Goal: Book appointment/travel/reservation

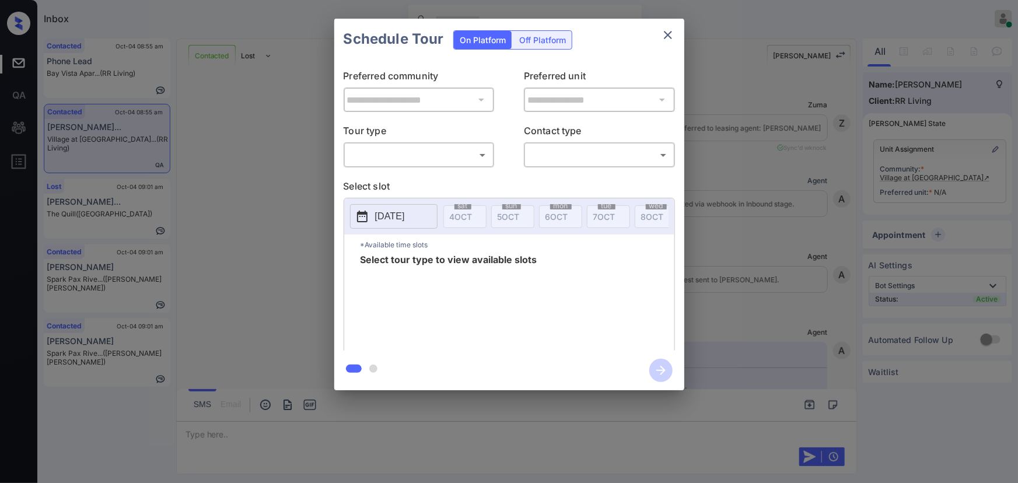
scroll to position [2001, 0]
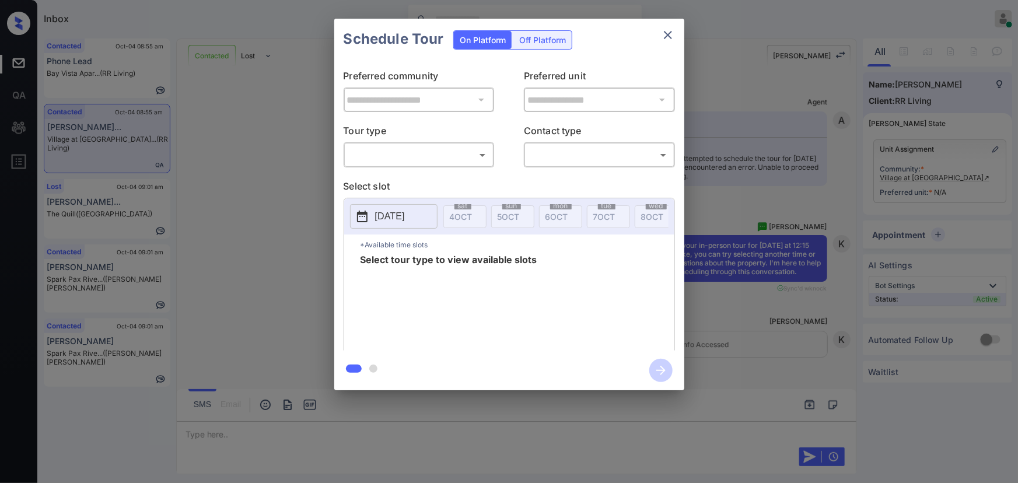
click at [400, 158] on body "Inbox Kenneth Umali Online Set yourself offline Set yourself on break Profile S…" at bounding box center [509, 241] width 1018 height 483
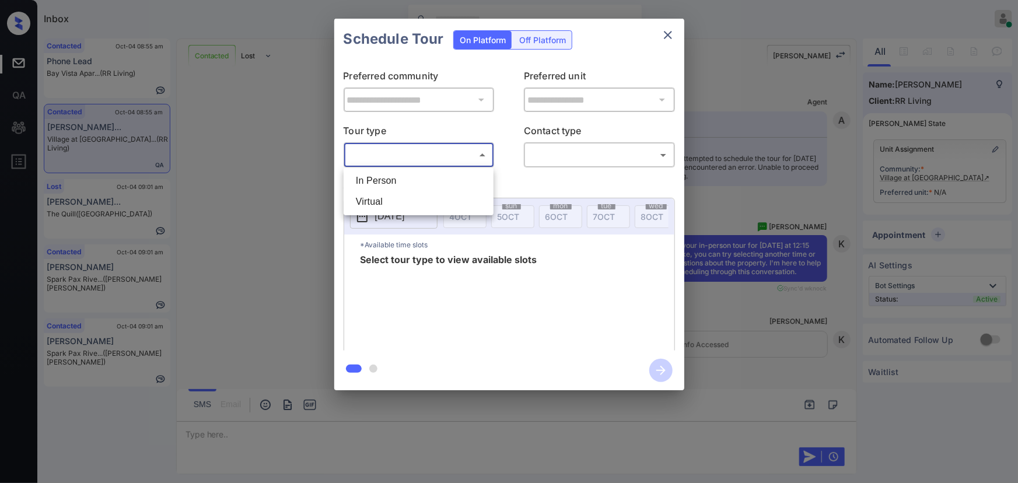
drag, startPoint x: 391, startPoint y: 181, endPoint x: 408, endPoint y: 181, distance: 16.9
click at [391, 182] on li "In Person" at bounding box center [419, 180] width 144 height 21
type input "********"
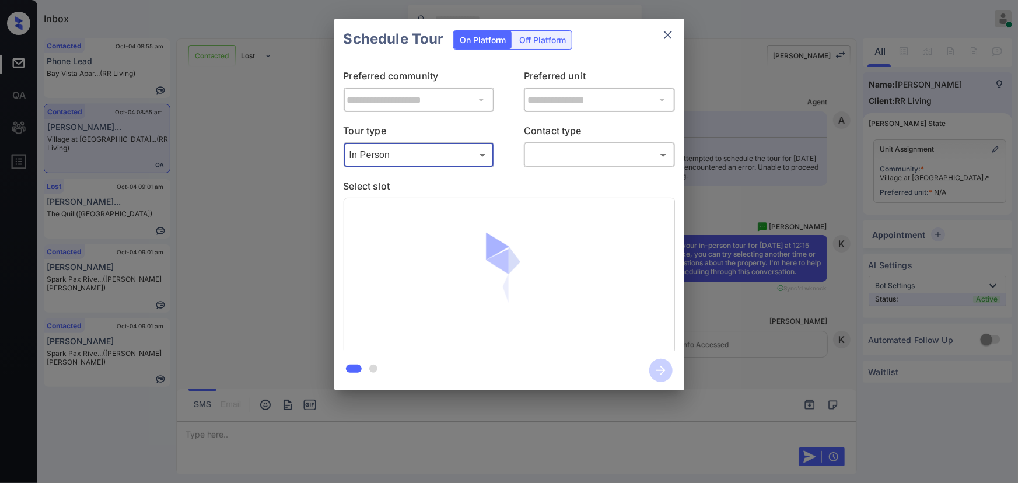
click at [554, 157] on body "Inbox Kenneth Umali Online Set yourself offline Set yourself on break Profile S…" at bounding box center [509, 241] width 1018 height 483
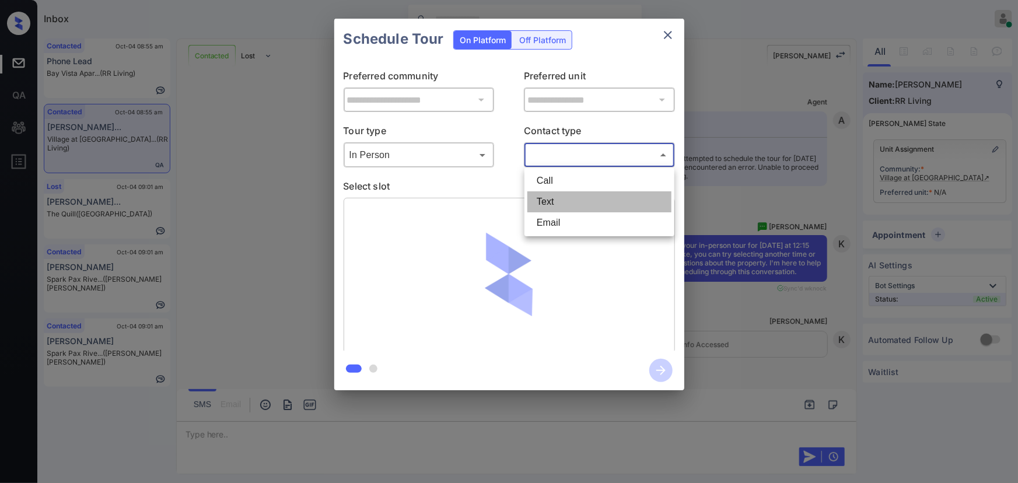
click at [542, 202] on li "Text" at bounding box center [599, 201] width 144 height 21
type input "****"
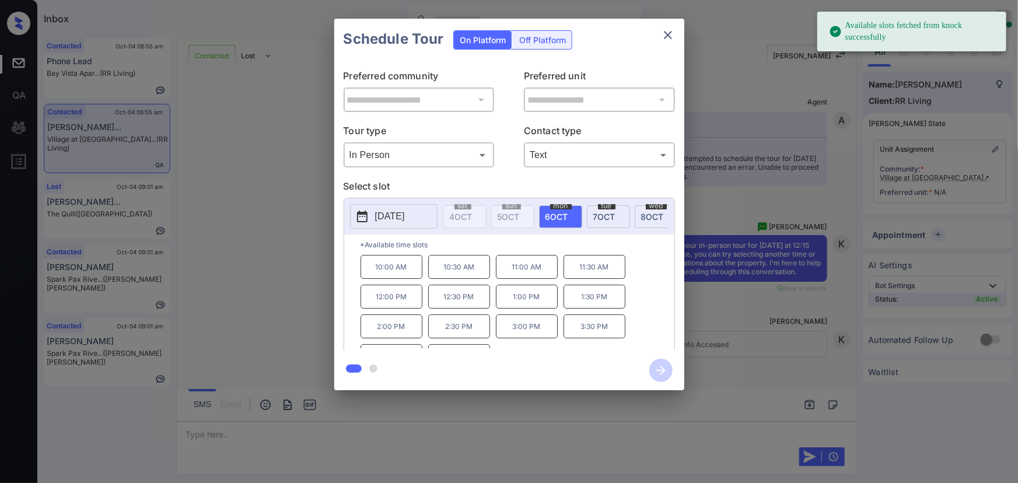
click at [384, 214] on p "2025-10-06" at bounding box center [390, 216] width 30 height 14
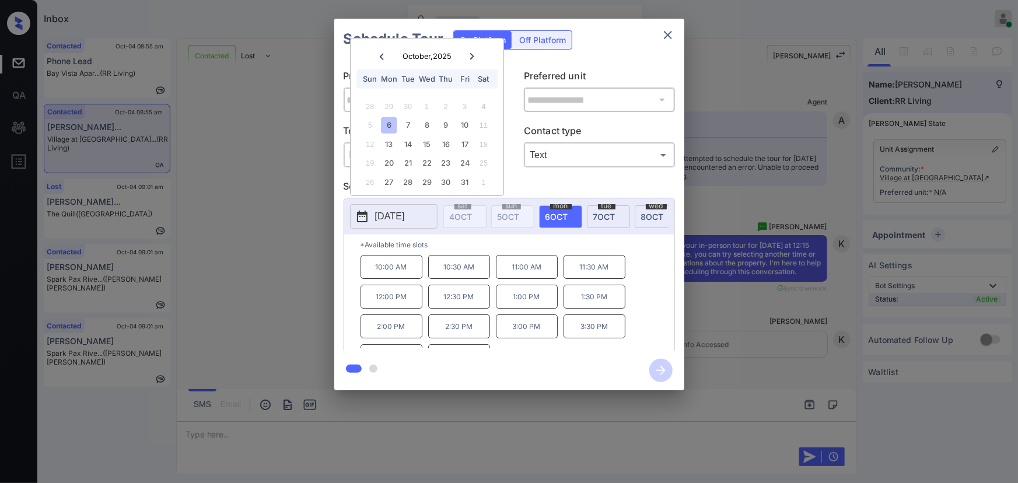
click at [485, 124] on div "11" at bounding box center [484, 125] width 16 height 16
click at [763, 349] on div "**********" at bounding box center [509, 204] width 1018 height 409
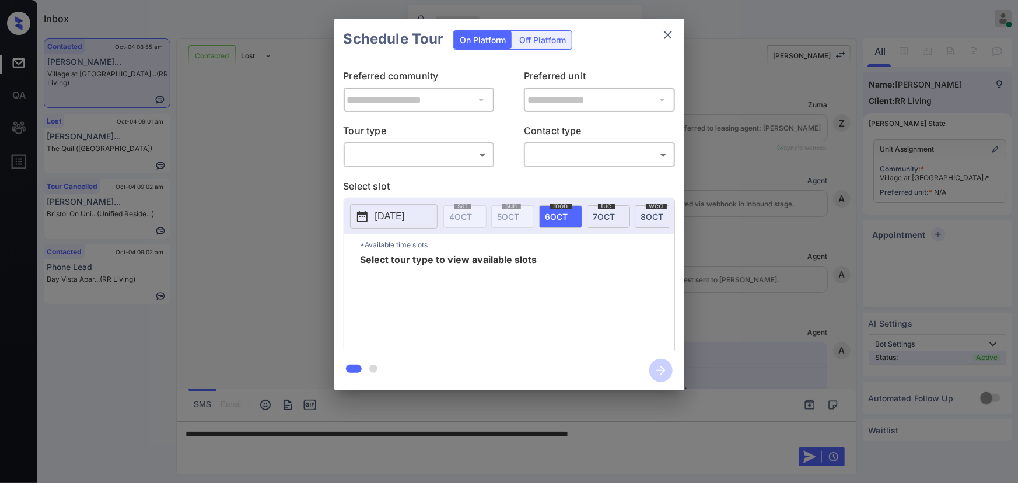
scroll to position [1329, 0]
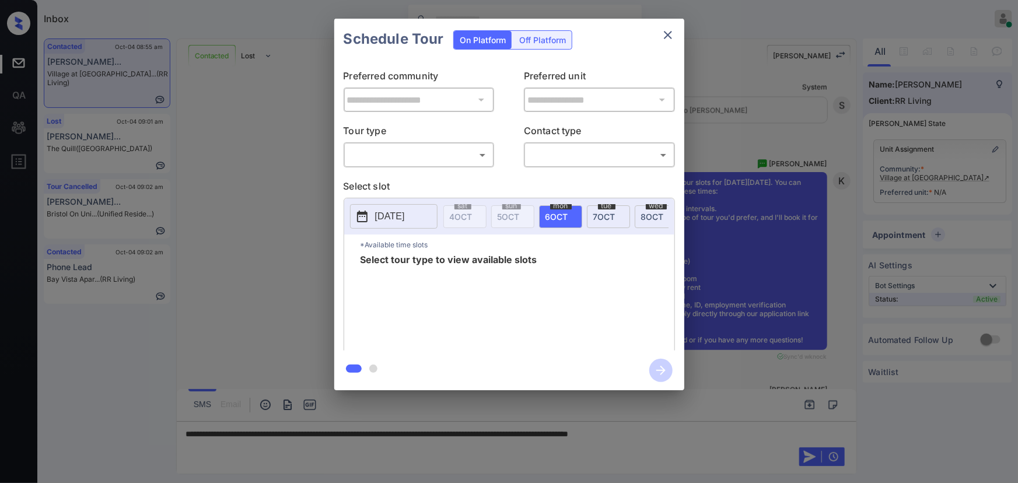
click at [436, 151] on body "Inbox Kenneth Umali Online Set yourself offline Set yourself on break Profile S…" at bounding box center [509, 241] width 1018 height 483
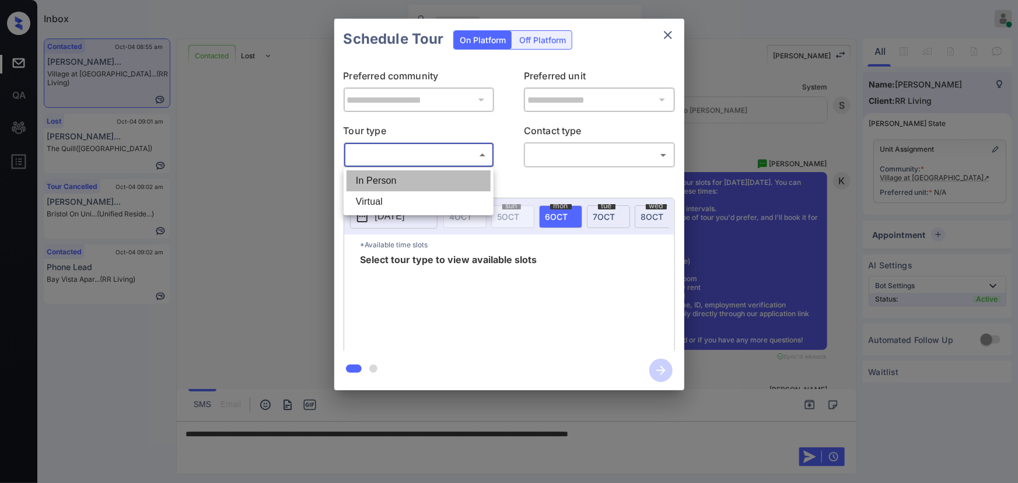
drag, startPoint x: 400, startPoint y: 180, endPoint x: 421, endPoint y: 179, distance: 20.5
click at [401, 180] on li "In Person" at bounding box center [419, 180] width 144 height 21
type input "********"
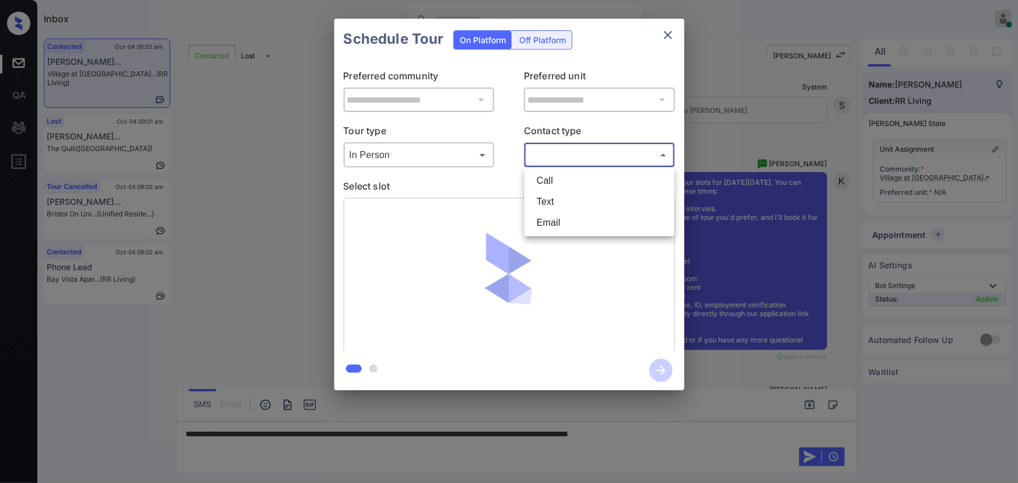
click at [545, 156] on body "Inbox Kenneth Umali Online Set yourself offline Set yourself on break Profile S…" at bounding box center [509, 241] width 1018 height 483
click at [544, 199] on li "Text" at bounding box center [599, 201] width 144 height 21
type input "****"
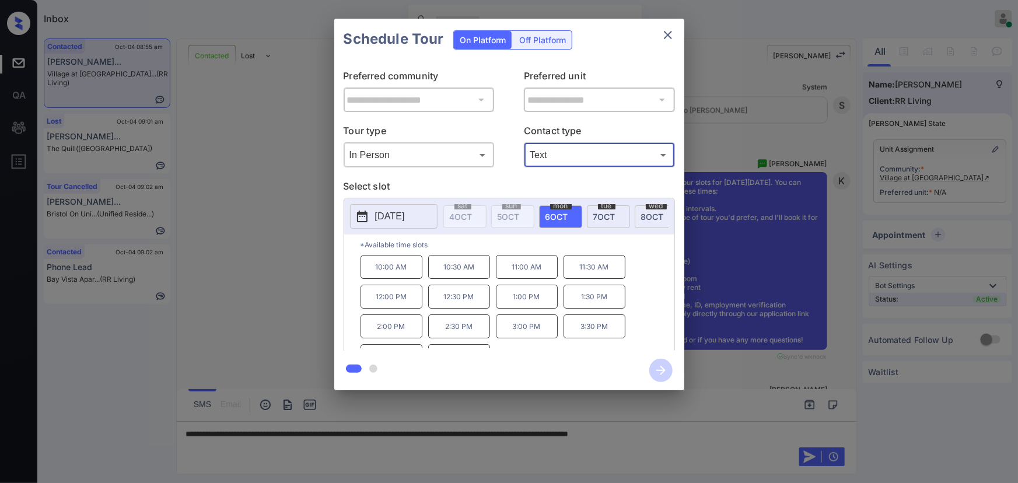
click at [401, 211] on p "[DATE]" at bounding box center [390, 216] width 30 height 14
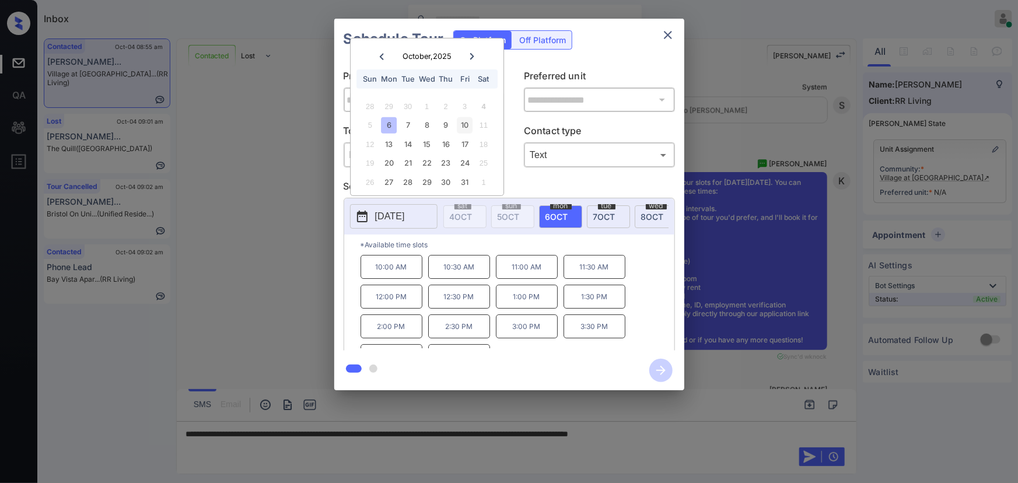
click at [467, 123] on div "10" at bounding box center [465, 125] width 16 height 16
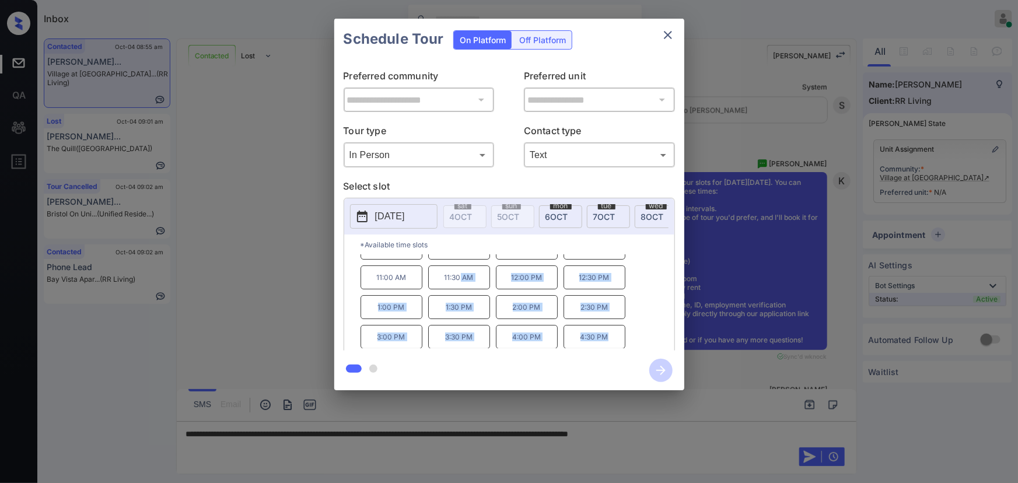
scroll to position [0, 0]
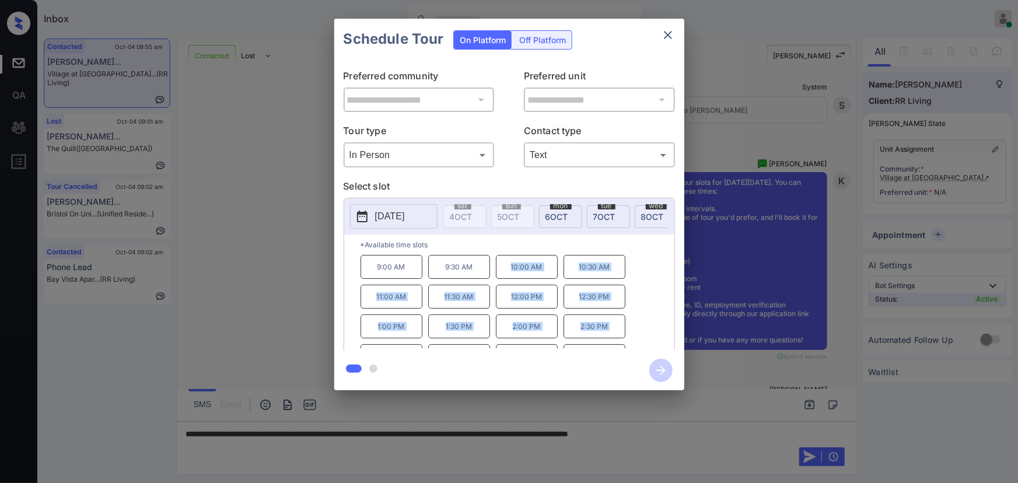
drag, startPoint x: 608, startPoint y: 342, endPoint x: 505, endPoint y: 275, distance: 123.5
click at [505, 275] on div "9:00 AM 9:30 AM 10:00 AM 10:30 AM 11:00 AM 11:30 AM 12:00 PM 12:30 PM 1:00 PM 1…" at bounding box center [518, 301] width 314 height 93
copy div "10:00 AM 10:30 AM 11:00 AM 11:30 AM 12:00 PM 12:30 PM 1:00 PM 1:30 PM 2:00 PM 2…"
click at [708, 433] on div at bounding box center [509, 241] width 1018 height 483
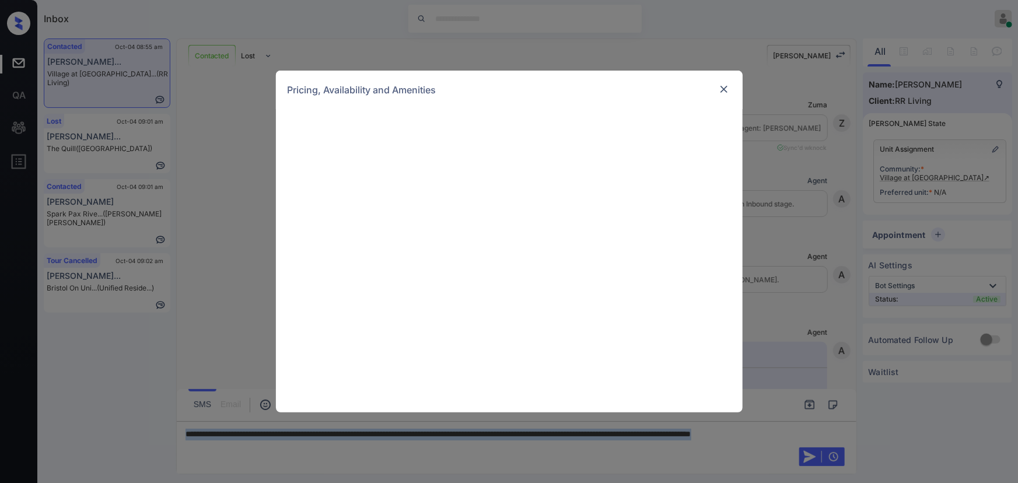
scroll to position [834, 0]
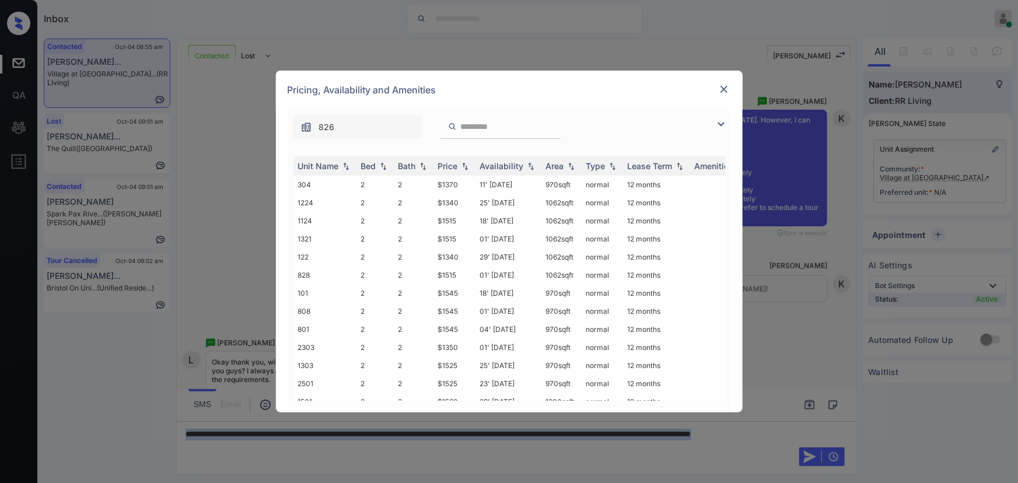
drag, startPoint x: 723, startPoint y: 123, endPoint x: 478, endPoint y: 144, distance: 245.9
click at [723, 123] on img at bounding box center [721, 124] width 14 height 14
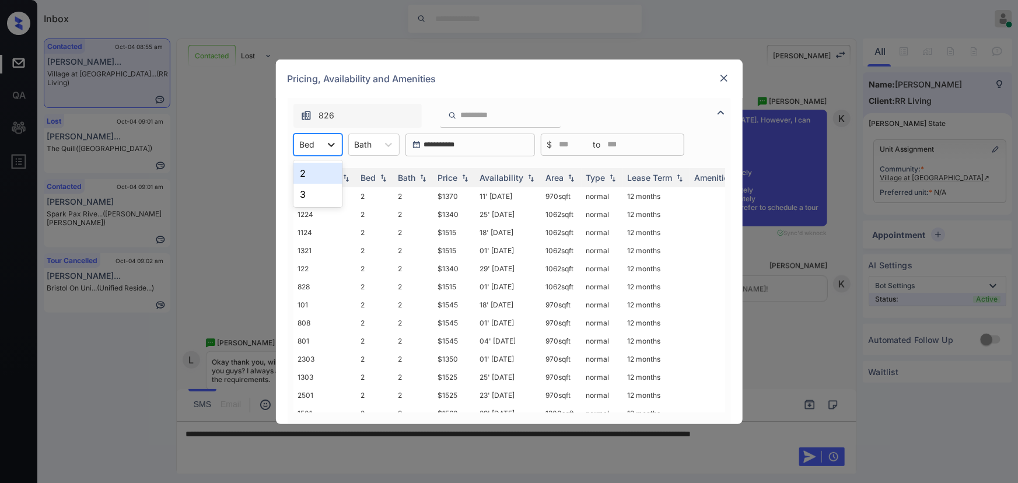
click at [323, 149] on div at bounding box center [331, 144] width 21 height 21
click at [312, 177] on div "2" at bounding box center [317, 173] width 49 height 21
click at [391, 145] on icon at bounding box center [396, 145] width 12 height 12
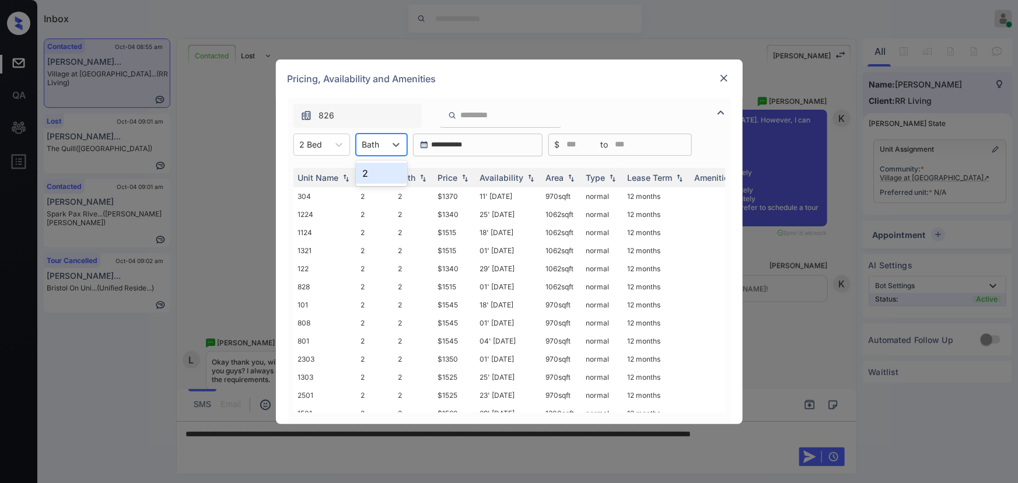
click at [377, 170] on div "2" at bounding box center [381, 173] width 51 height 21
click at [460, 173] on div "Price" at bounding box center [454, 178] width 33 height 10
click at [453, 195] on td "$1340" at bounding box center [454, 196] width 42 height 18
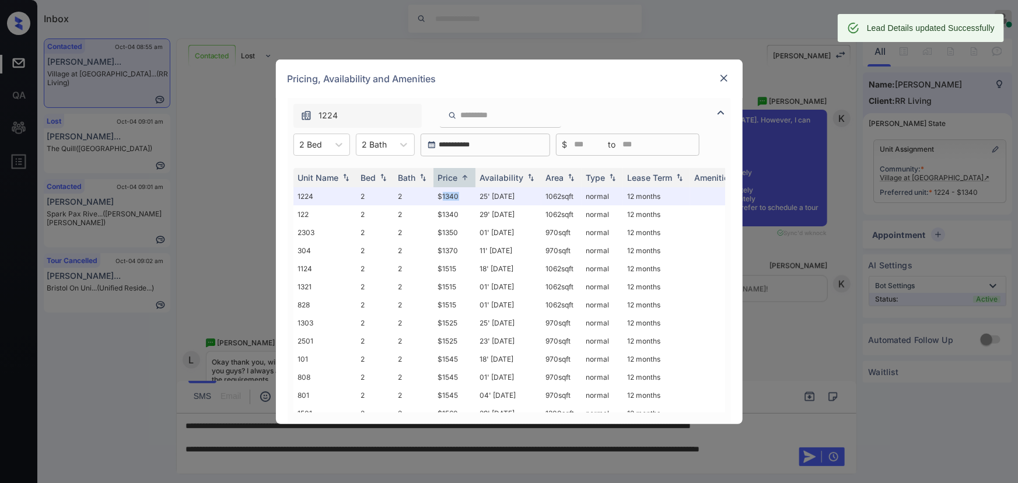
click at [720, 77] on img at bounding box center [724, 78] width 12 height 12
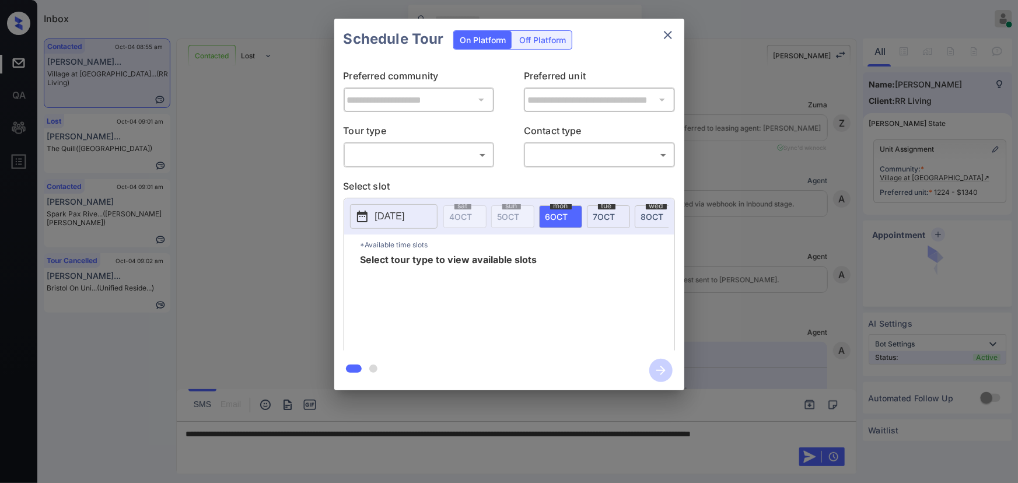
scroll to position [834, 0]
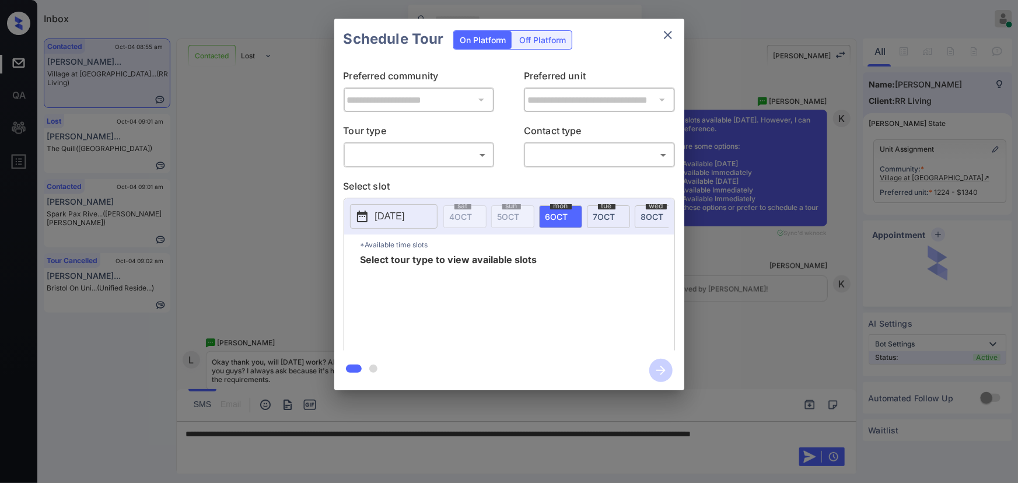
click at [410, 158] on body "Inbox [PERSON_NAME] Online Set yourself offline Set yourself on break Profile S…" at bounding box center [509, 241] width 1018 height 483
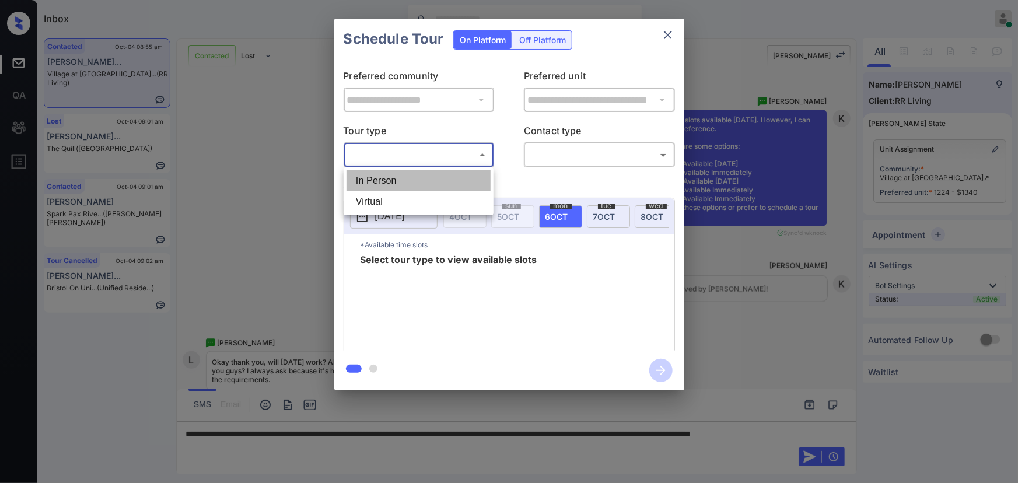
click at [391, 175] on li "In Person" at bounding box center [419, 180] width 144 height 21
type input "********"
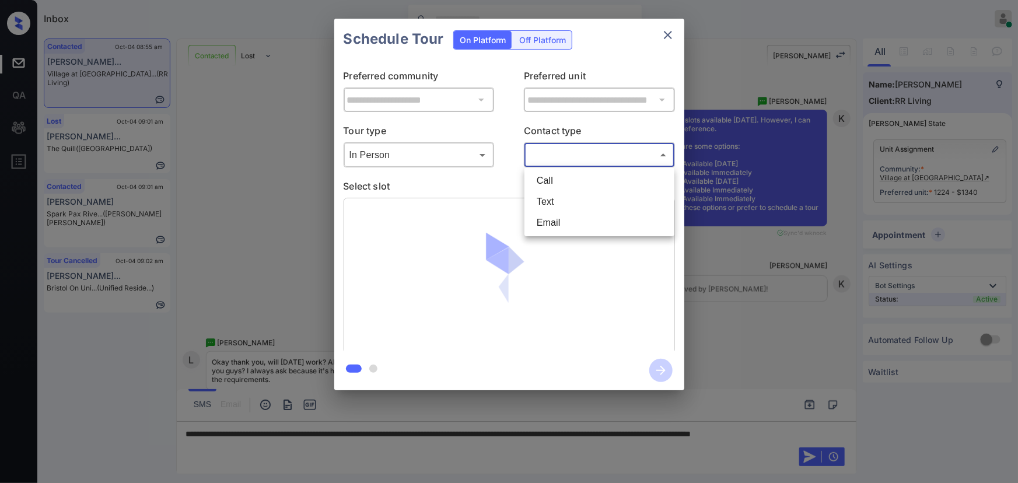
click at [564, 158] on body "Inbox Kenneth Umali Online Set yourself offline Set yourself on break Profile S…" at bounding box center [509, 241] width 1018 height 483
click at [549, 201] on li "Text" at bounding box center [599, 201] width 144 height 21
type input "****"
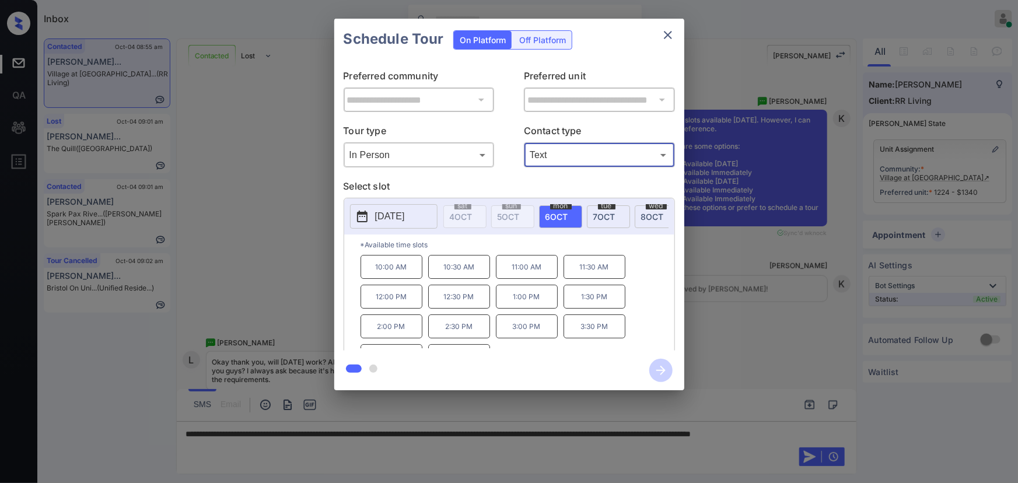
click at [387, 214] on p "2025-10-06" at bounding box center [390, 216] width 30 height 14
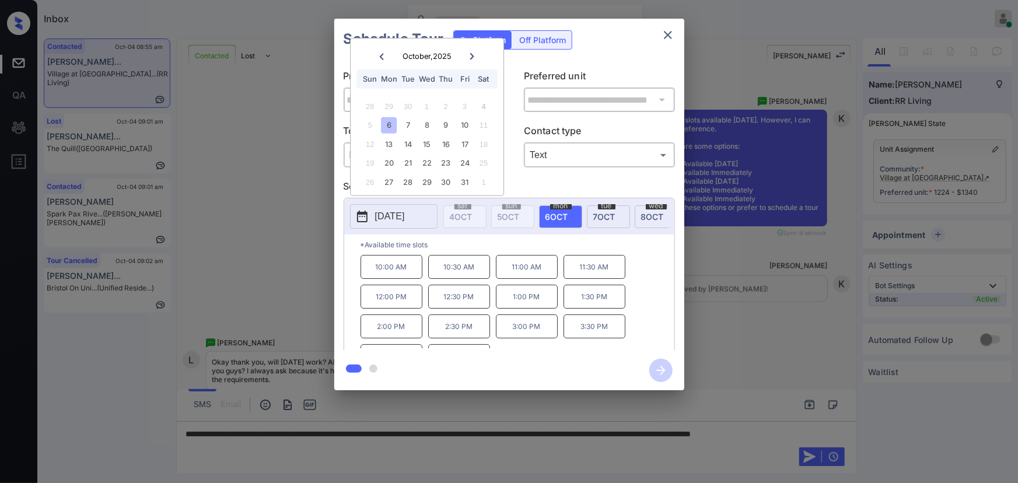
click at [666, 34] on icon "close" at bounding box center [668, 35] width 14 height 14
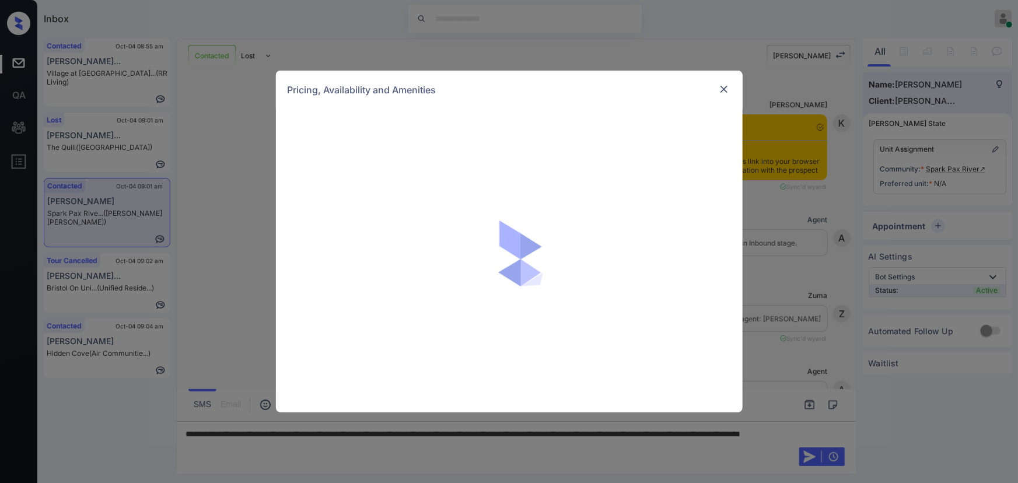
scroll to position [788, 0]
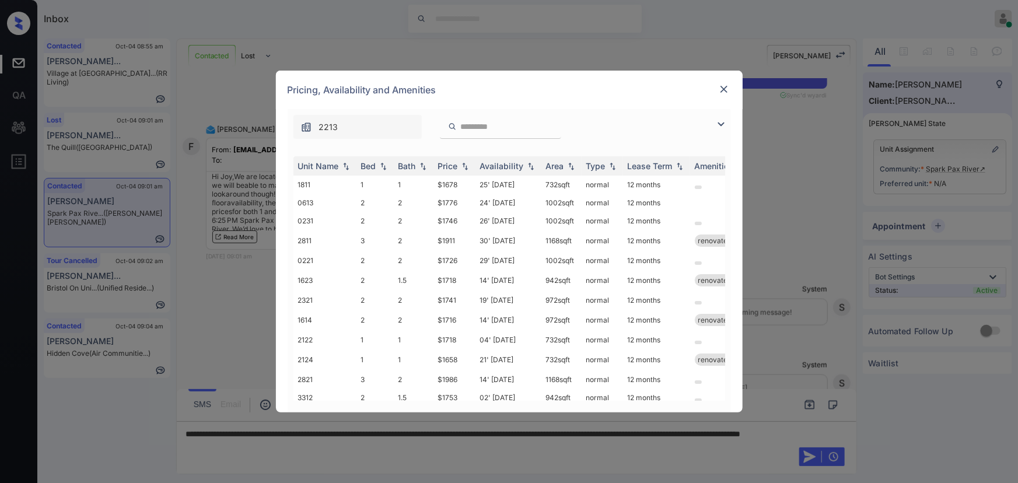
click at [721, 123] on img at bounding box center [721, 124] width 14 height 14
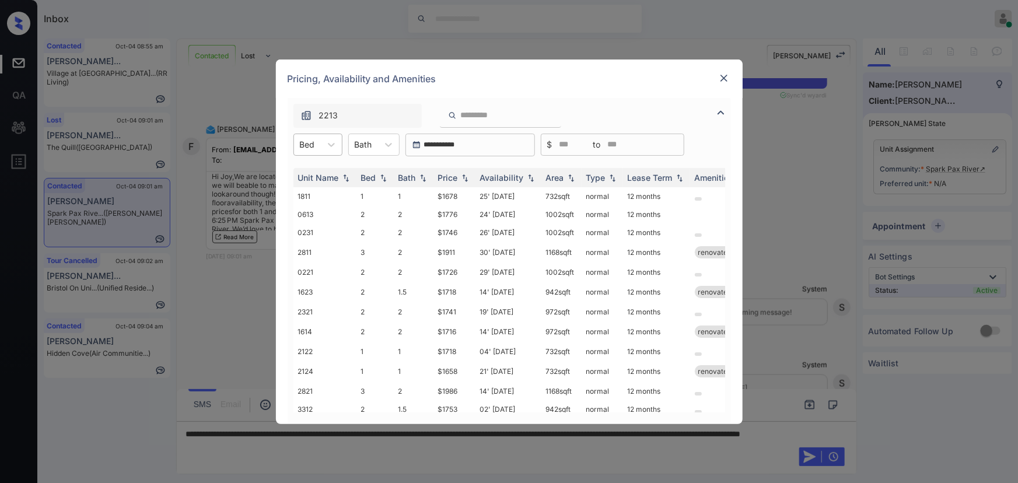
click at [314, 146] on div at bounding box center [307, 144] width 15 height 12
click at [312, 170] on div "1" at bounding box center [317, 173] width 49 height 21
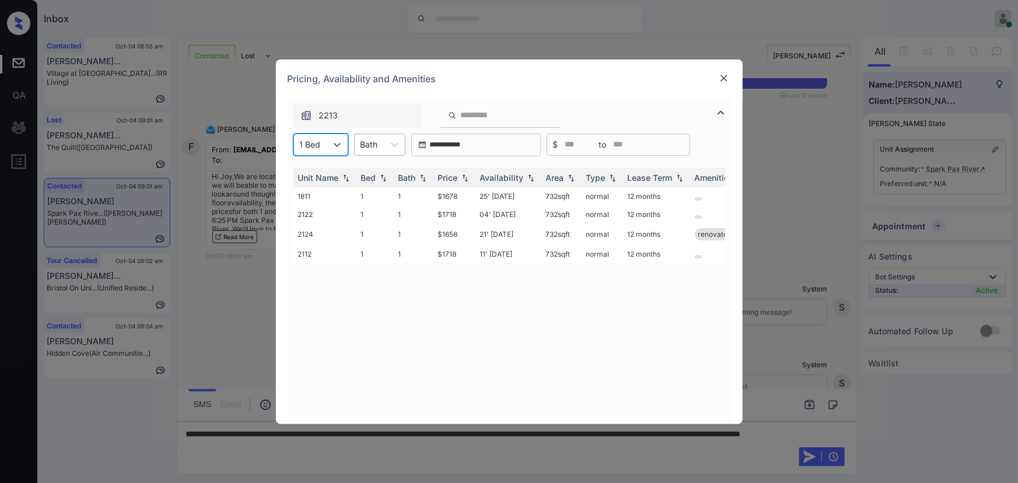
click at [384, 148] on div at bounding box center [394, 144] width 21 height 21
click at [373, 174] on div "1" at bounding box center [379, 173] width 51 height 21
click at [452, 178] on div "Price" at bounding box center [448, 178] width 20 height 10
click at [452, 195] on td "$1658" at bounding box center [454, 198] width 42 height 22
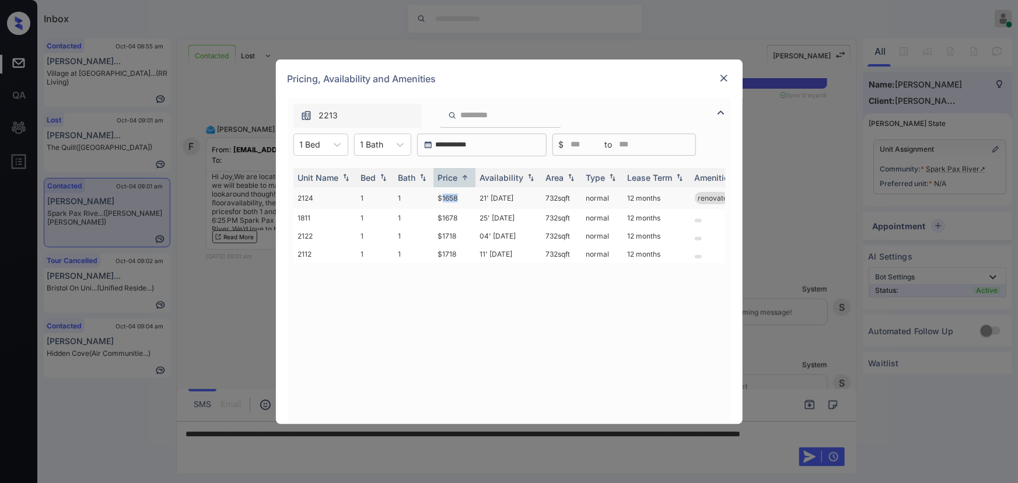
click at [452, 195] on td "$1658" at bounding box center [454, 198] width 42 height 22
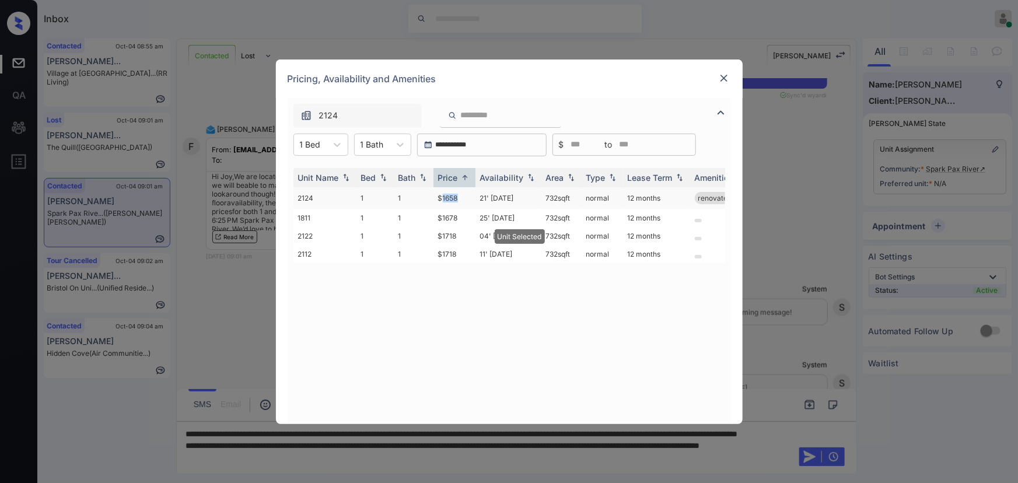
click at [452, 195] on td "$1658" at bounding box center [454, 198] width 42 height 22
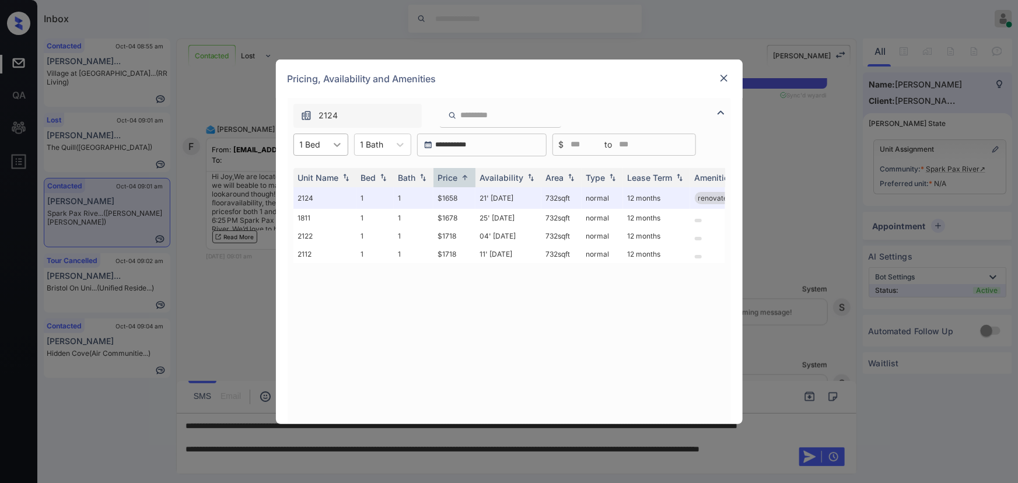
click at [332, 145] on icon at bounding box center [337, 145] width 12 height 12
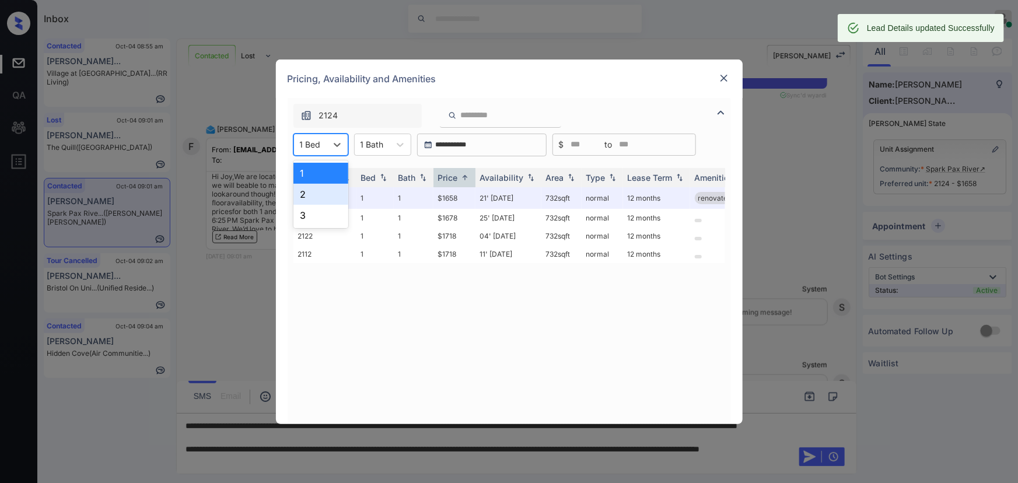
click at [312, 190] on div "2" at bounding box center [320, 194] width 55 height 21
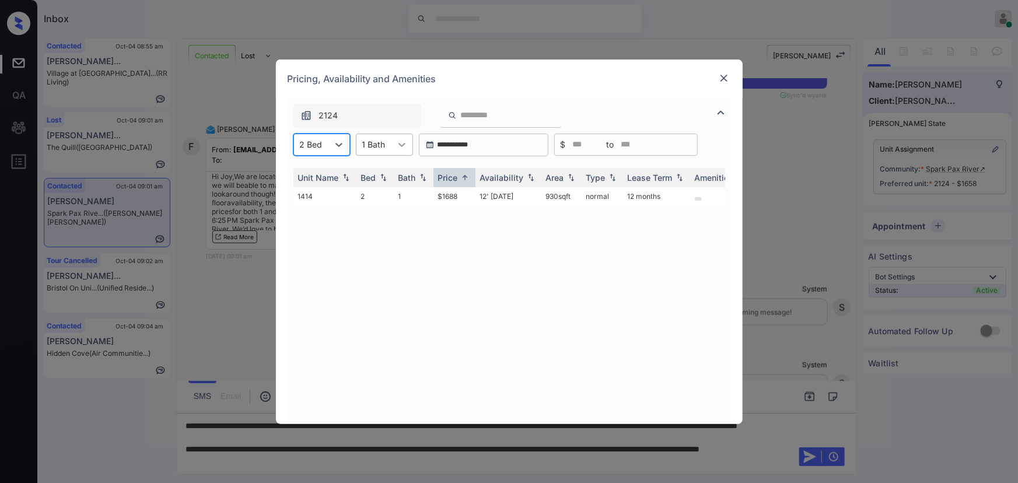
click at [397, 145] on icon at bounding box center [402, 145] width 12 height 12
click at [372, 190] on div "1.5" at bounding box center [384, 194] width 57 height 21
click at [449, 200] on td "$1718" at bounding box center [454, 198] width 42 height 22
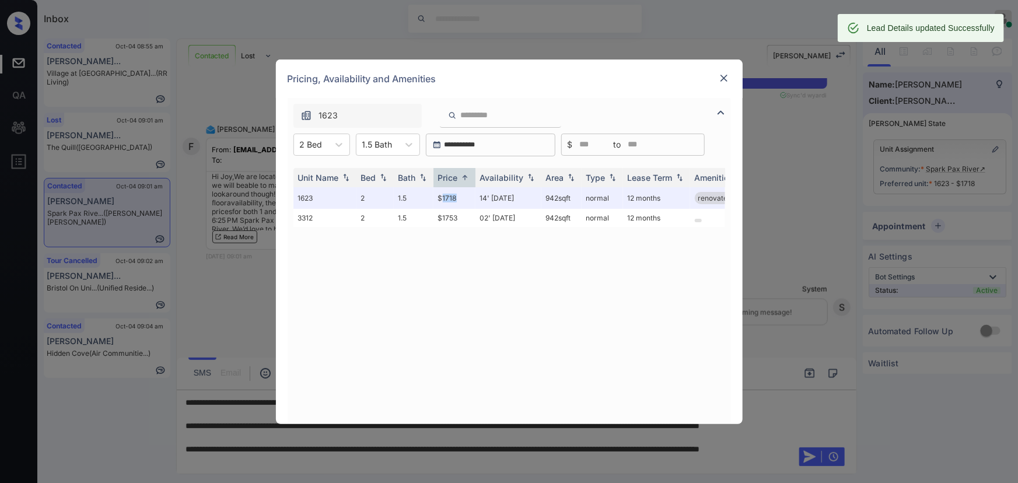
click at [723, 74] on img at bounding box center [724, 78] width 12 height 12
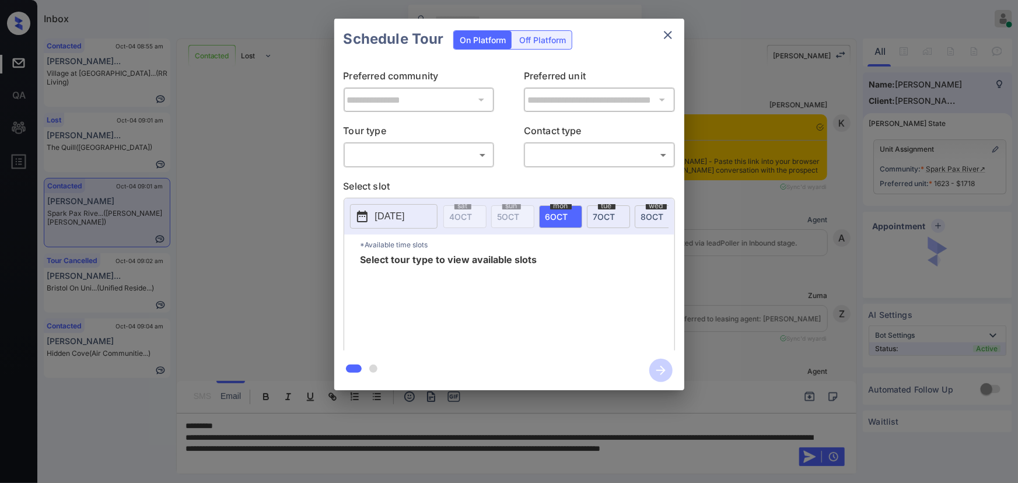
scroll to position [648, 0]
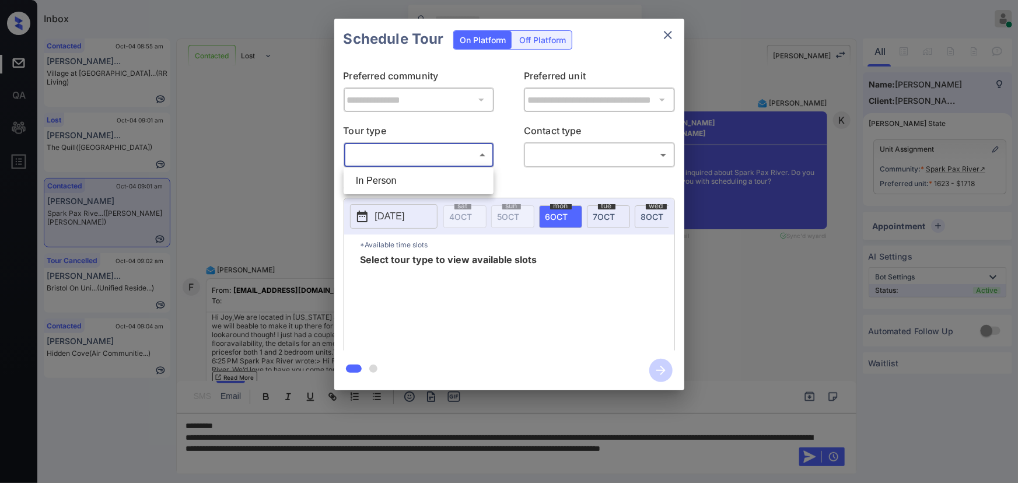
click at [430, 156] on body "Inbox Kenneth Umali Online Set yourself offline Set yourself on break Profile S…" at bounding box center [509, 241] width 1018 height 483
drag, startPoint x: 406, startPoint y: 187, endPoint x: 418, endPoint y: 181, distance: 13.3
click at [408, 187] on li "In Person" at bounding box center [419, 180] width 144 height 21
type input "********"
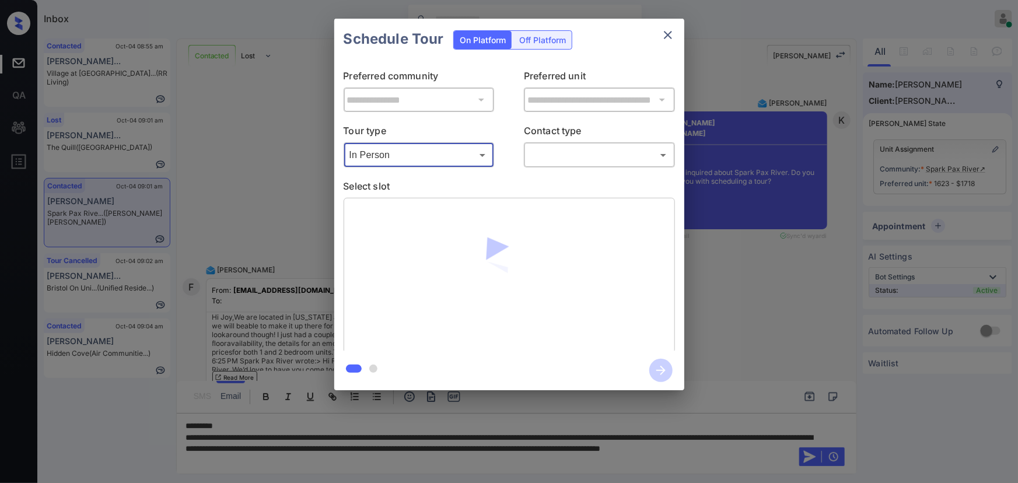
click at [599, 157] on body "Inbox Kenneth Umali Online Set yourself offline Set yourself on break Profile S…" at bounding box center [509, 241] width 1018 height 483
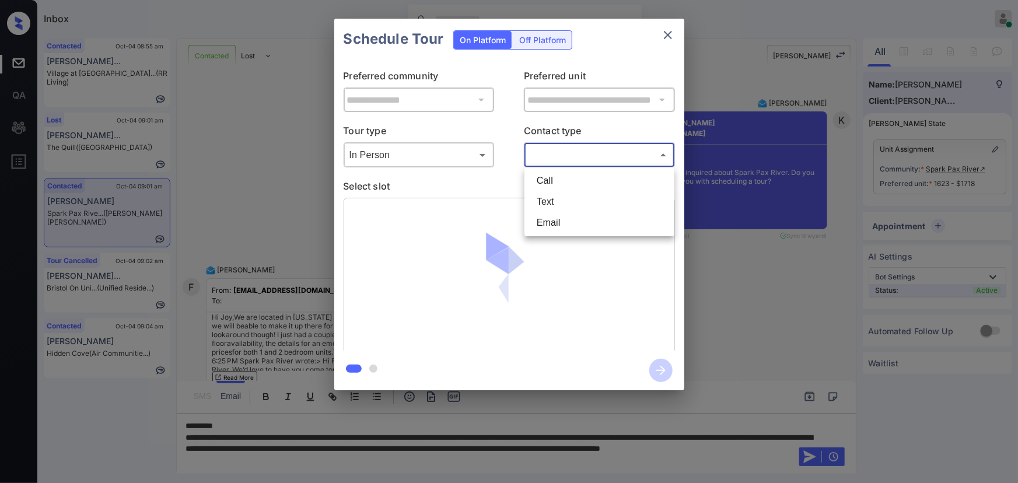
click at [568, 198] on li "Text" at bounding box center [599, 201] width 144 height 21
type input "****"
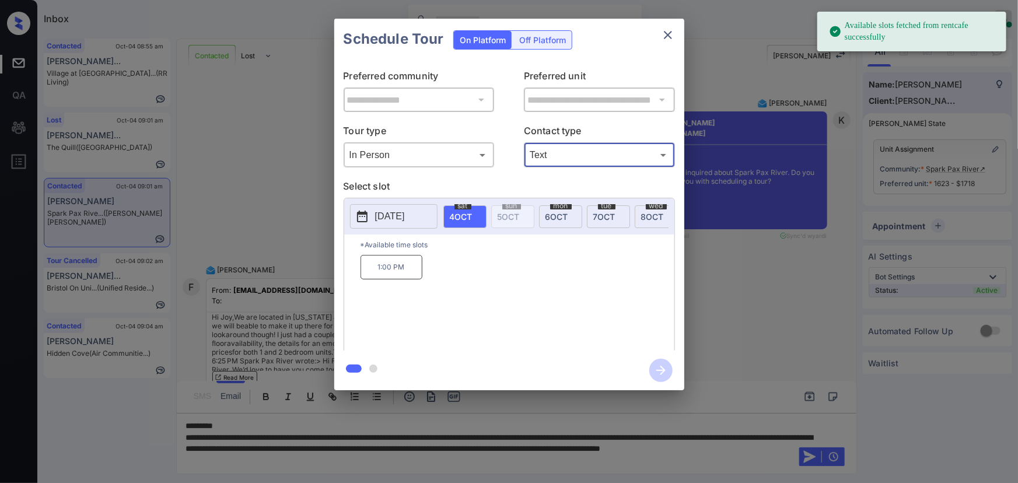
click at [403, 209] on p "[DATE]" at bounding box center [390, 216] width 30 height 14
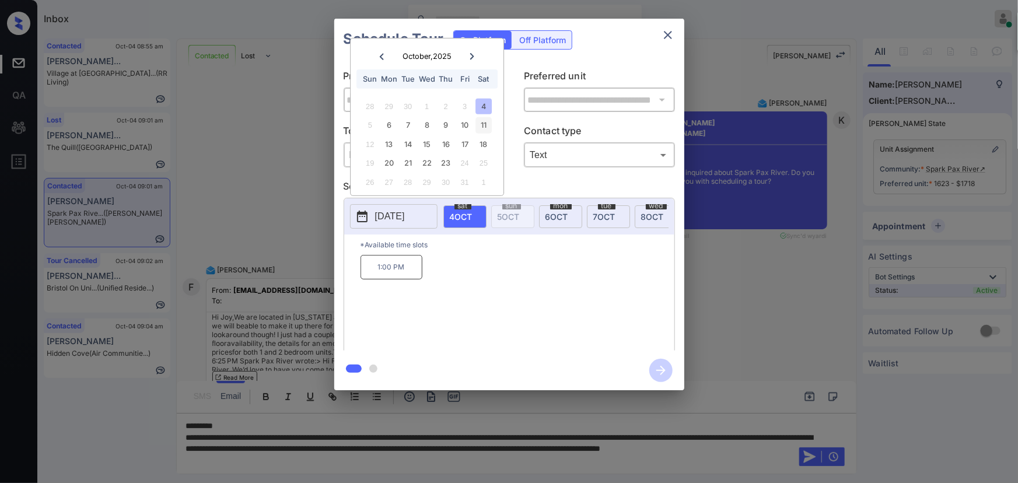
click at [485, 124] on div "11" at bounding box center [484, 125] width 16 height 16
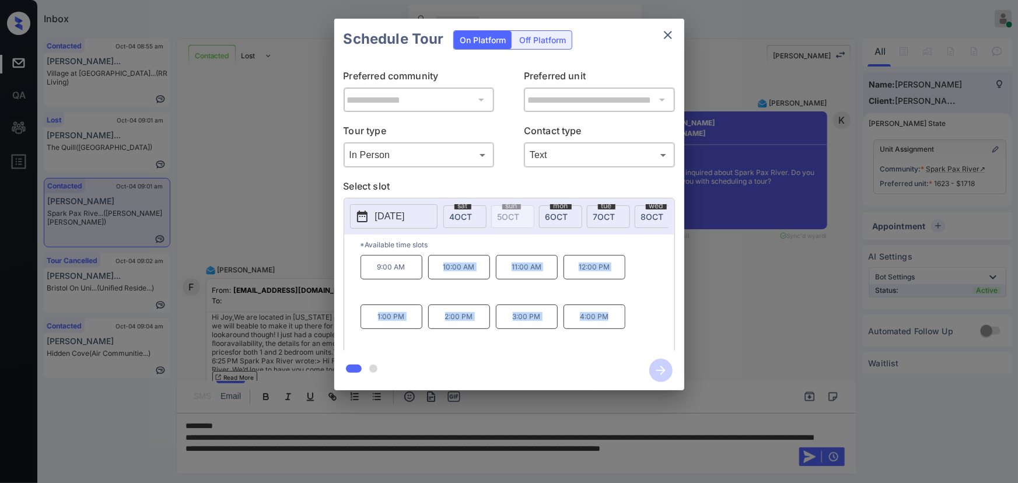
copy div "10:00 AM 11:00 AM 12:00 PM 1:00 PM 2:00 PM 3:00 PM 4:00 PM"
drag, startPoint x: 612, startPoint y: 321, endPoint x: 436, endPoint y: 291, distance: 178.1
click at [436, 291] on div "9:00 AM 10:00 AM 11:00 AM 12:00 PM 1:00 PM 2:00 PM 3:00 PM 4:00 PM" at bounding box center [518, 301] width 314 height 93
click at [408, 463] on div at bounding box center [509, 241] width 1018 height 483
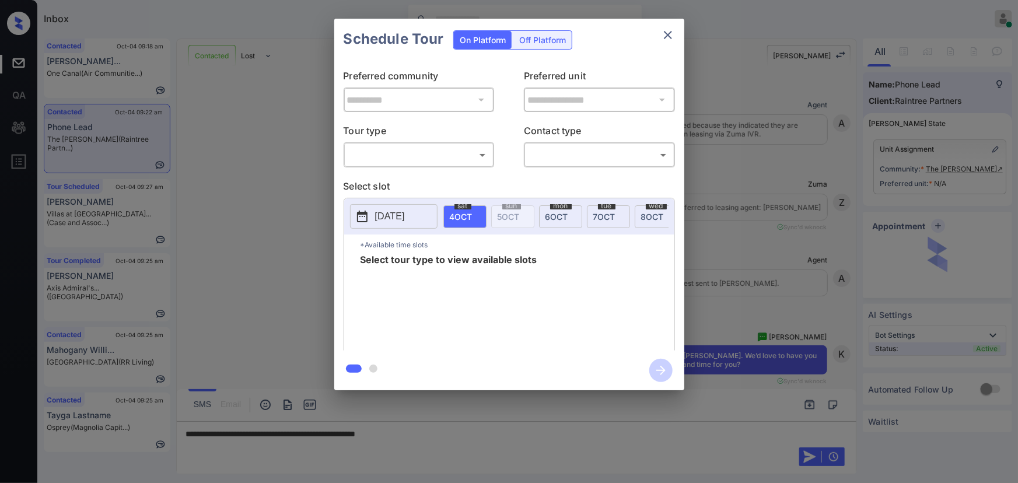
scroll to position [809, 0]
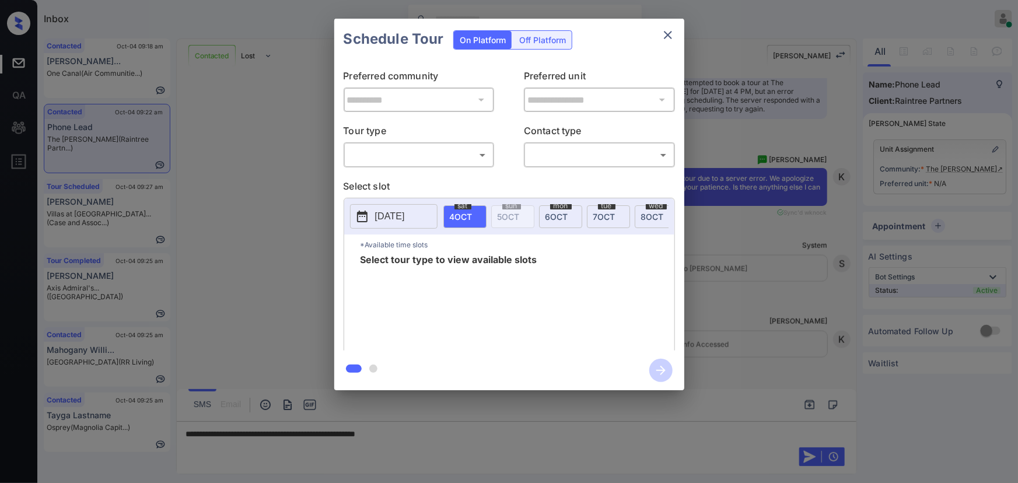
click at [434, 163] on body "Inbox [PERSON_NAME] Online Set yourself offline Set yourself on break Profile S…" at bounding box center [509, 241] width 1018 height 483
click at [434, 163] on div at bounding box center [509, 241] width 1018 height 483
click at [412, 177] on div "**********" at bounding box center [509, 205] width 350 height 291
click at [436, 154] on body "Inbox Kenneth Umali Online Set yourself offline Set yourself on break Profile S…" at bounding box center [509, 241] width 1018 height 483
click at [415, 179] on li "In Person" at bounding box center [419, 180] width 144 height 21
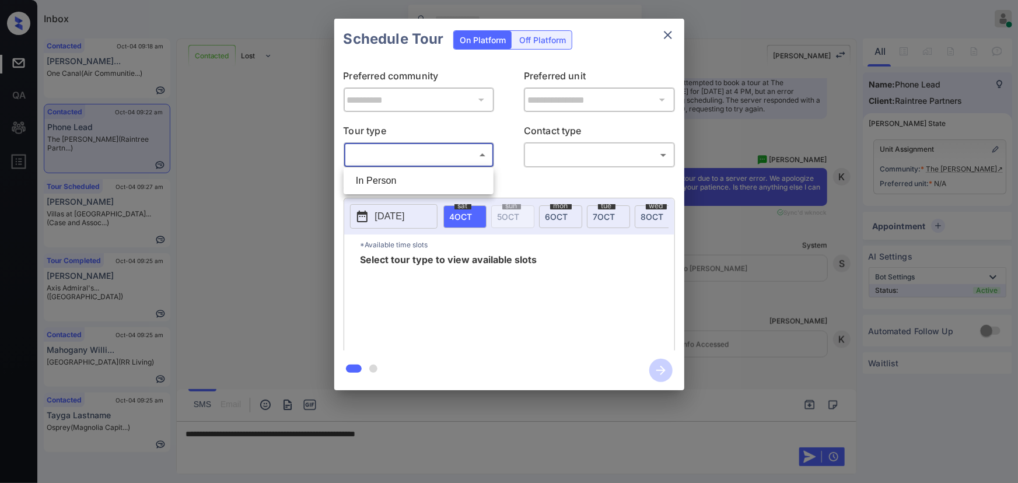
type input "********"
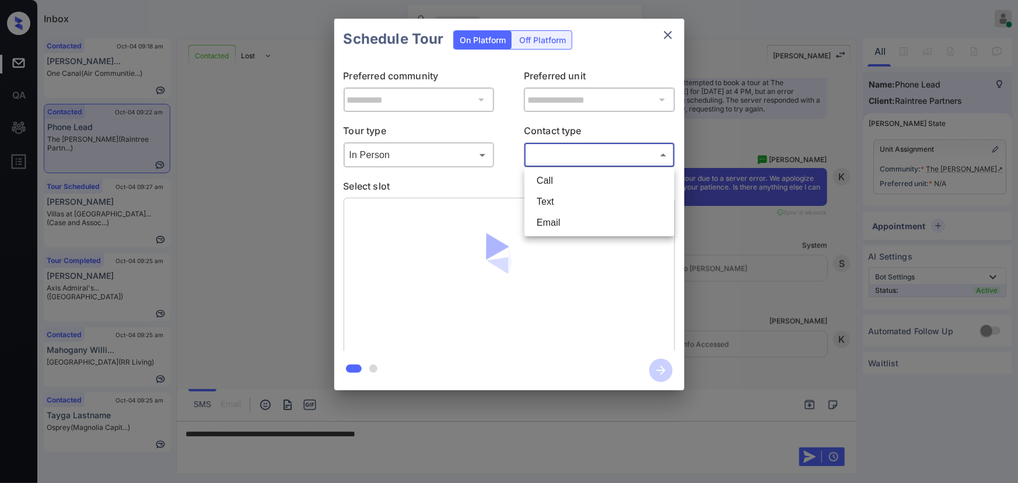
click at [557, 160] on body "Inbox Kenneth Umali Online Set yourself offline Set yourself on break Profile S…" at bounding box center [509, 241] width 1018 height 483
click at [543, 198] on li "Text" at bounding box center [599, 201] width 144 height 21
type input "****"
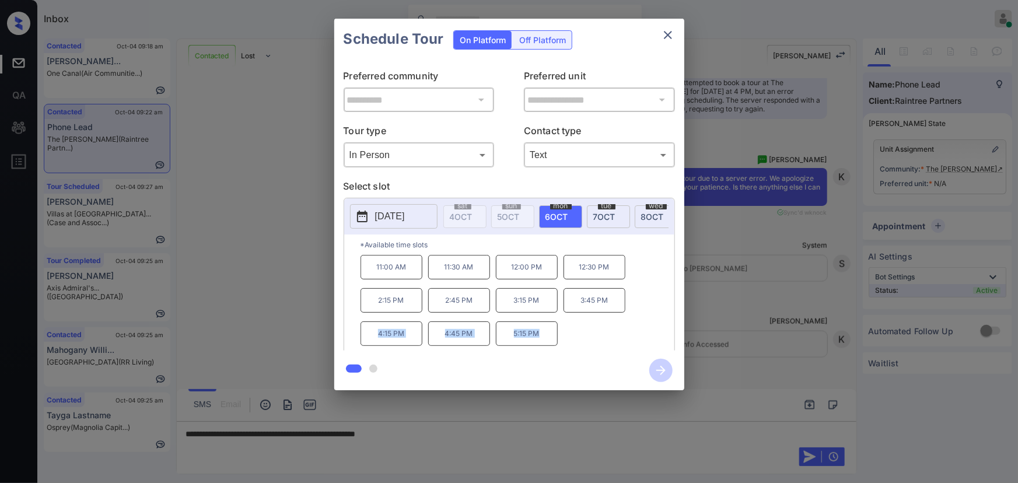
drag, startPoint x: 544, startPoint y: 338, endPoint x: 375, endPoint y: 337, distance: 169.2
click at [375, 337] on div "11:00 AM 11:30 AM 12:00 PM 12:30 PM 2:15 PM 2:45 PM 3:15 PM 3:45 PM 4:15 PM 4:4…" at bounding box center [518, 301] width 314 height 93
copy div "4:15 PM 4:45 PM 5:15 PM"
click at [484, 436] on div at bounding box center [509, 241] width 1018 height 483
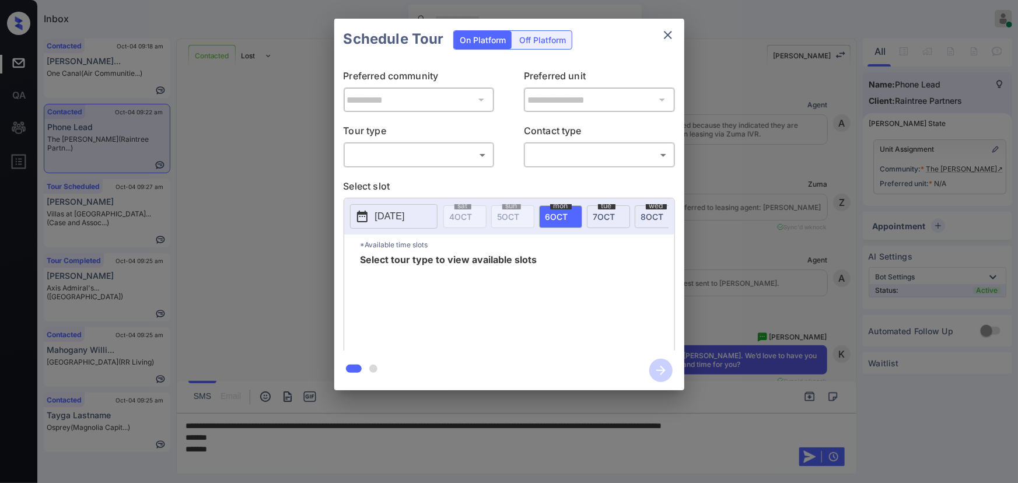
scroll to position [809, 0]
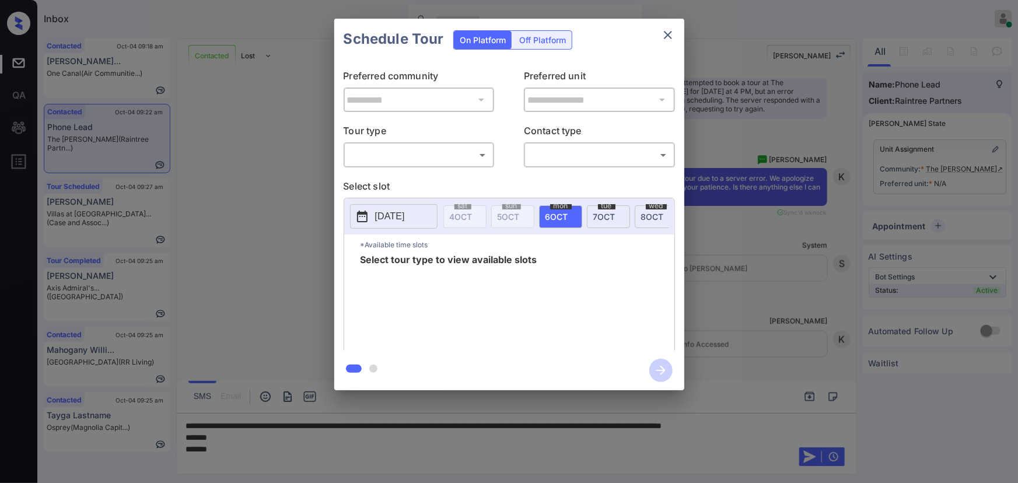
click at [448, 159] on body "Inbox [PERSON_NAME] Online Set yourself offline Set yourself on break Profile S…" at bounding box center [509, 241] width 1018 height 483
drag, startPoint x: 415, startPoint y: 177, endPoint x: 520, endPoint y: 161, distance: 106.3
click at [422, 177] on li "In Person" at bounding box center [419, 180] width 144 height 21
type input "********"
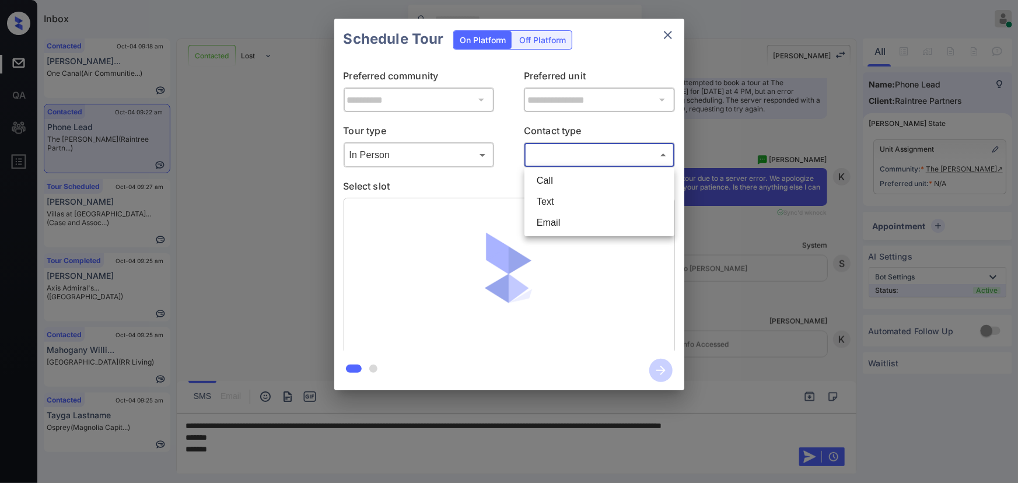
drag, startPoint x: 564, startPoint y: 148, endPoint x: 561, endPoint y: 155, distance: 7.6
click at [565, 148] on body "Inbox [PERSON_NAME] Online Set yourself offline Set yourself on break Profile S…" at bounding box center [509, 241] width 1018 height 483
click at [547, 201] on li "Text" at bounding box center [599, 201] width 144 height 21
type input "****"
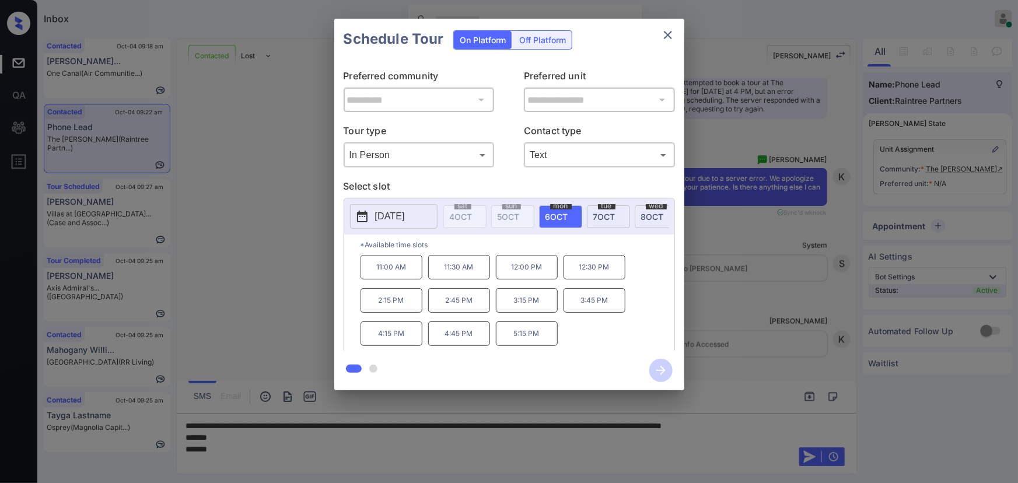
click at [732, 331] on div "**********" at bounding box center [509, 204] width 1018 height 409
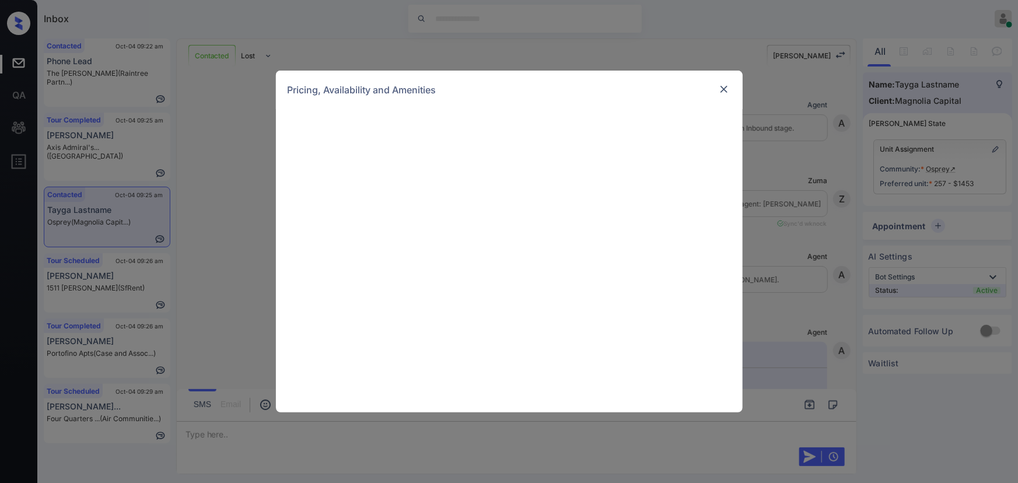
scroll to position [1009, 0]
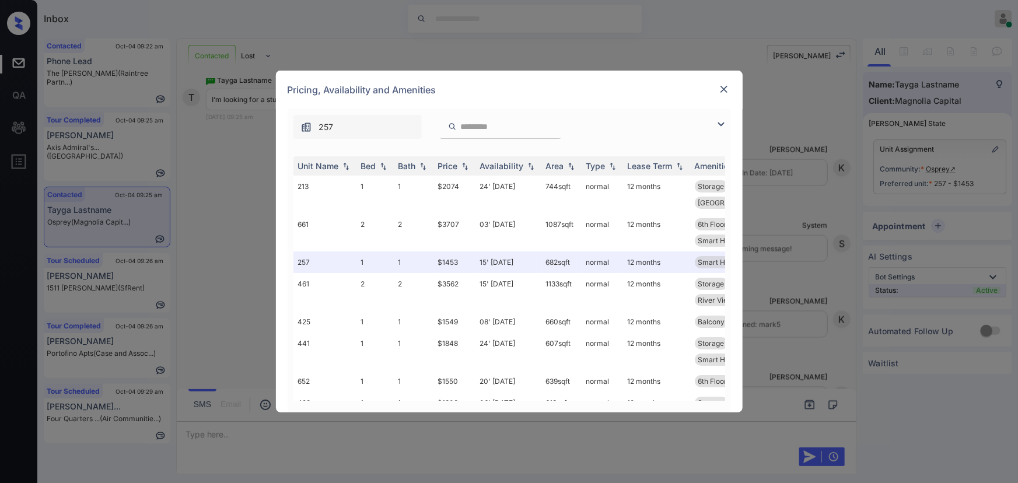
click at [722, 124] on img at bounding box center [721, 124] width 14 height 14
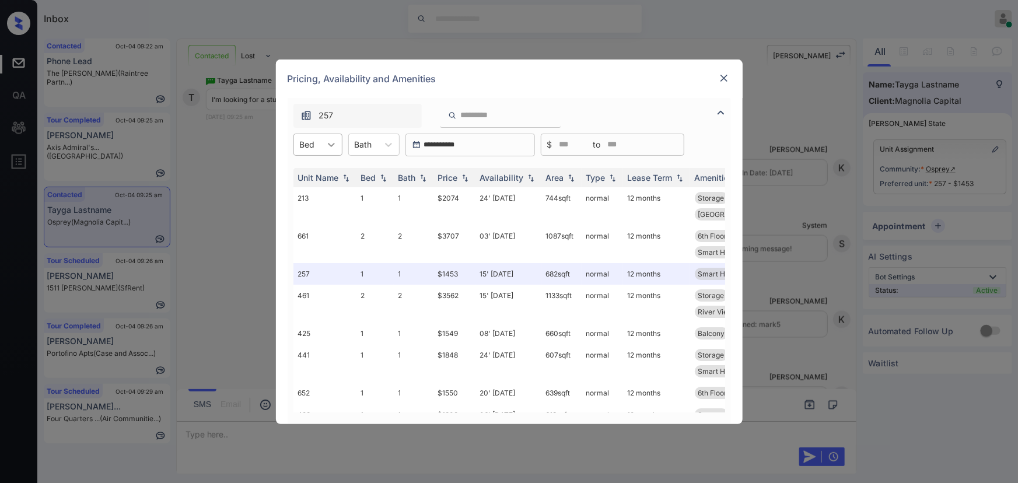
click at [322, 144] on div at bounding box center [331, 144] width 21 height 21
click at [314, 172] on div "1" at bounding box center [317, 173] width 49 height 21
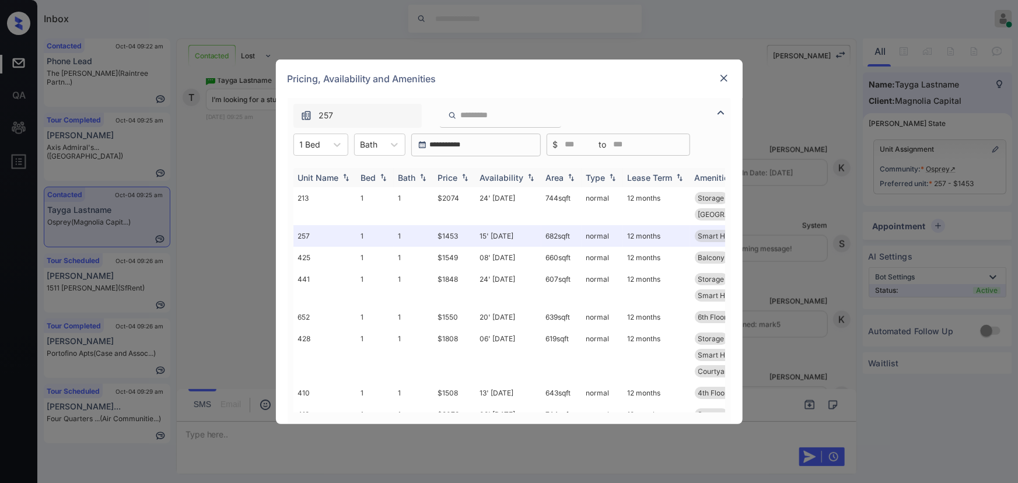
click at [462, 178] on img at bounding box center [465, 177] width 12 height 8
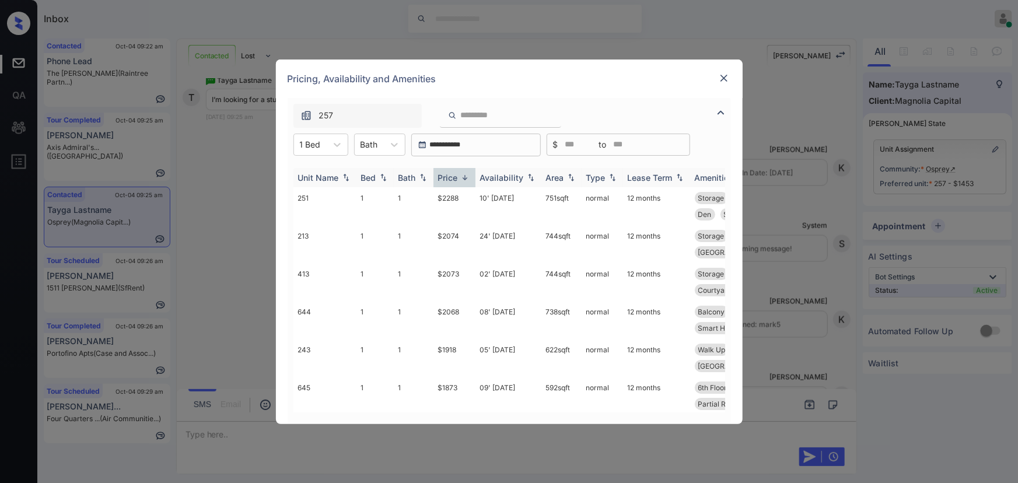
click at [462, 178] on img at bounding box center [465, 177] width 12 height 9
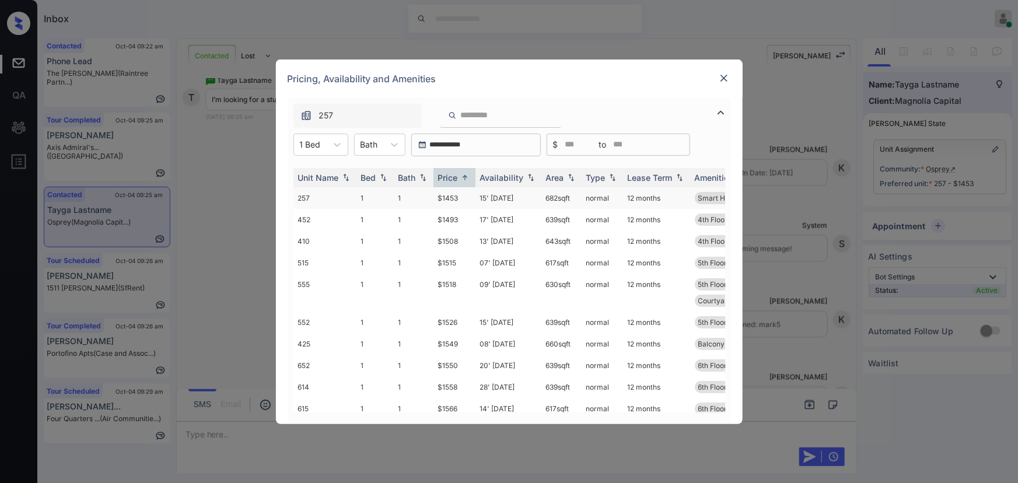
copy td "682 sqft"
drag, startPoint x: 575, startPoint y: 197, endPoint x: 543, endPoint y: 194, distance: 31.6
click at [543, 194] on td "682 sqft" at bounding box center [561, 198] width 40 height 22
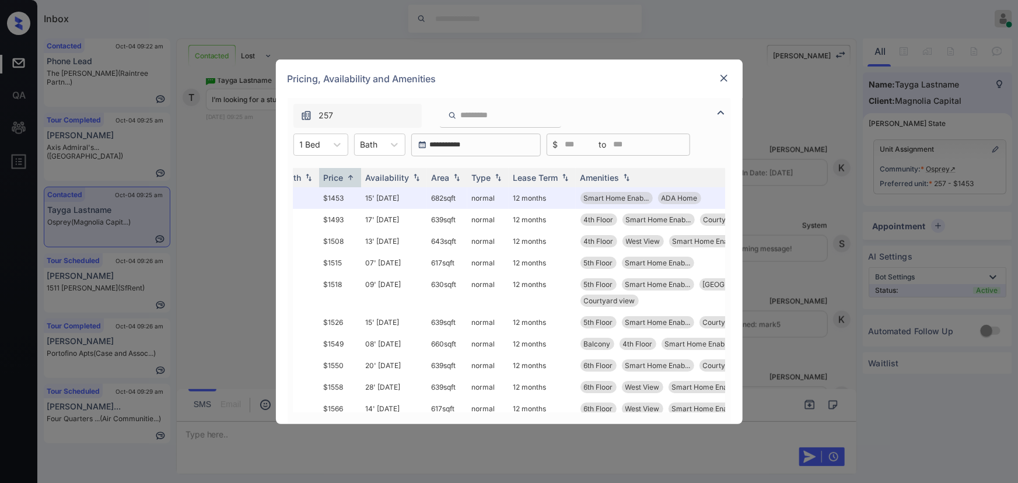
scroll to position [0, 115]
click at [366, 198] on td "15' [DATE]" at bounding box center [394, 198] width 66 height 22
click at [368, 198] on td "15' [DATE]" at bounding box center [394, 198] width 66 height 22
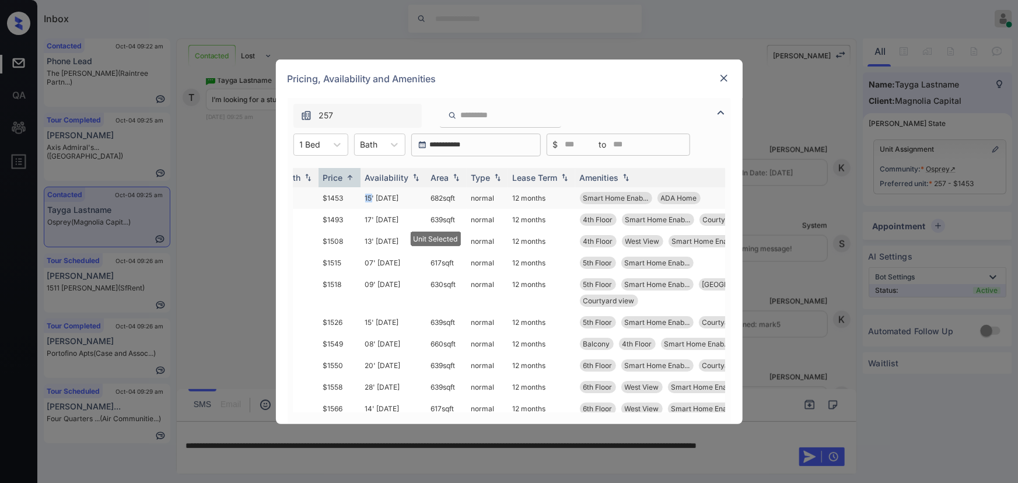
drag, startPoint x: 368, startPoint y: 198, endPoint x: 382, endPoint y: 197, distance: 14.6
click at [369, 198] on td "15' [DATE]" at bounding box center [394, 198] width 66 height 22
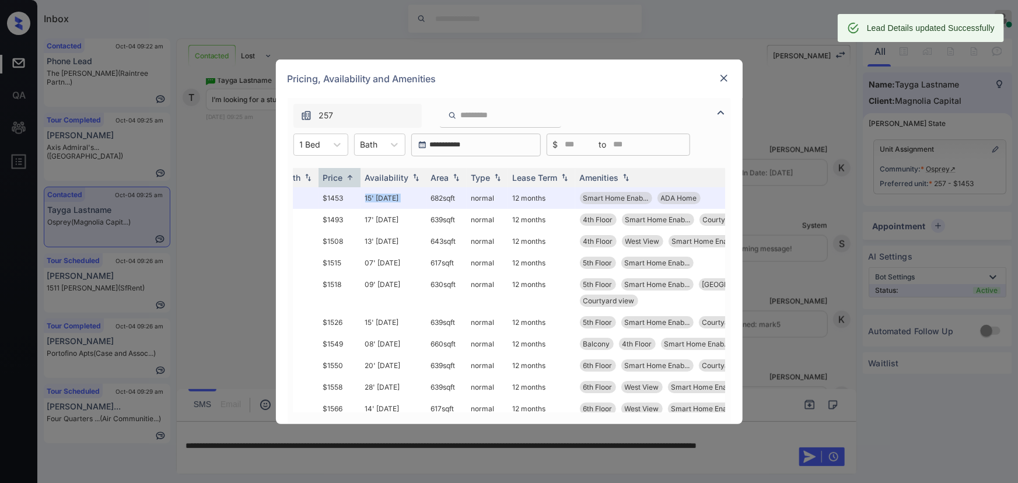
click at [723, 76] on img at bounding box center [724, 78] width 12 height 12
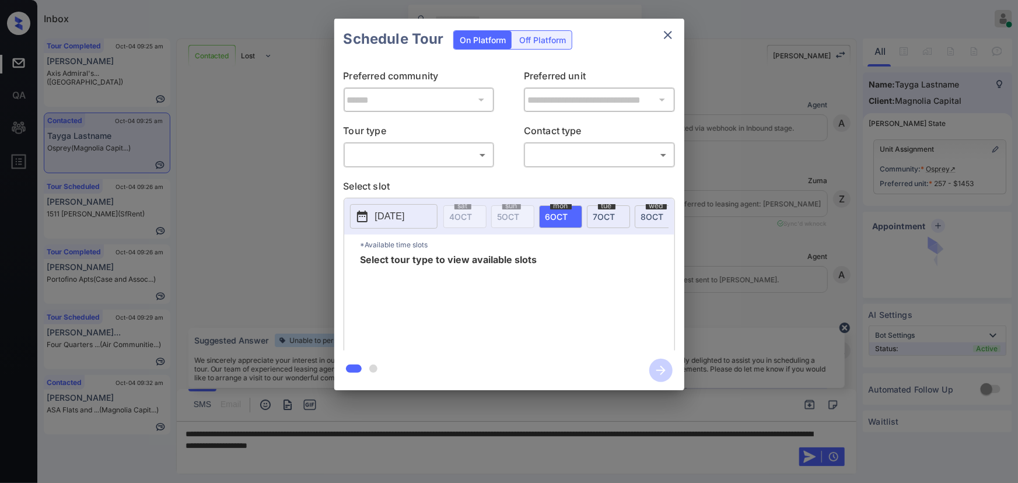
scroll to position [1009, 0]
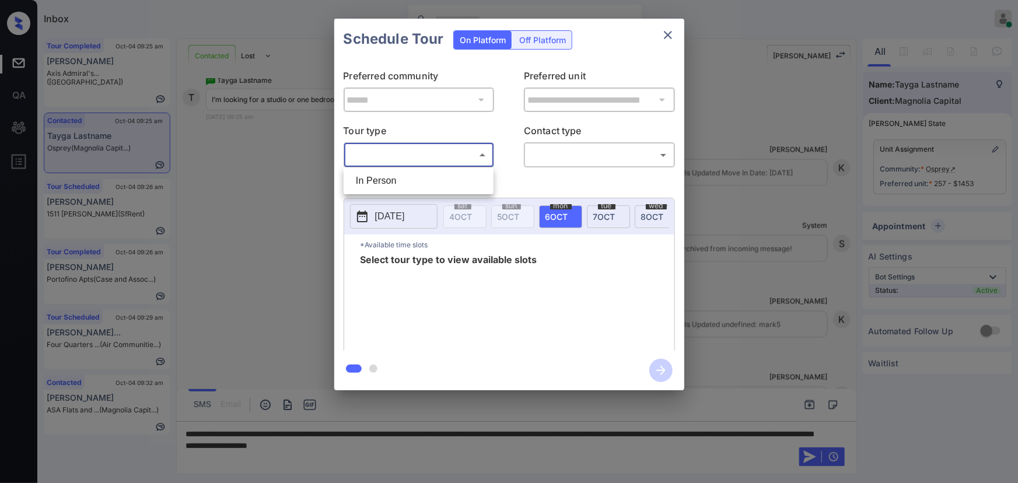
click at [436, 149] on body "Inbox [PERSON_NAME] Online Set yourself offline Set yourself on break Profile S…" at bounding box center [509, 241] width 1018 height 483
drag, startPoint x: 424, startPoint y: 177, endPoint x: 581, endPoint y: 174, distance: 157.0
click at [424, 177] on li "In Person" at bounding box center [419, 180] width 144 height 21
type input "********"
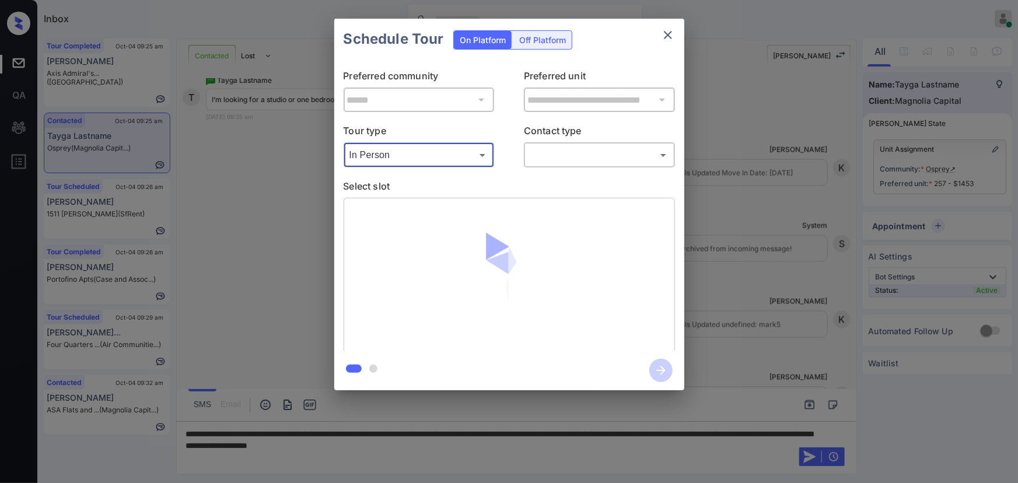
click at [590, 156] on body "Inbox [PERSON_NAME] Online Set yourself offline Set yourself on break Profile S…" at bounding box center [509, 241] width 1018 height 483
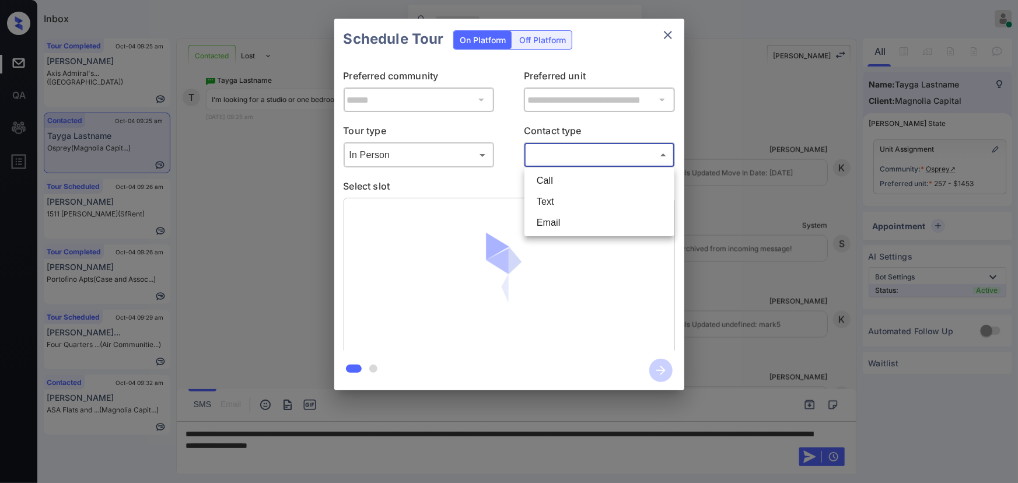
click at [559, 204] on li "Text" at bounding box center [599, 201] width 144 height 21
type input "****"
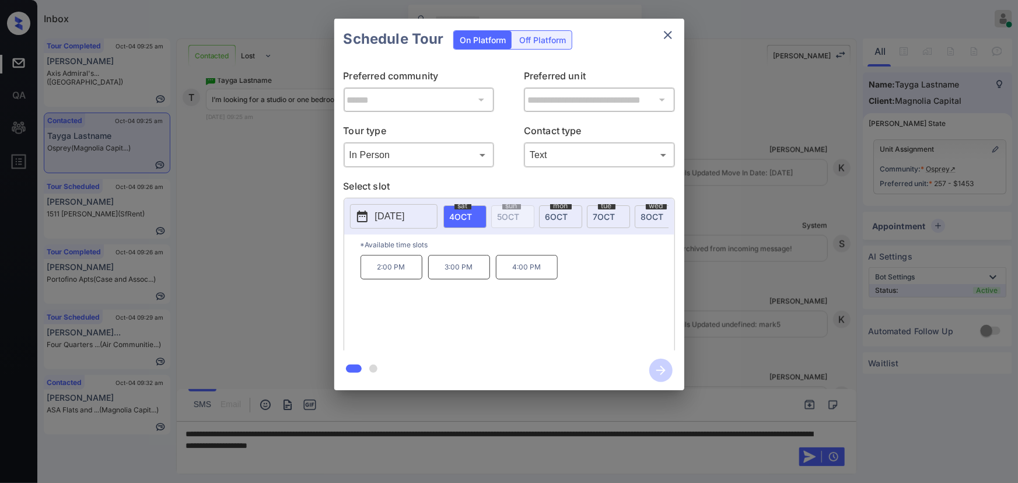
click at [558, 217] on span "[DATE]" at bounding box center [556, 217] width 23 height 10
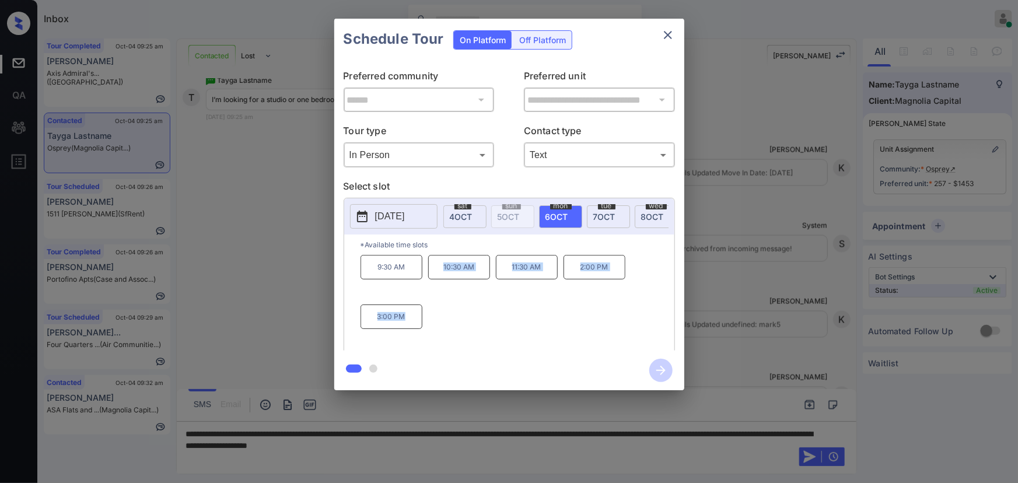
drag, startPoint x: 408, startPoint y: 320, endPoint x: 442, endPoint y: 285, distance: 49.1
click at [442, 285] on div "9:30 AM 10:30 AM 11:30 AM 2:00 PM 3:00 PM" at bounding box center [518, 301] width 314 height 93
copy div "10:30 AM 11:30 AM 2:00 PM 3:00 PM"
click at [506, 447] on div at bounding box center [509, 241] width 1018 height 483
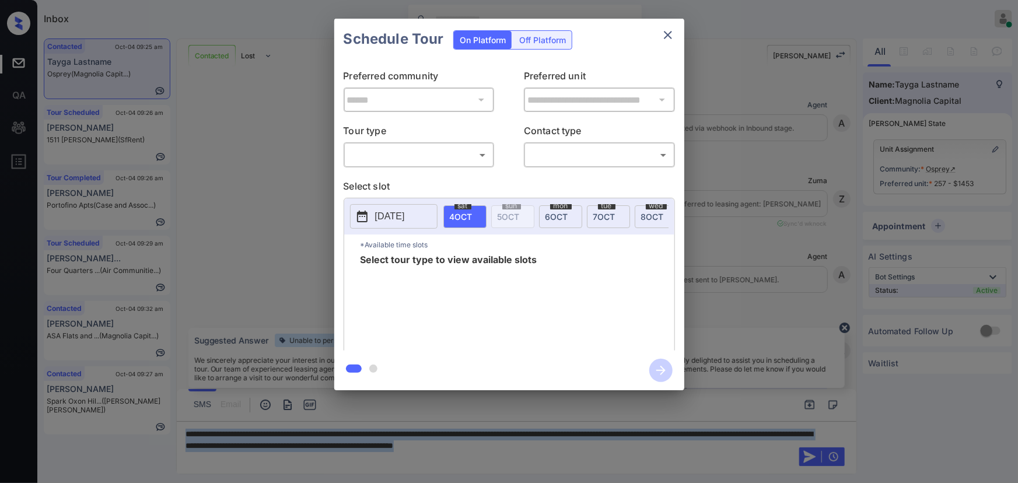
scroll to position [727, 0]
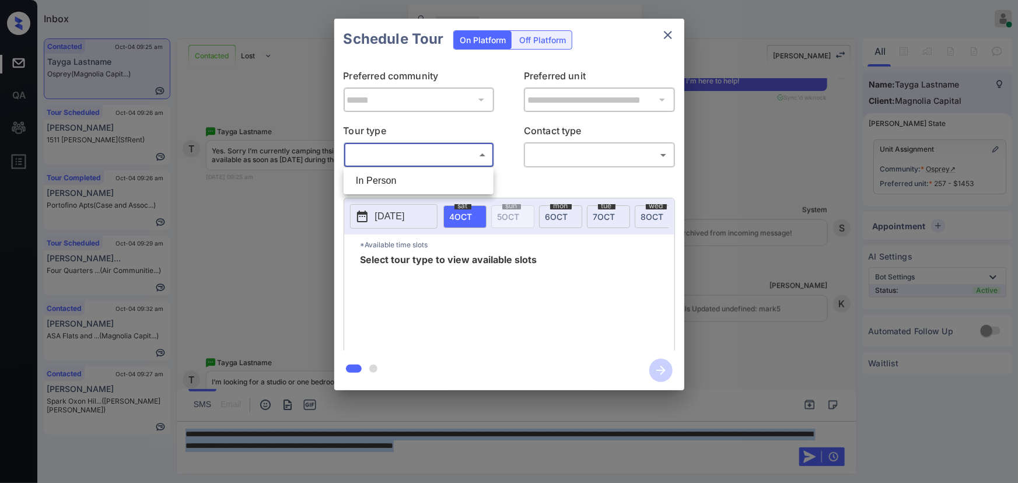
click at [437, 162] on body "Inbox [PERSON_NAME] Online Set yourself offline Set yourself on break Profile S…" at bounding box center [509, 241] width 1018 height 483
drag, startPoint x: 428, startPoint y: 182, endPoint x: 491, endPoint y: 159, distance: 66.6
click at [428, 181] on li "In Person" at bounding box center [419, 180] width 144 height 21
type input "********"
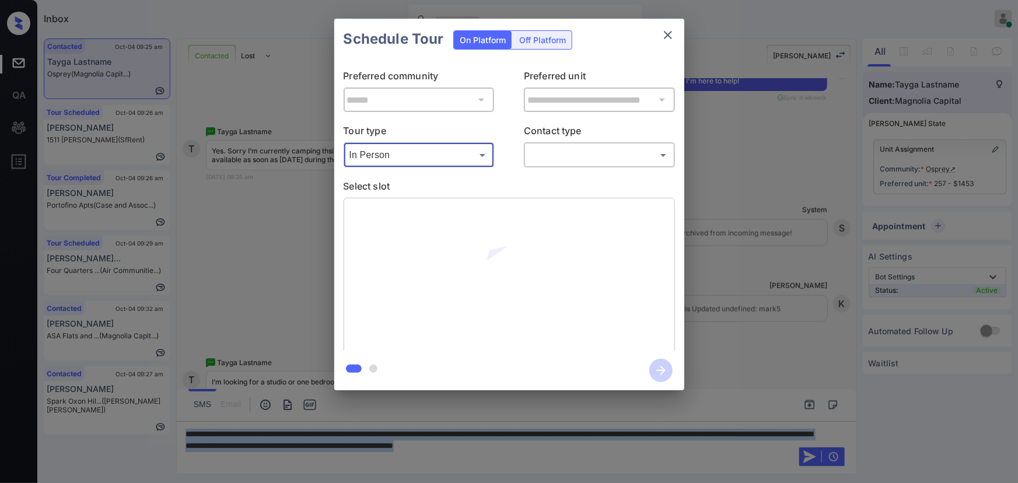
click at [552, 152] on body "Inbox Kenneth Umali Online Set yourself offline Set yourself on break Profile S…" at bounding box center [509, 241] width 1018 height 483
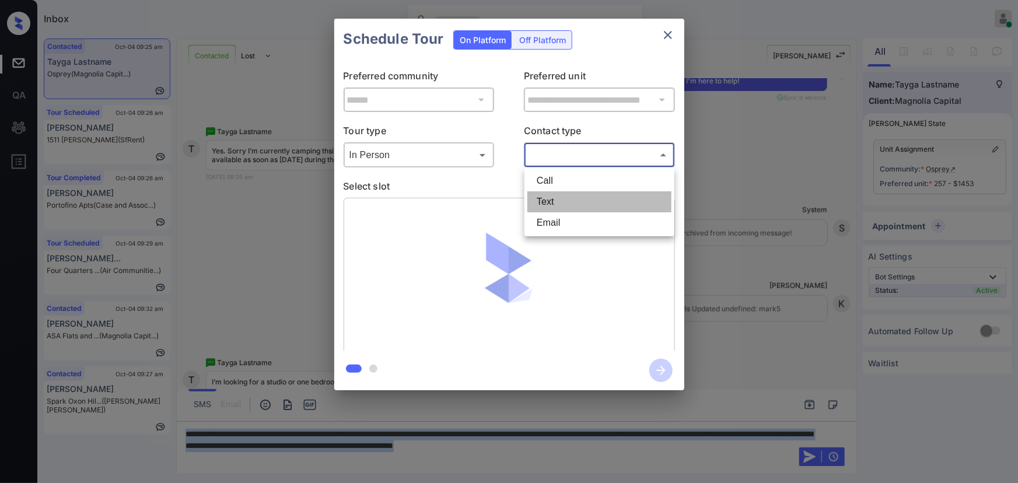
click at [551, 199] on li "Text" at bounding box center [599, 201] width 144 height 21
type input "****"
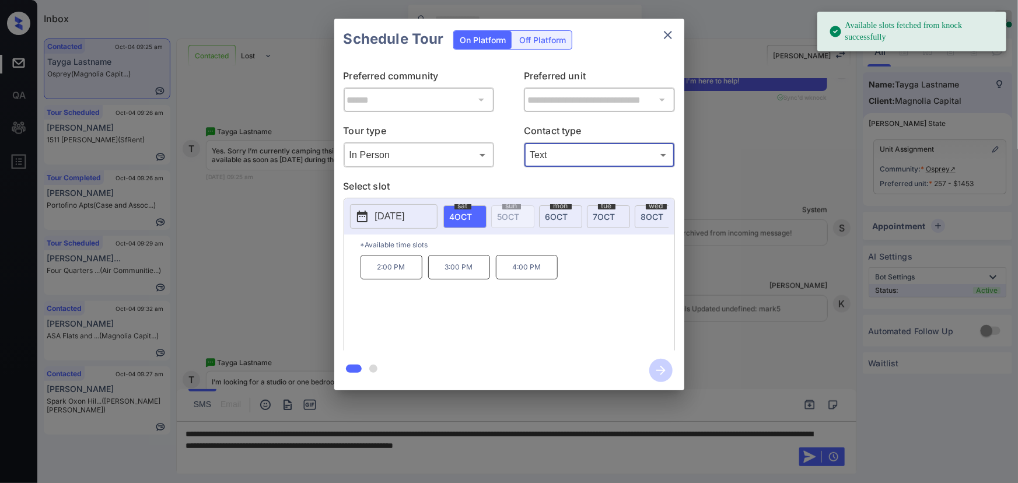
click at [602, 208] on div "tue 7 OCT" at bounding box center [608, 216] width 43 height 23
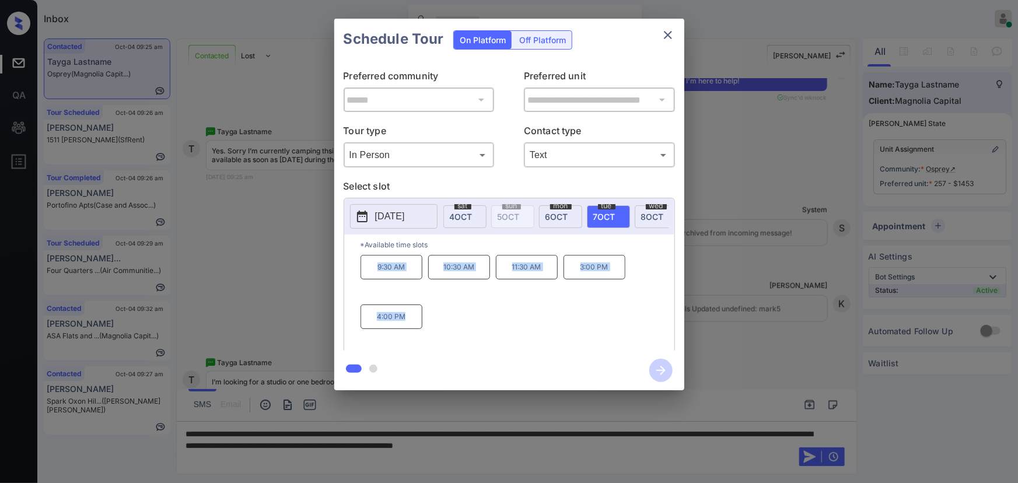
drag, startPoint x: 414, startPoint y: 320, endPoint x: 370, endPoint y: 279, distance: 60.3
click at [370, 279] on div "9:30 AM 10:30 AM 11:30 AM 3:00 PM 4:00 PM" at bounding box center [518, 301] width 314 height 93
copy div "9:30 AM 10:30 AM 11:30 AM 3:00 PM 4:00 PM"
click at [669, 34] on icon "close" at bounding box center [668, 35] width 14 height 14
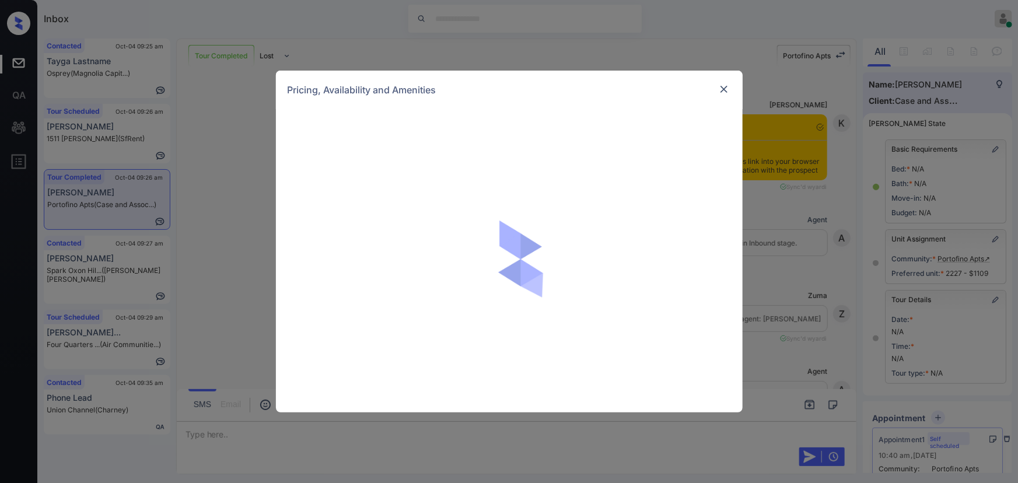
scroll to position [3950, 0]
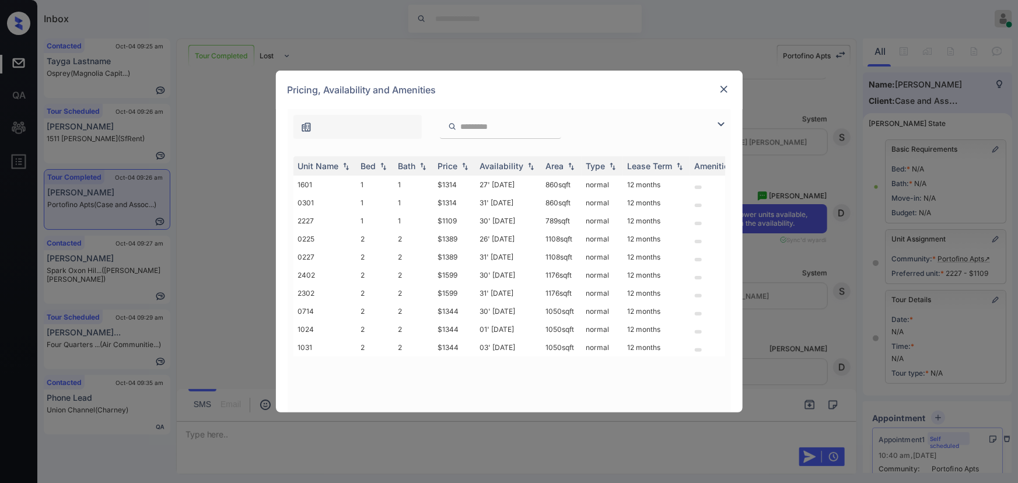
click at [788, 265] on div "**********" at bounding box center [509, 241] width 1018 height 483
click at [723, 92] on img at bounding box center [724, 89] width 12 height 12
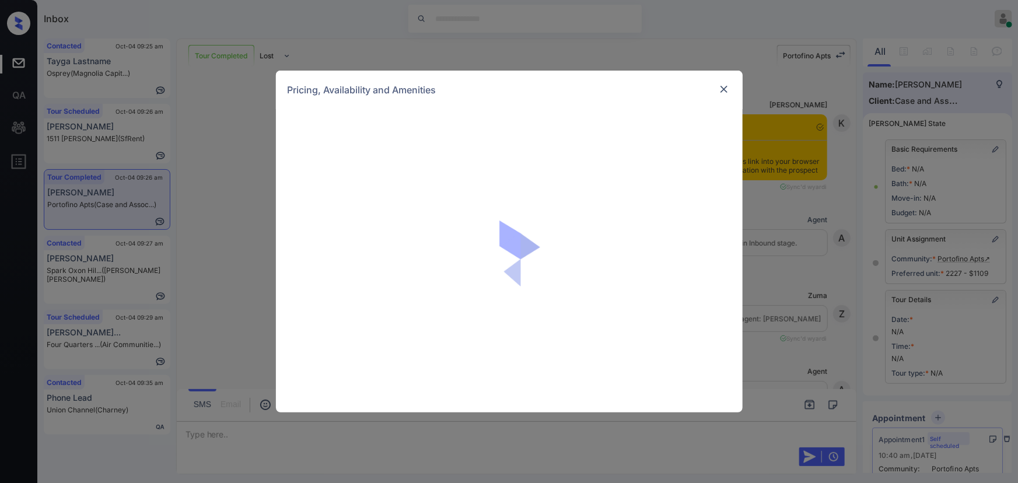
scroll to position [3950, 0]
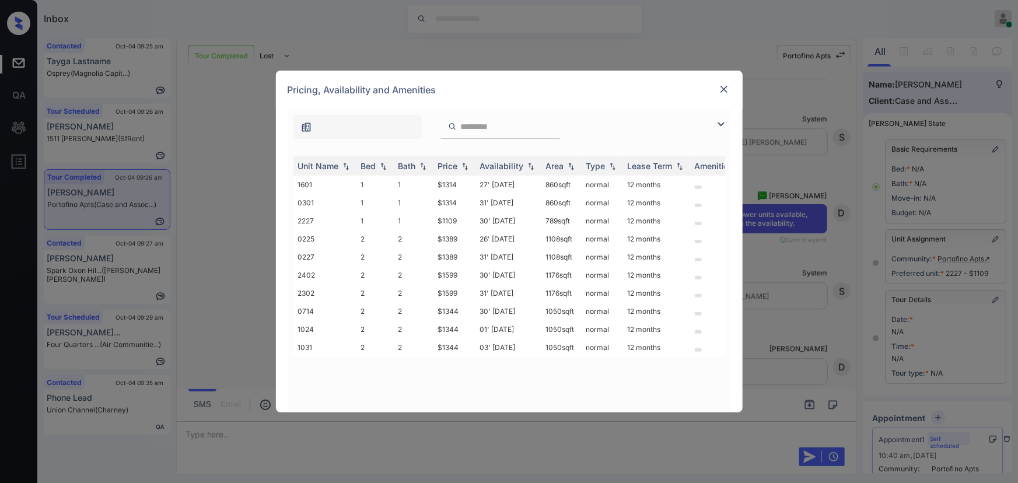
click at [719, 124] on img at bounding box center [721, 124] width 14 height 14
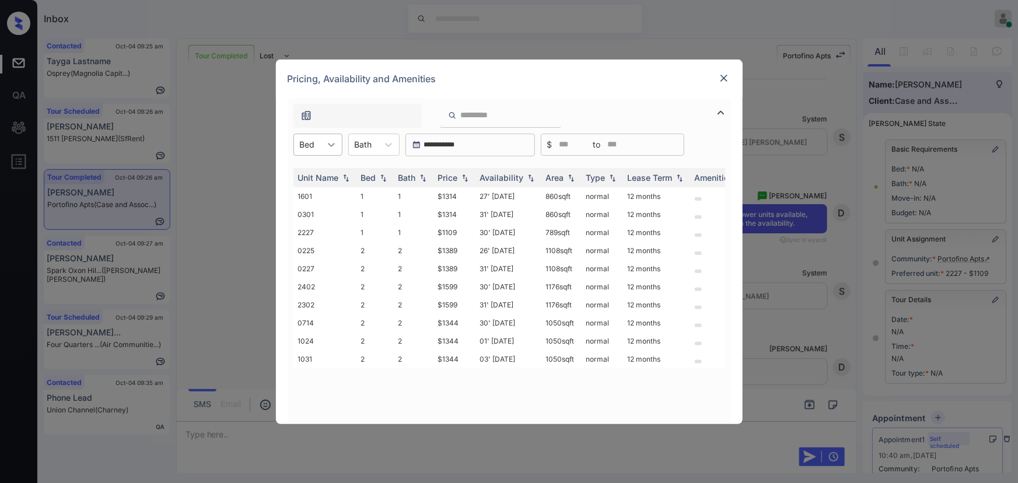
click at [326, 145] on icon at bounding box center [332, 145] width 12 height 12
click at [317, 174] on div "1" at bounding box center [317, 173] width 49 height 21
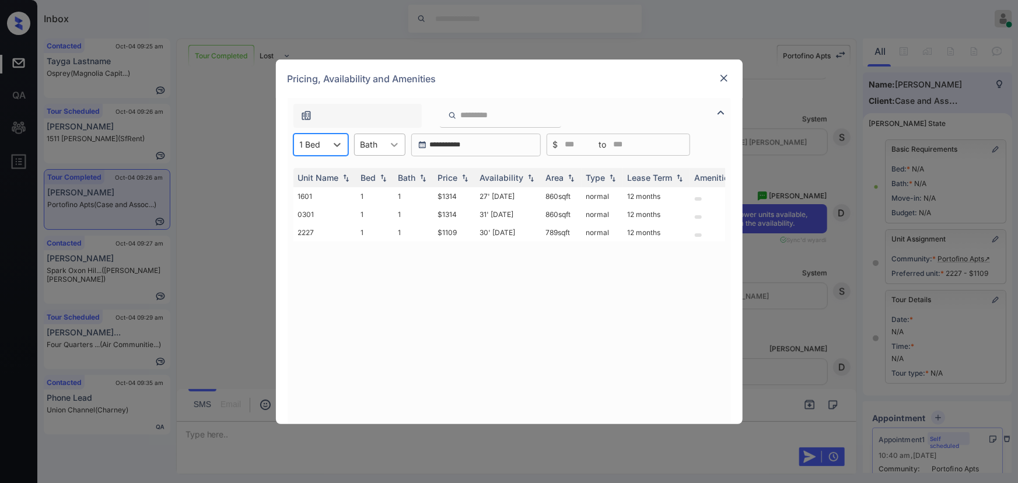
click at [394, 143] on icon at bounding box center [395, 145] width 12 height 12
click at [385, 174] on div "1" at bounding box center [379, 173] width 51 height 21
click at [460, 175] on img at bounding box center [465, 177] width 12 height 8
click at [460, 175] on img at bounding box center [465, 177] width 12 height 9
click at [722, 77] on img at bounding box center [724, 78] width 12 height 12
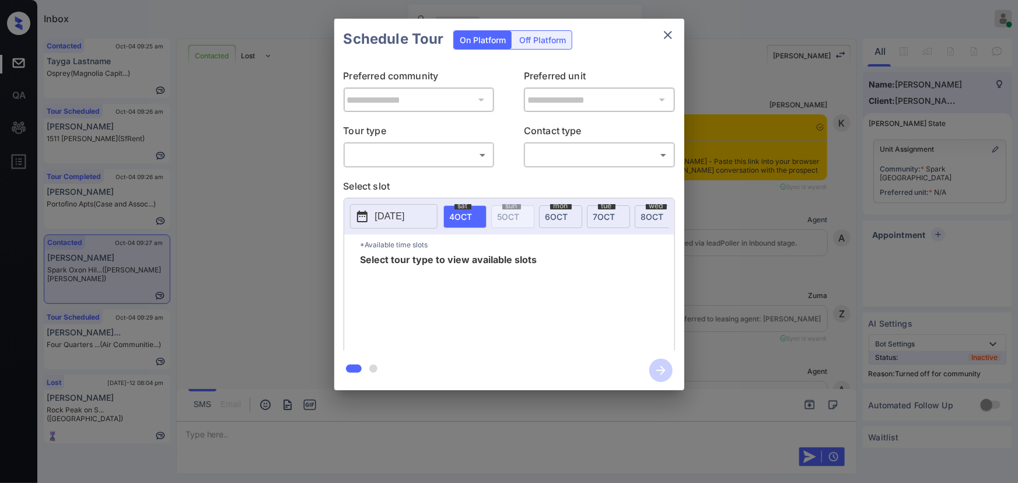
scroll to position [1785, 0]
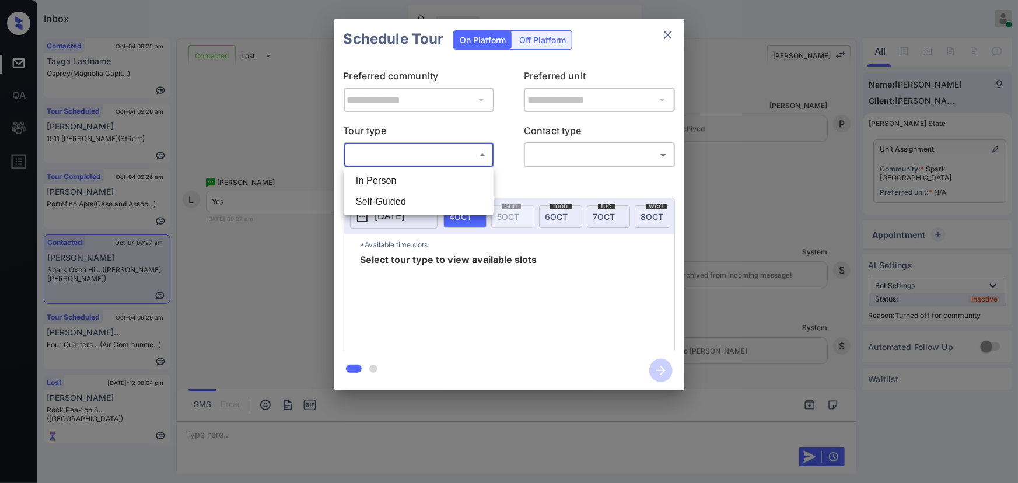
click at [428, 156] on body "Inbox Kenneth Umali Online Set yourself offline Set yourself on break Profile S…" at bounding box center [509, 241] width 1018 height 483
click at [408, 179] on li "In Person" at bounding box center [419, 180] width 144 height 21
type input "********"
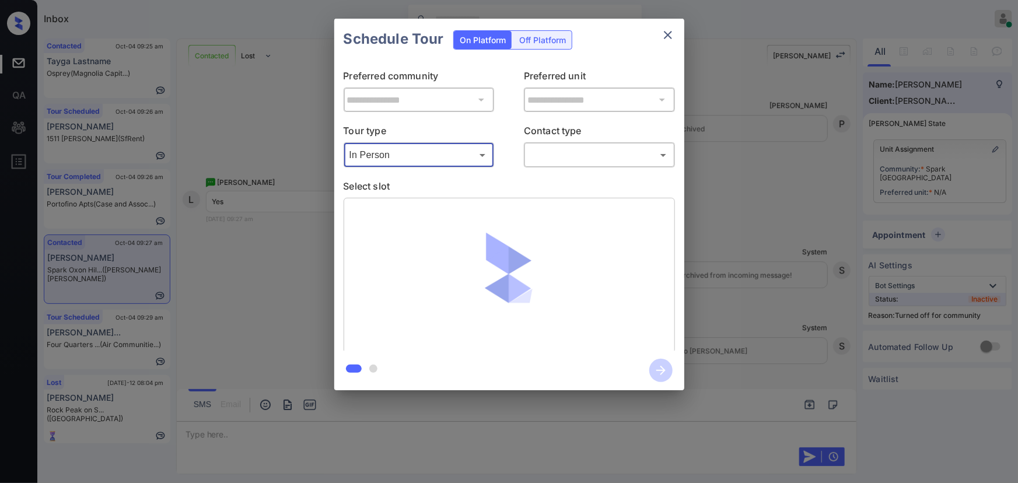
click at [582, 153] on body "Inbox Kenneth Umali Online Set yourself offline Set yourself on break Profile S…" at bounding box center [509, 241] width 1018 height 483
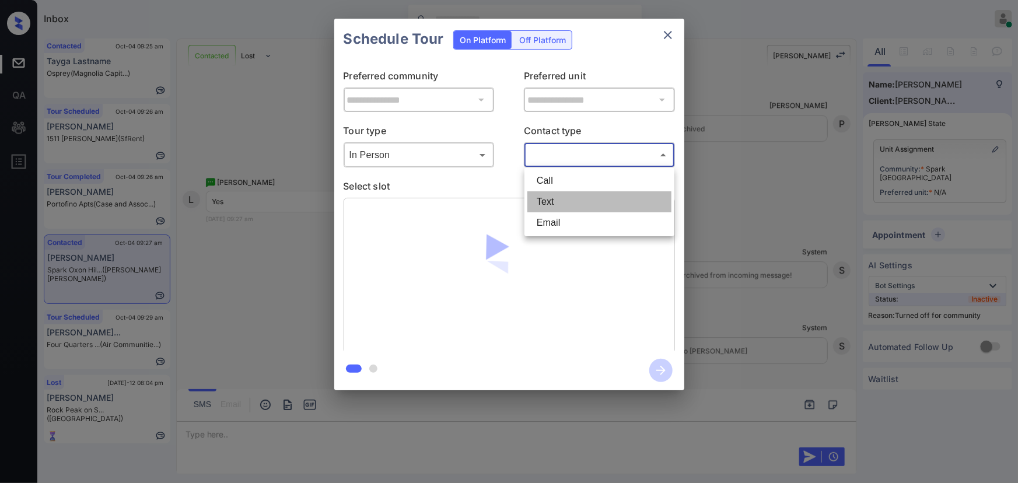
click at [553, 204] on li "Text" at bounding box center [599, 201] width 144 height 21
type input "****"
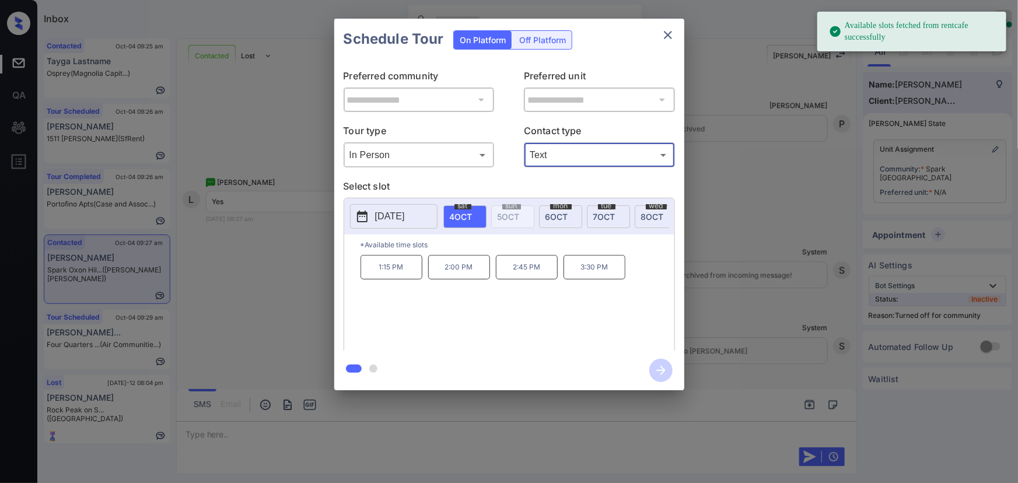
click at [460, 222] on div "sat 4 OCT" at bounding box center [464, 216] width 43 height 23
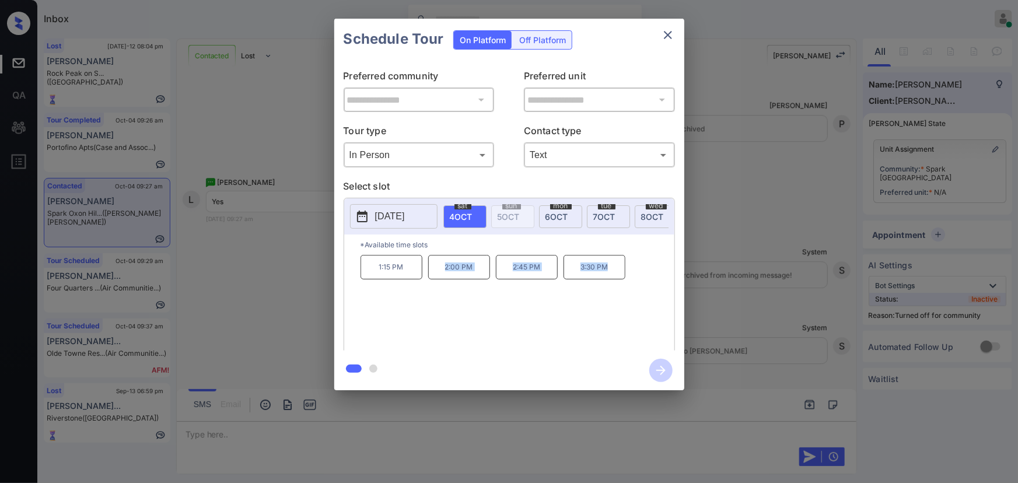
copy div "2:00 PM 2:45 PM 3:30 PM"
drag, startPoint x: 610, startPoint y: 270, endPoint x: 443, endPoint y: 272, distance: 167.5
click at [443, 272] on div "1:15 PM 2:00 PM 2:45 PM 3:30 PM" at bounding box center [518, 301] width 314 height 93
click at [408, 433] on div at bounding box center [509, 241] width 1018 height 483
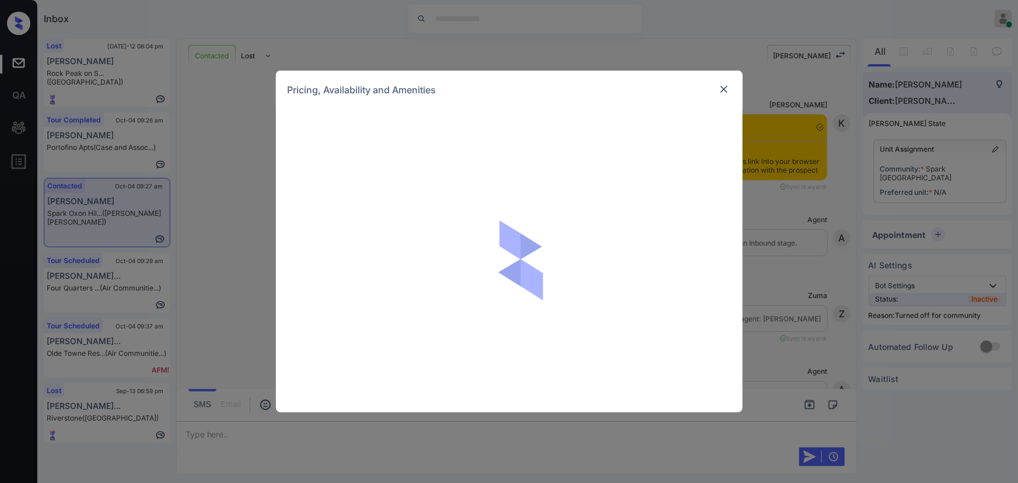
scroll to position [1502, 0]
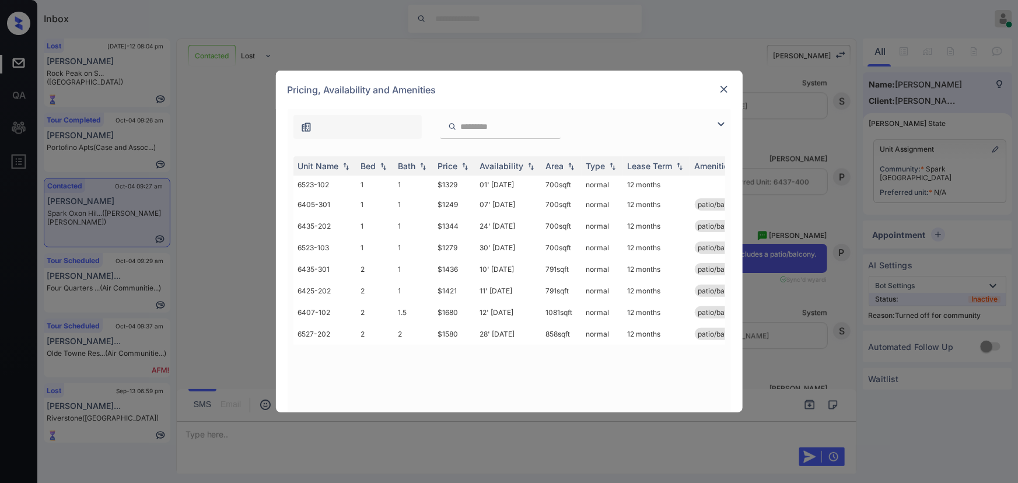
click at [718, 121] on img at bounding box center [721, 124] width 14 height 14
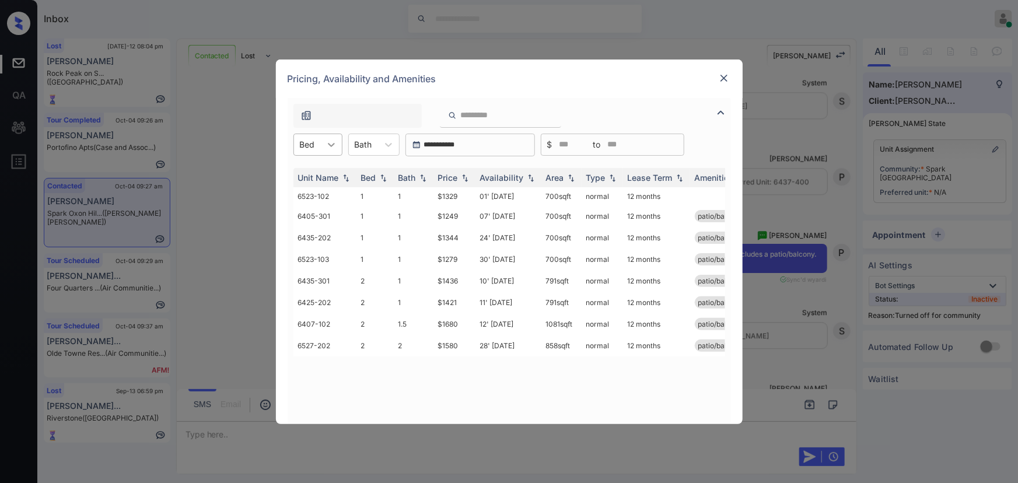
click at [328, 149] on icon at bounding box center [332, 145] width 12 height 12
click at [309, 189] on div "2" at bounding box center [317, 194] width 49 height 21
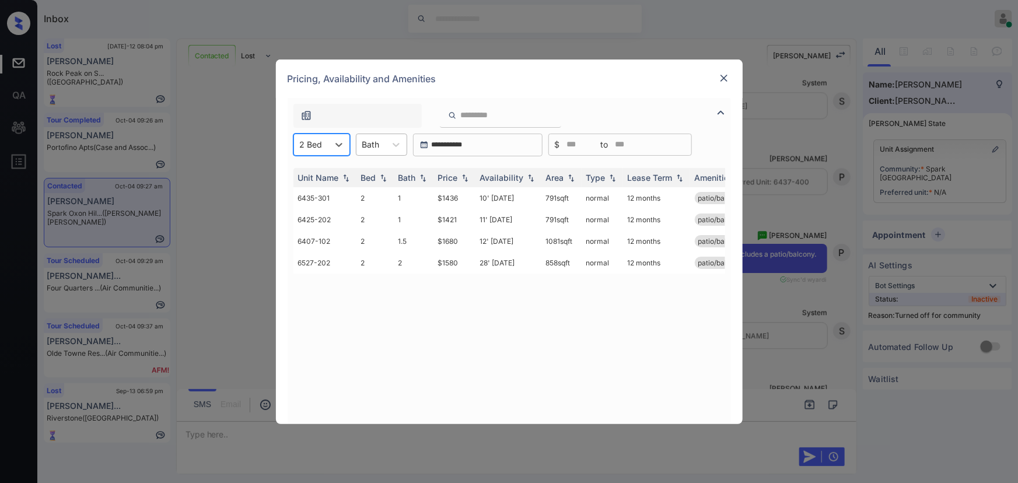
click at [379, 144] on div at bounding box center [371, 144] width 18 height 12
click at [374, 176] on div "1" at bounding box center [381, 173] width 51 height 21
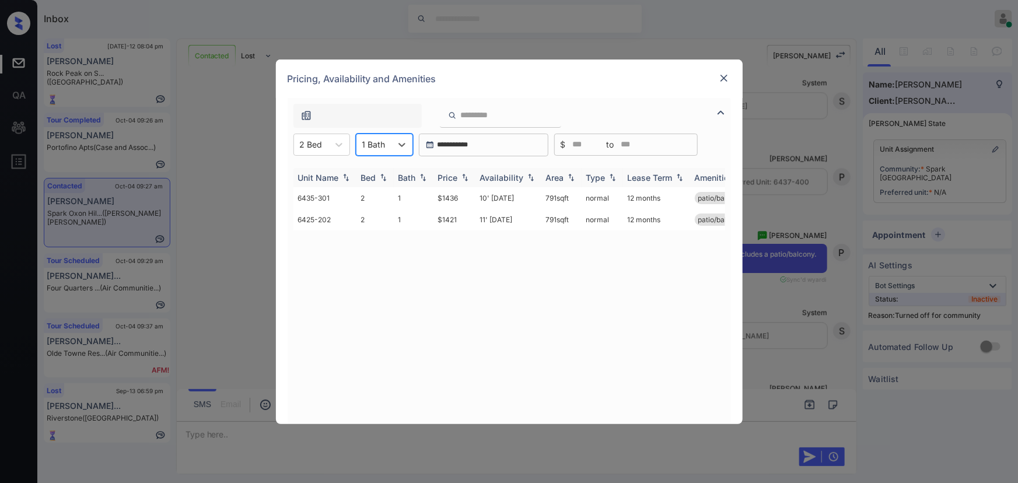
click at [467, 179] on img at bounding box center [465, 177] width 12 height 8
click at [403, 146] on icon at bounding box center [402, 145] width 12 height 12
click at [375, 191] on div "1.5" at bounding box center [384, 194] width 57 height 21
click at [410, 140] on icon at bounding box center [409, 145] width 12 height 12
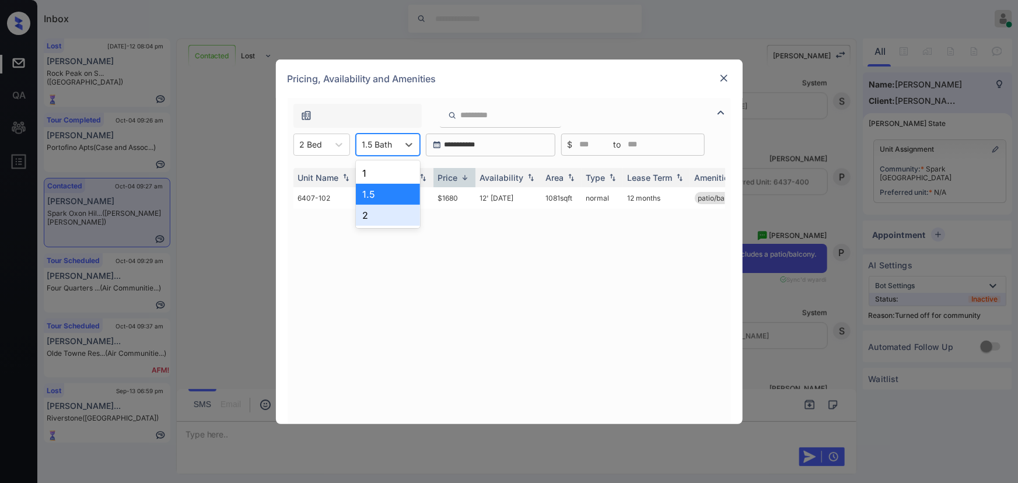
click at [373, 212] on div "2" at bounding box center [388, 215] width 64 height 21
click at [399, 140] on icon at bounding box center [404, 145] width 12 height 12
click at [377, 177] on div "1" at bounding box center [385, 173] width 59 height 21
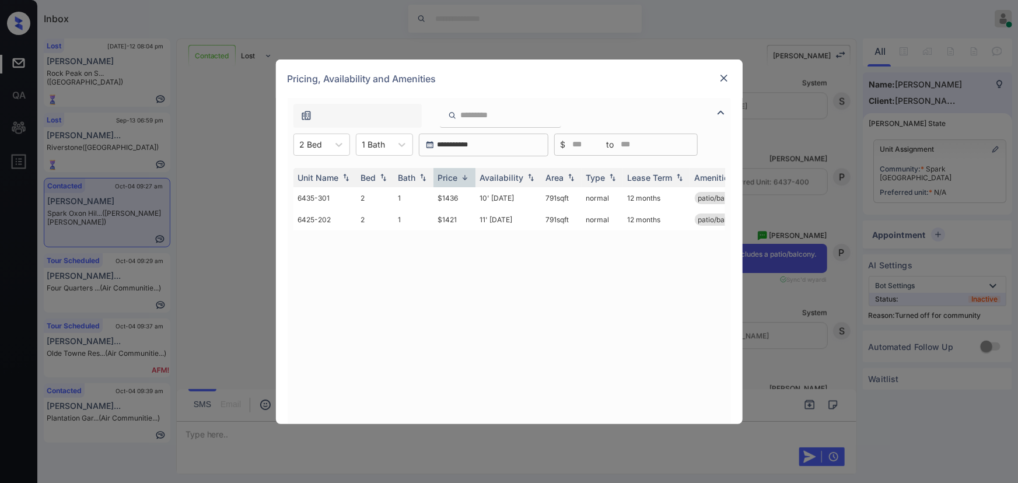
click at [723, 76] on img at bounding box center [724, 78] width 12 height 12
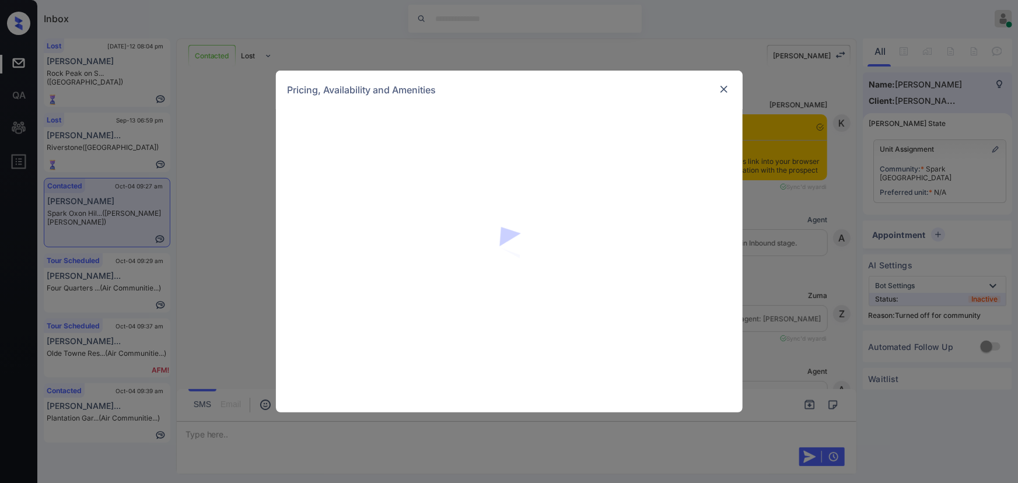
scroll to position [1502, 0]
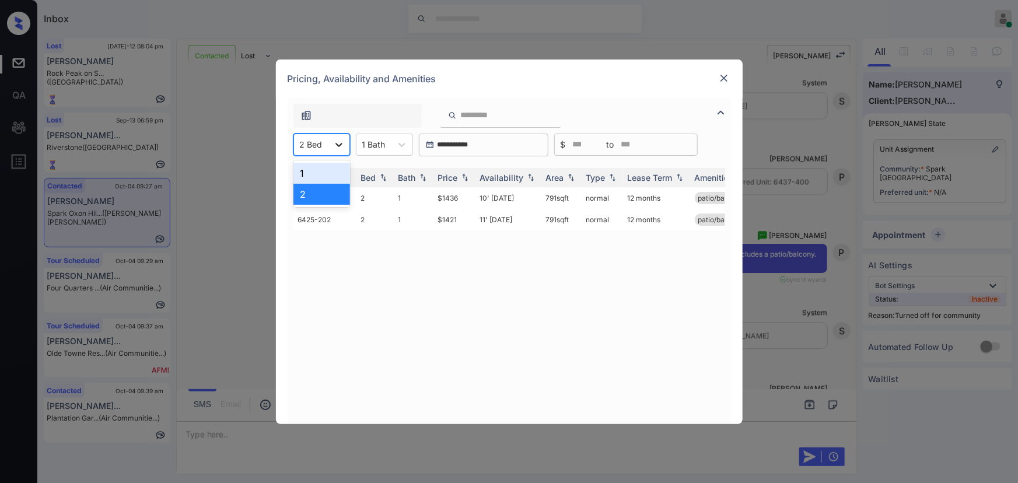
click at [338, 147] on icon at bounding box center [339, 145] width 12 height 12
click at [316, 168] on div "1" at bounding box center [321, 173] width 57 height 21
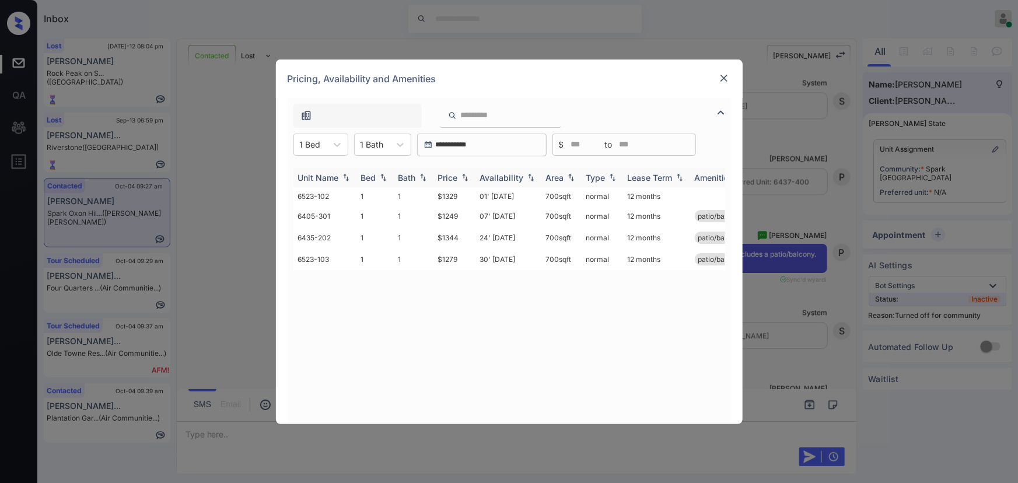
click at [456, 178] on div "Price" at bounding box center [448, 178] width 20 height 10
click at [335, 144] on icon at bounding box center [337, 145] width 7 height 4
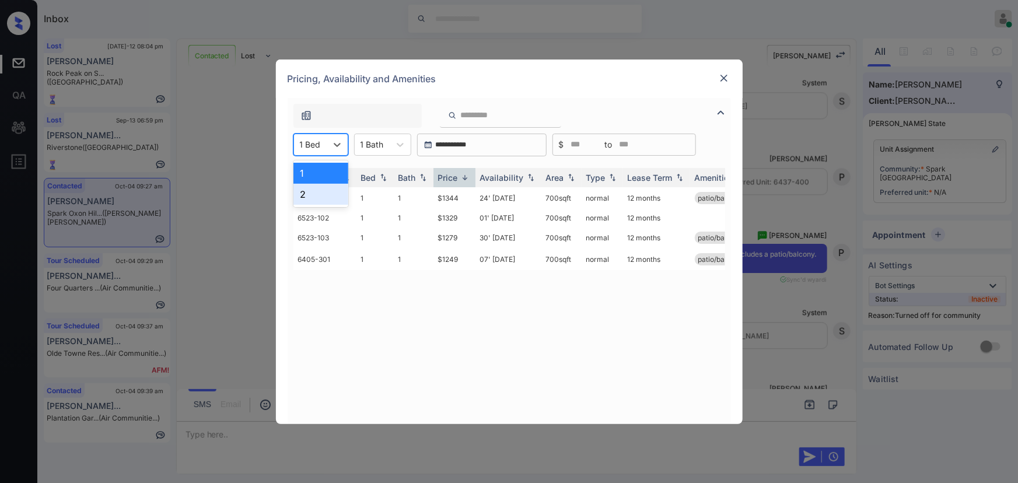
click at [313, 193] on div "2" at bounding box center [320, 194] width 55 height 21
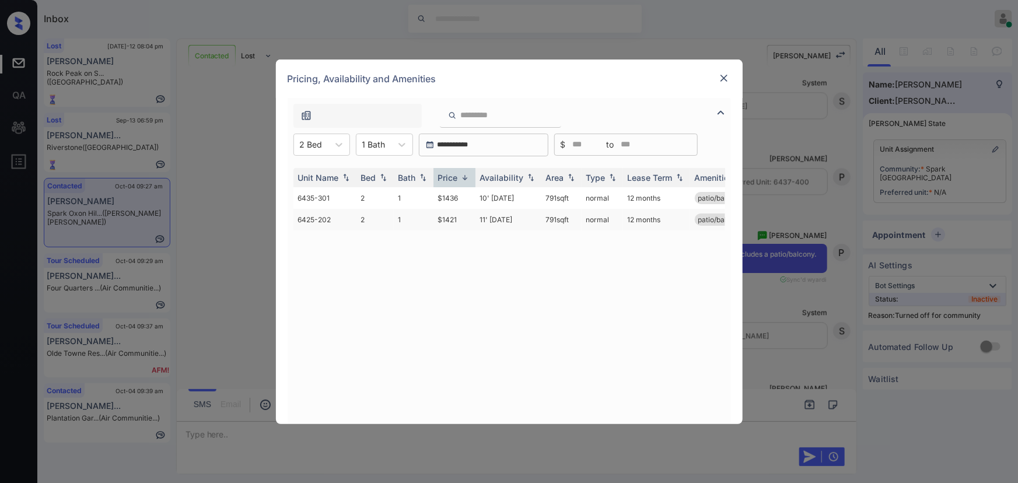
click at [459, 220] on td "$1421" at bounding box center [454, 220] width 42 height 22
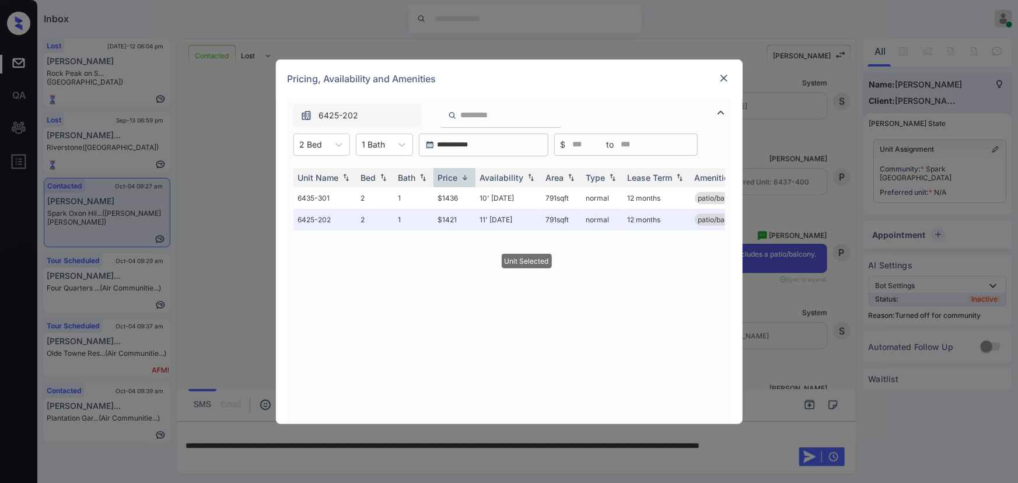
click at [726, 79] on img at bounding box center [724, 78] width 12 height 12
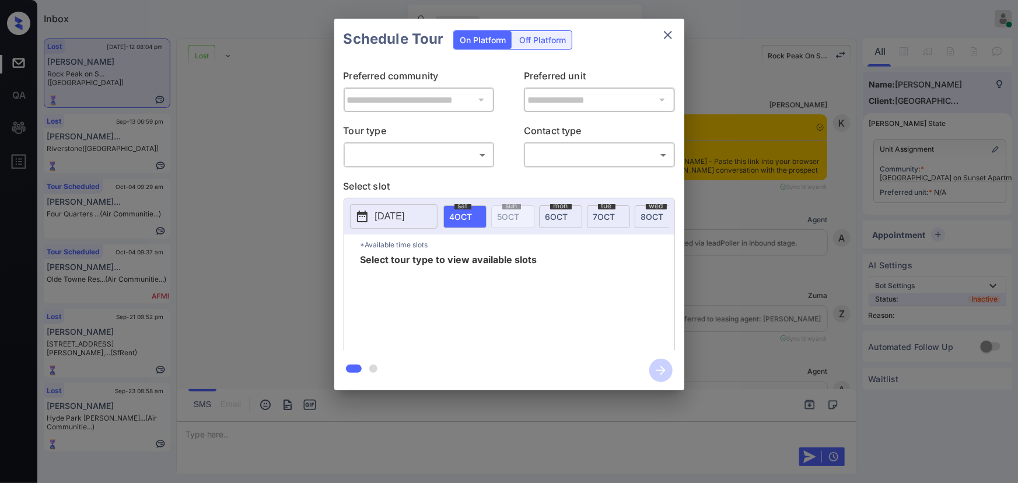
scroll to position [4730, 0]
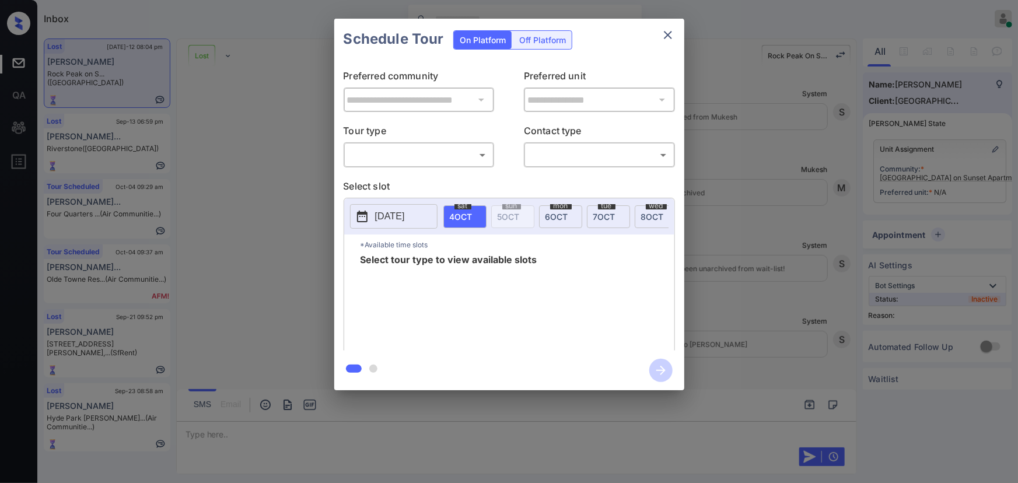
click at [413, 158] on body "Inbox [PERSON_NAME] Online Set yourself offline Set yourself on break Profile S…" at bounding box center [509, 241] width 1018 height 483
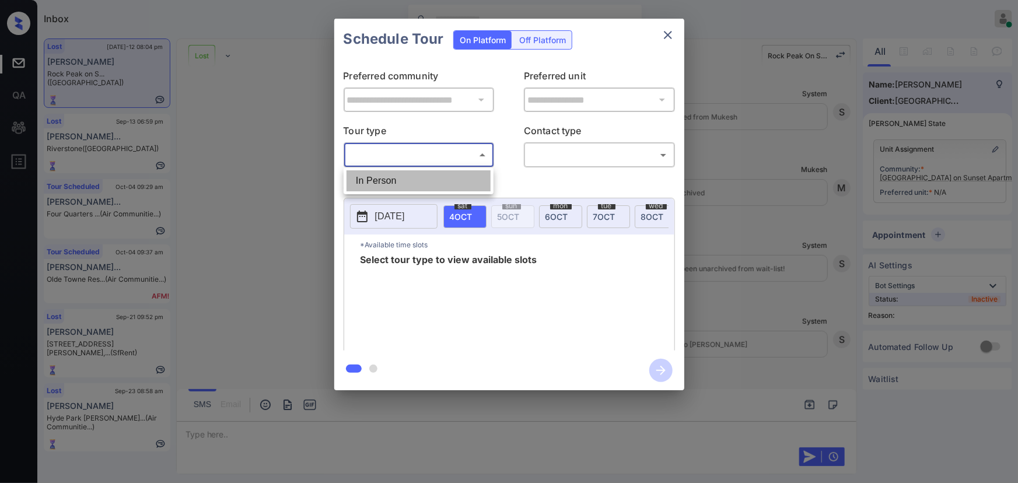
drag, startPoint x: 407, startPoint y: 175, endPoint x: 531, endPoint y: 157, distance: 125.6
click at [410, 176] on li "In Person" at bounding box center [419, 180] width 144 height 21
type input "********"
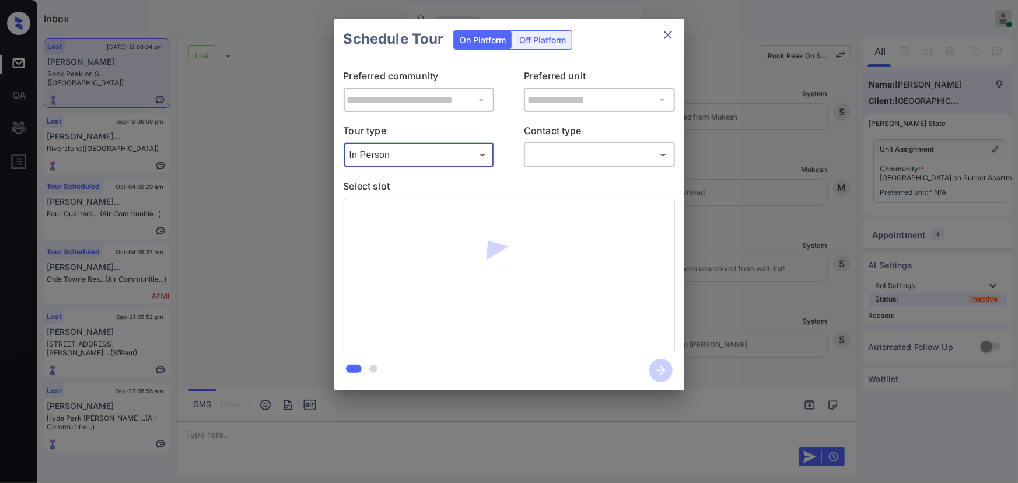
click at [567, 147] on body "Inbox Kenneth Umali Online Set yourself offline Set yourself on break Profile S…" at bounding box center [509, 241] width 1018 height 483
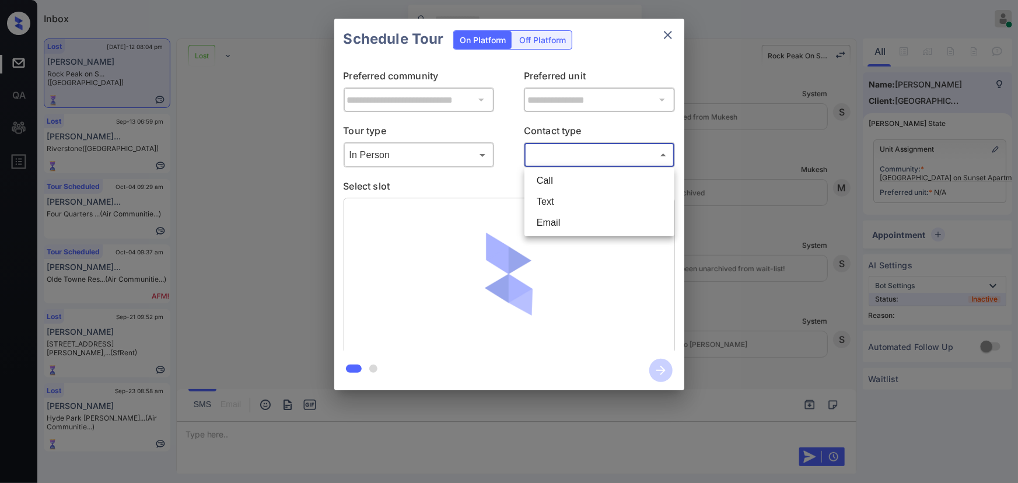
click at [555, 195] on li "Text" at bounding box center [599, 201] width 144 height 21
type input "****"
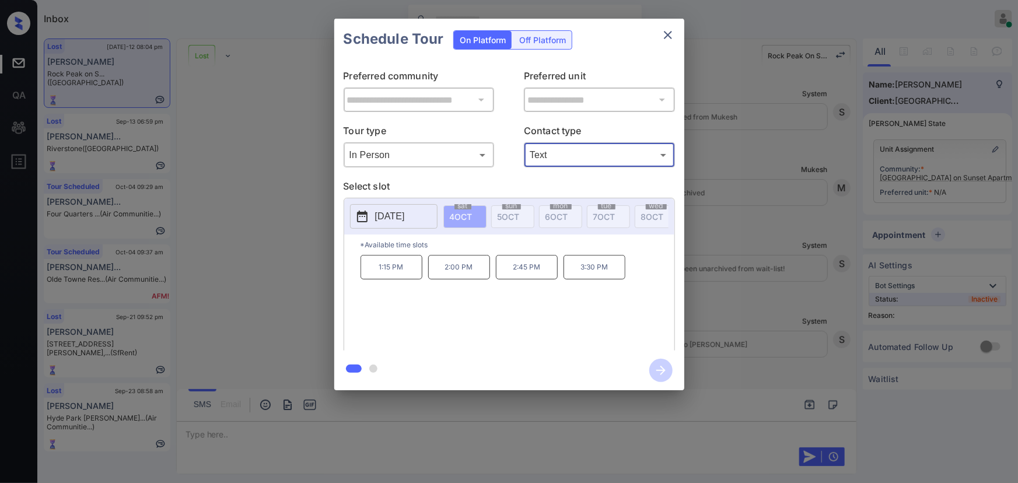
click at [400, 212] on p "2025-10-04" at bounding box center [390, 216] width 30 height 14
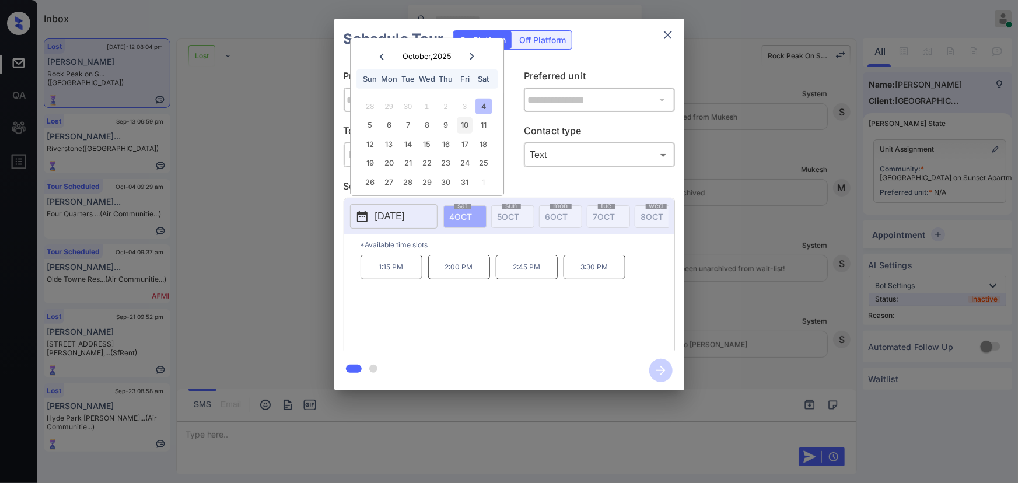
click at [464, 129] on div "10" at bounding box center [465, 125] width 16 height 16
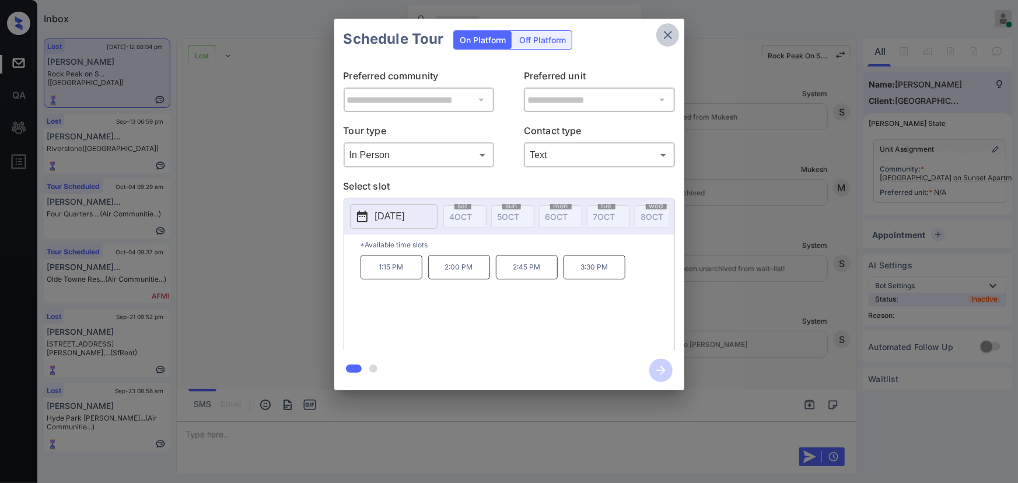
click at [668, 34] on icon "close" at bounding box center [668, 35] width 8 height 8
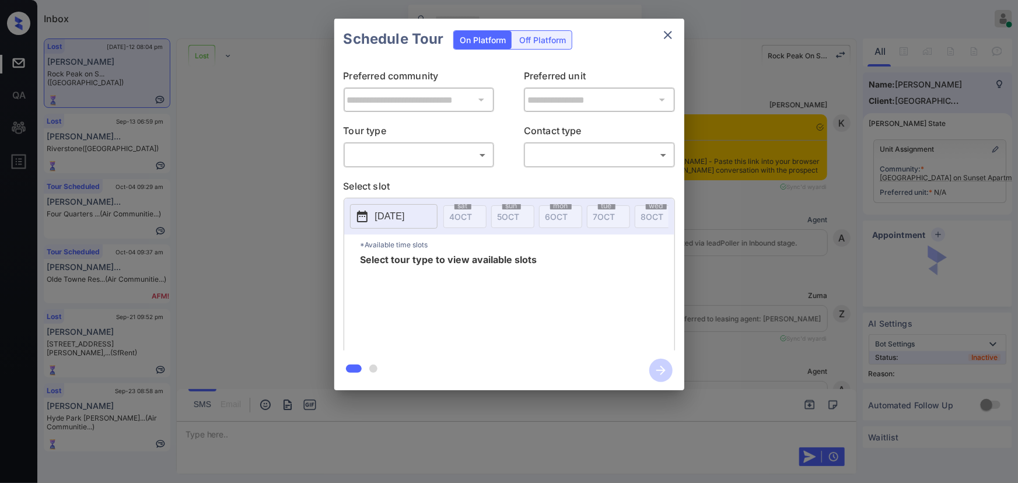
scroll to position [4730, 0]
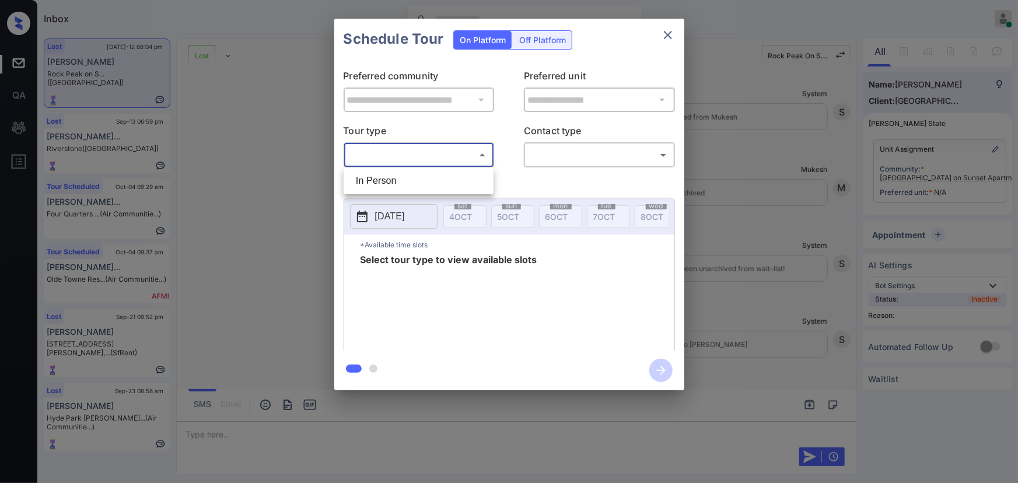
click at [426, 158] on body "Inbox Kenneth Umali Online Set yourself offline Set yourself on break Profile S…" at bounding box center [509, 241] width 1018 height 483
click at [408, 182] on li "In Person" at bounding box center [419, 180] width 144 height 21
type input "********"
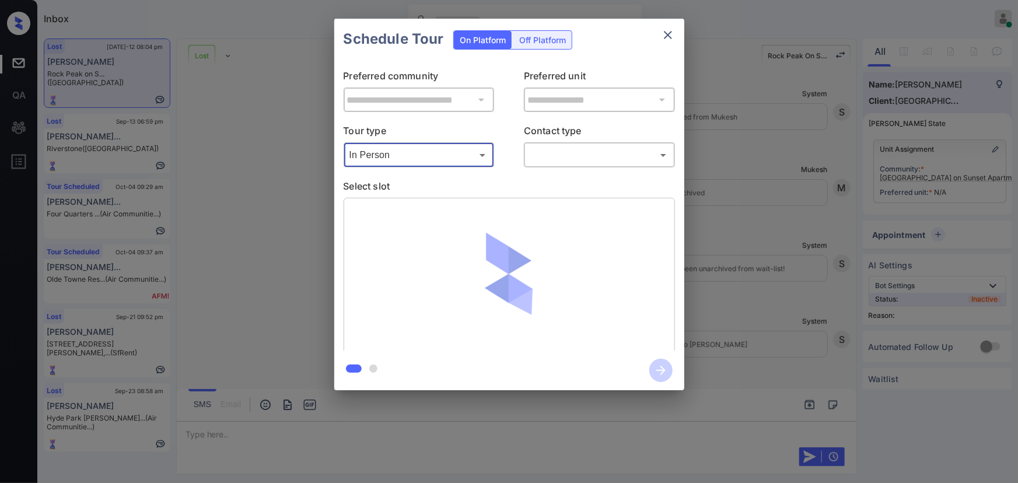
click at [534, 153] on body "Inbox Kenneth Umali Online Set yourself offline Set yourself on break Profile S…" at bounding box center [509, 241] width 1018 height 483
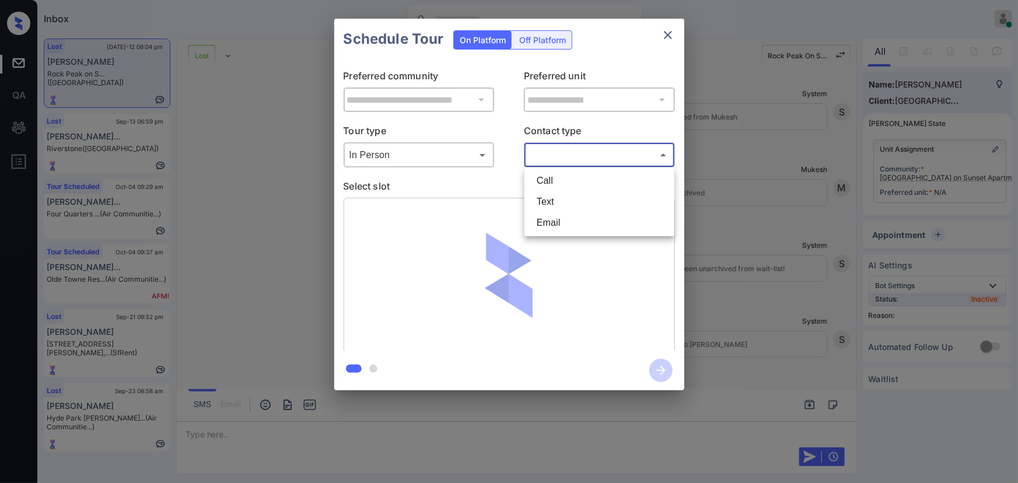
click at [540, 199] on li "Text" at bounding box center [599, 201] width 144 height 21
type input "****"
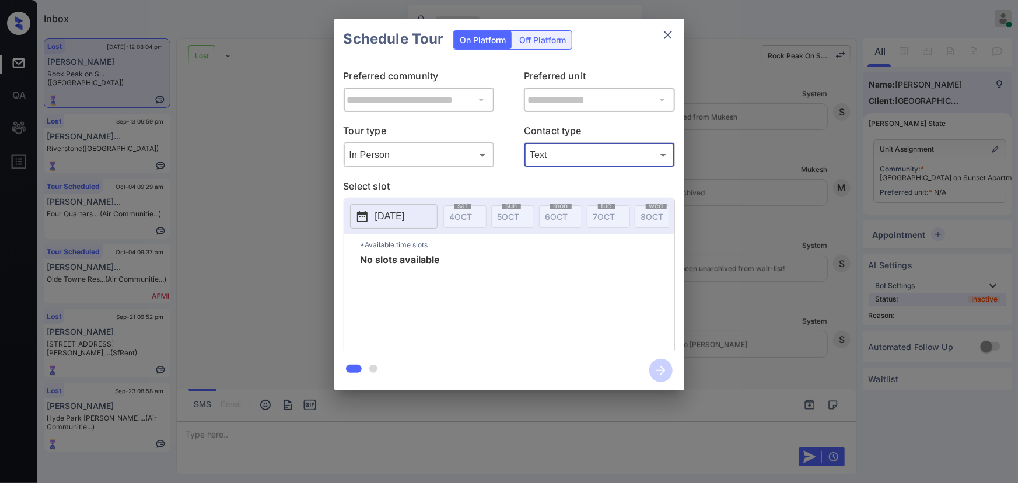
click at [777, 237] on div "**********" at bounding box center [509, 204] width 1018 height 409
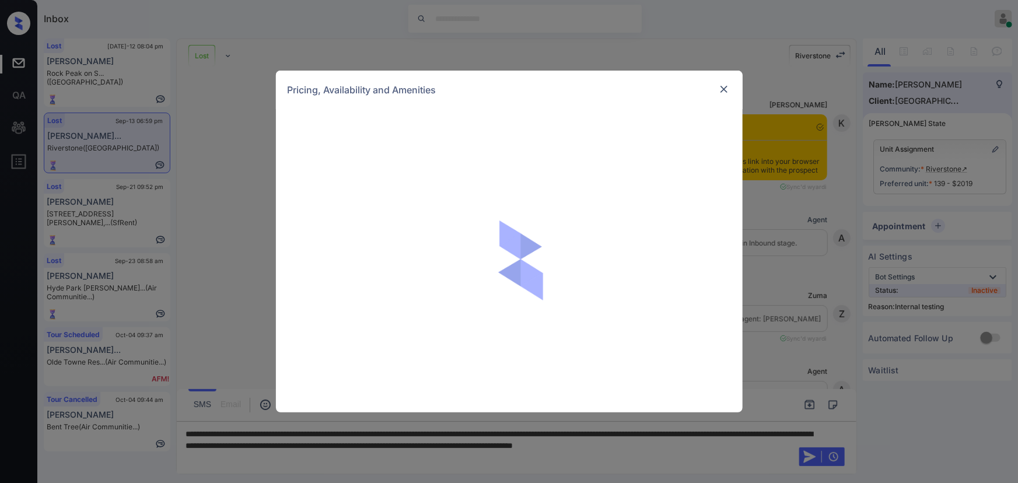
scroll to position [4363, 0]
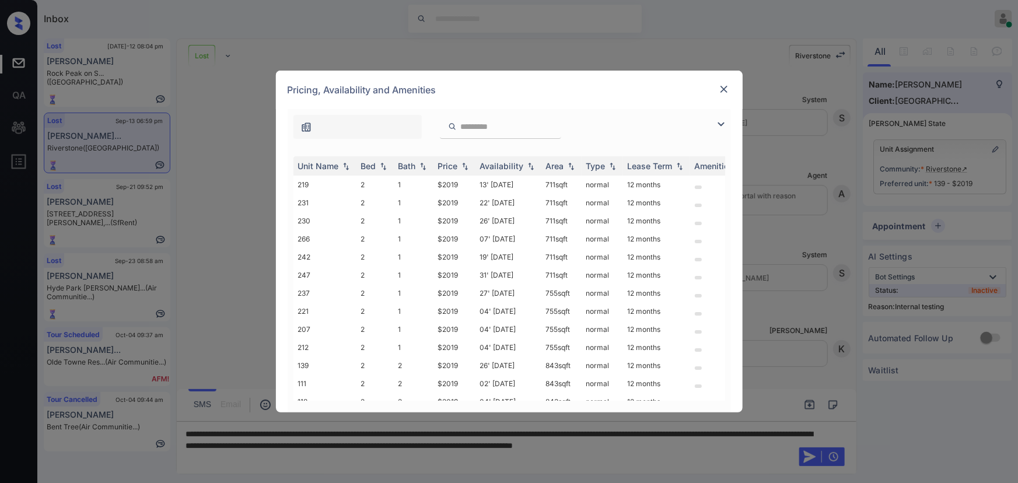
click at [722, 120] on img at bounding box center [721, 124] width 14 height 14
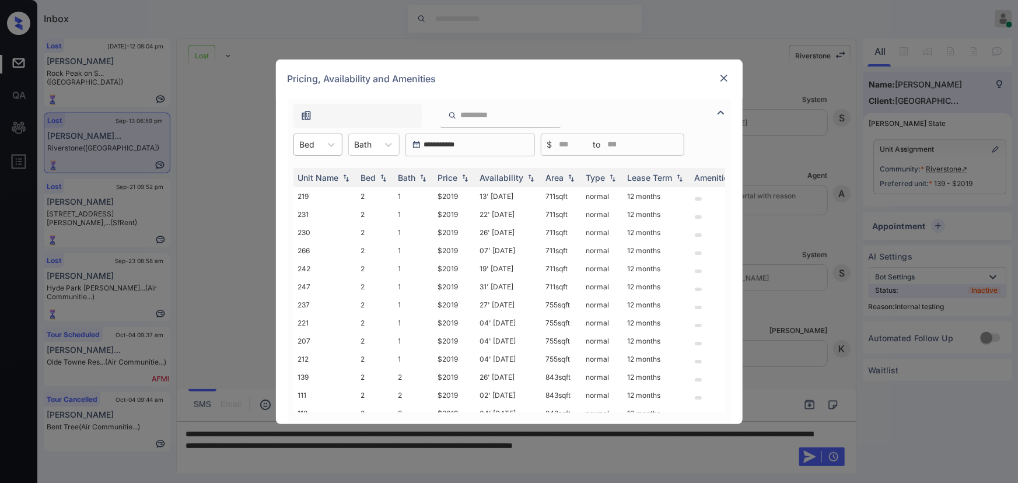
click at [316, 144] on div "Bed" at bounding box center [307, 144] width 27 height 17
click at [725, 77] on img at bounding box center [724, 78] width 12 height 12
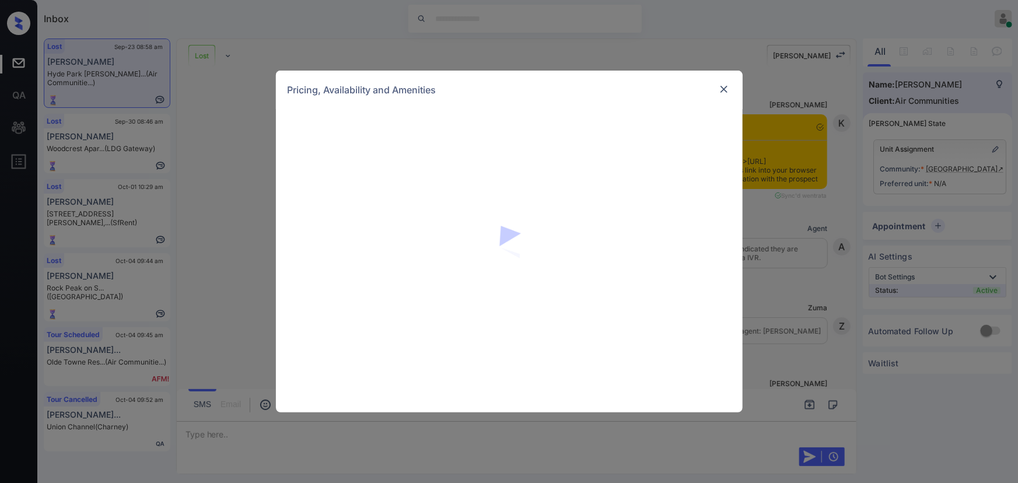
scroll to position [5115, 0]
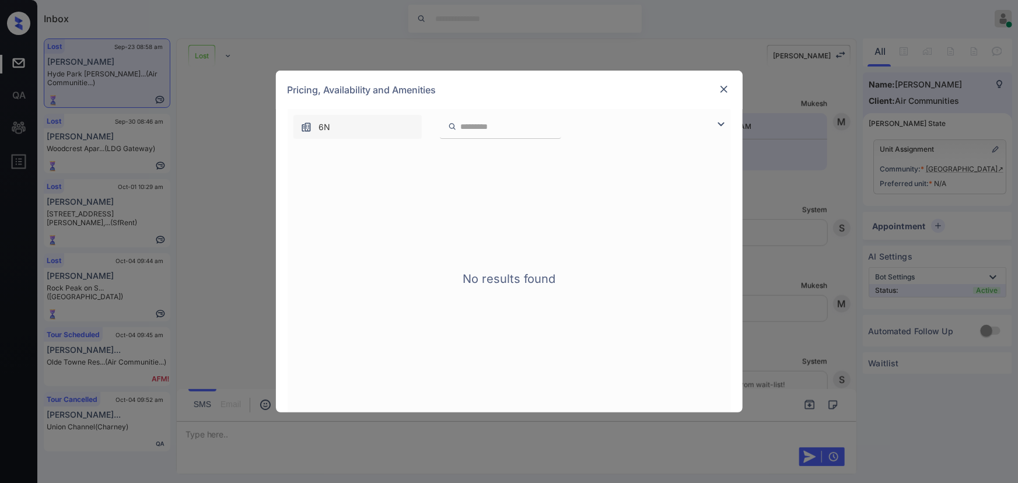
click at [720, 123] on img at bounding box center [721, 124] width 14 height 14
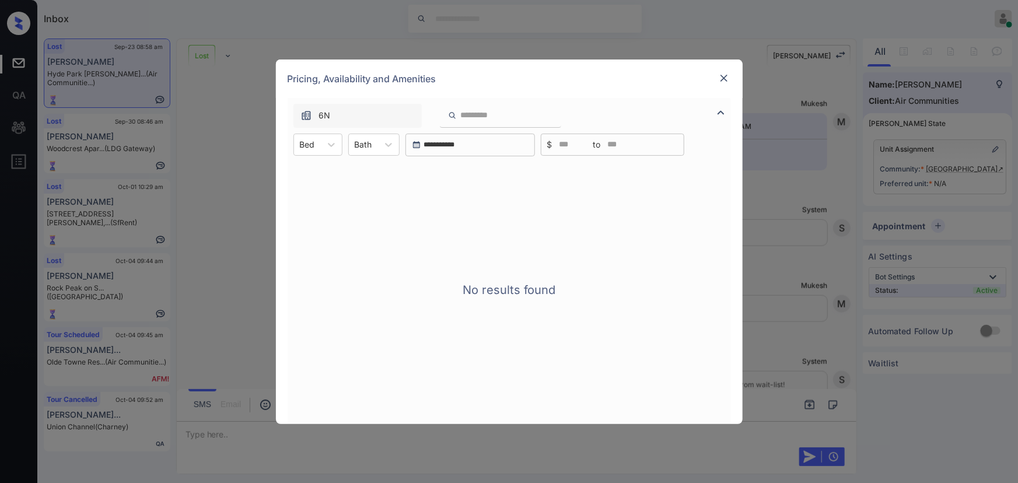
click at [726, 78] on img at bounding box center [724, 78] width 12 height 12
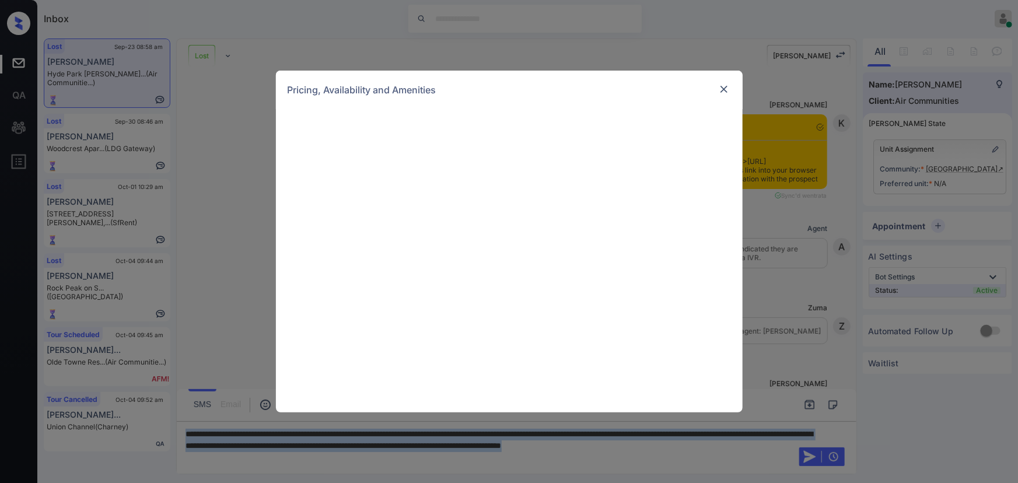
scroll to position [5646, 0]
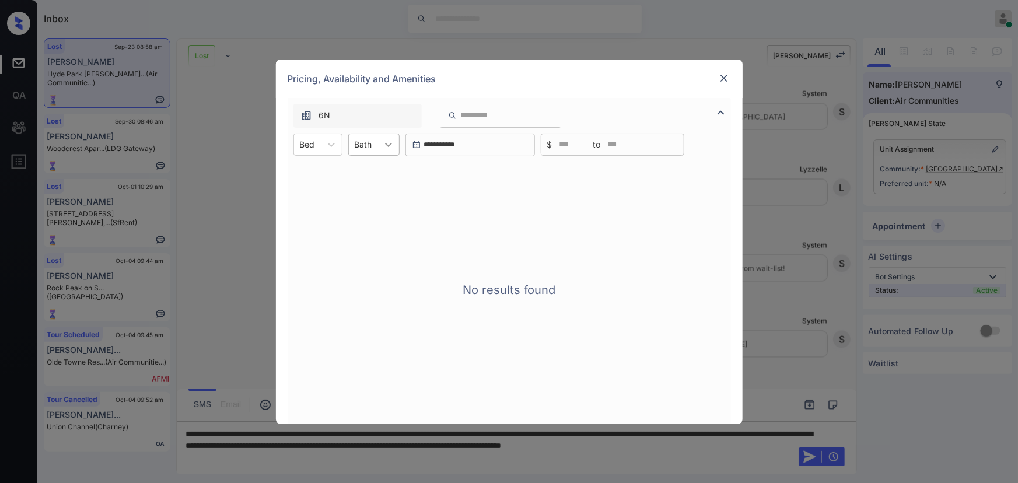
click at [385, 144] on icon at bounding box center [388, 145] width 7 height 4
click at [328, 145] on icon at bounding box center [332, 145] width 12 height 12
click at [320, 176] on div "2" at bounding box center [317, 173] width 49 height 21
click at [387, 143] on div at bounding box center [388, 144] width 21 height 21
click at [721, 84] on div at bounding box center [724, 78] width 14 height 14
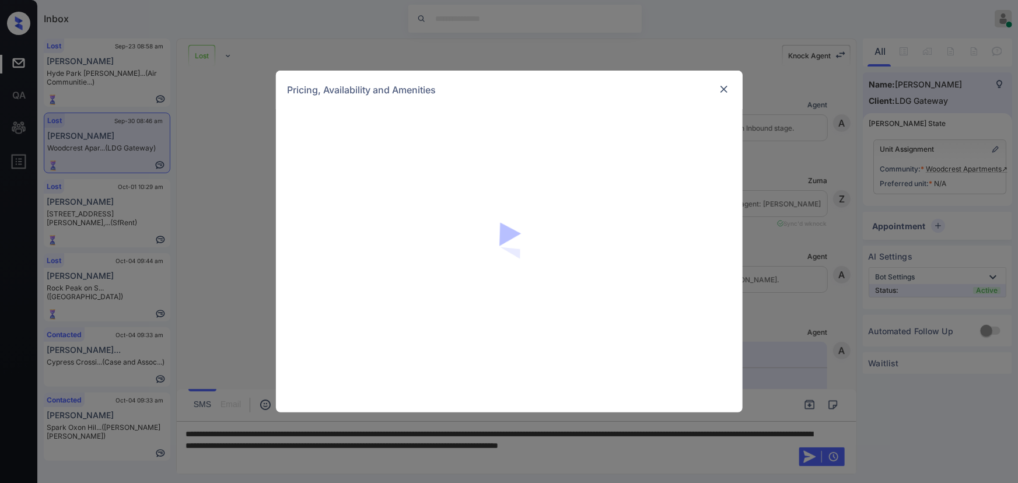
scroll to position [81, 0]
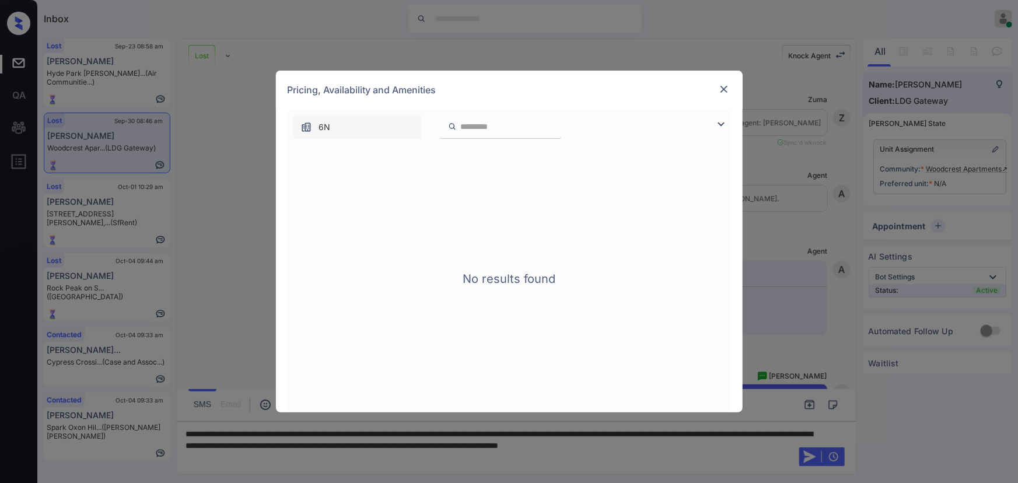
click at [722, 122] on img at bounding box center [721, 124] width 14 height 14
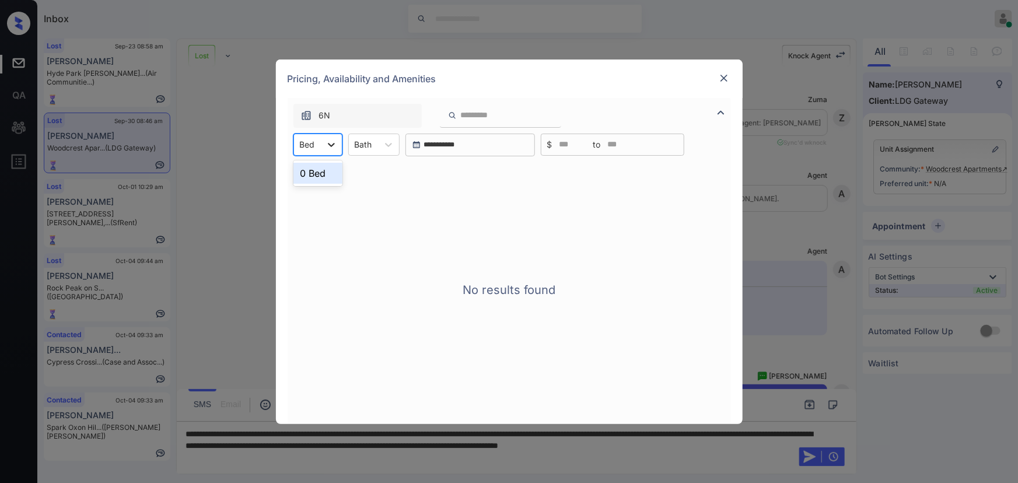
click at [335, 147] on icon at bounding box center [332, 145] width 12 height 12
click at [726, 78] on img at bounding box center [724, 78] width 12 height 12
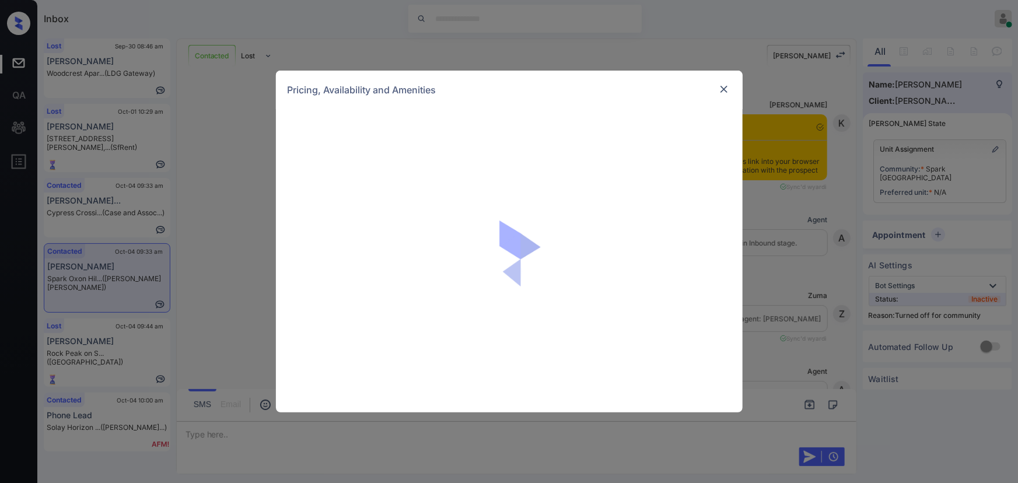
scroll to position [773, 0]
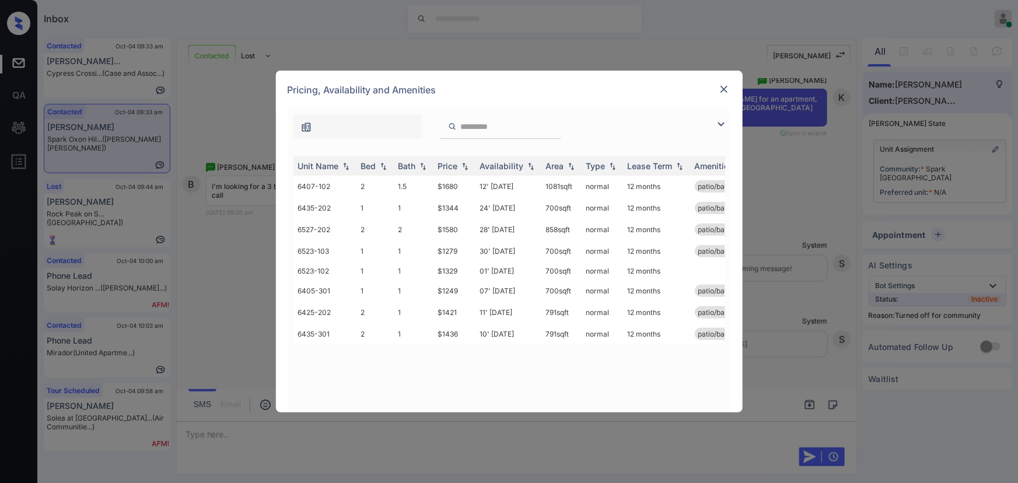
click at [719, 123] on img at bounding box center [721, 124] width 14 height 14
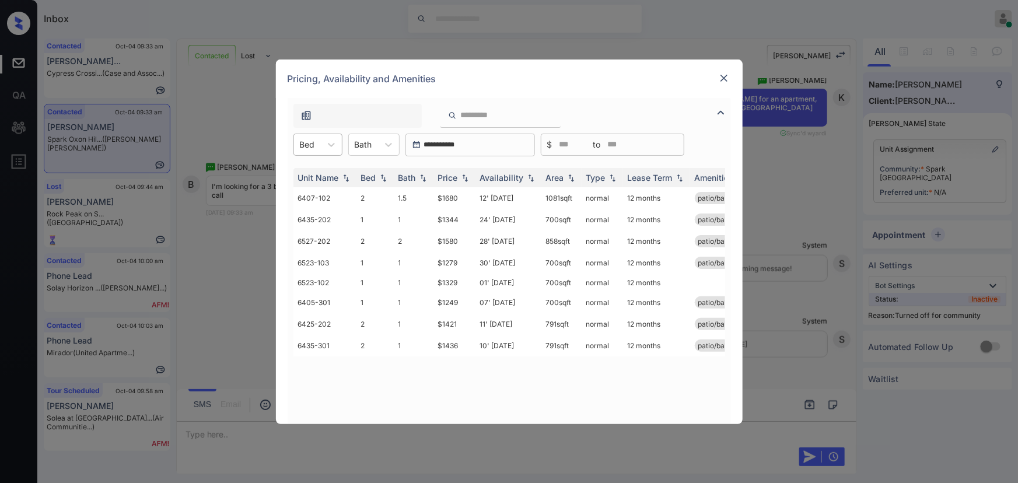
click at [319, 139] on div "Bed" at bounding box center [307, 144] width 27 height 17
click at [305, 192] on div "2" at bounding box center [317, 194] width 49 height 21
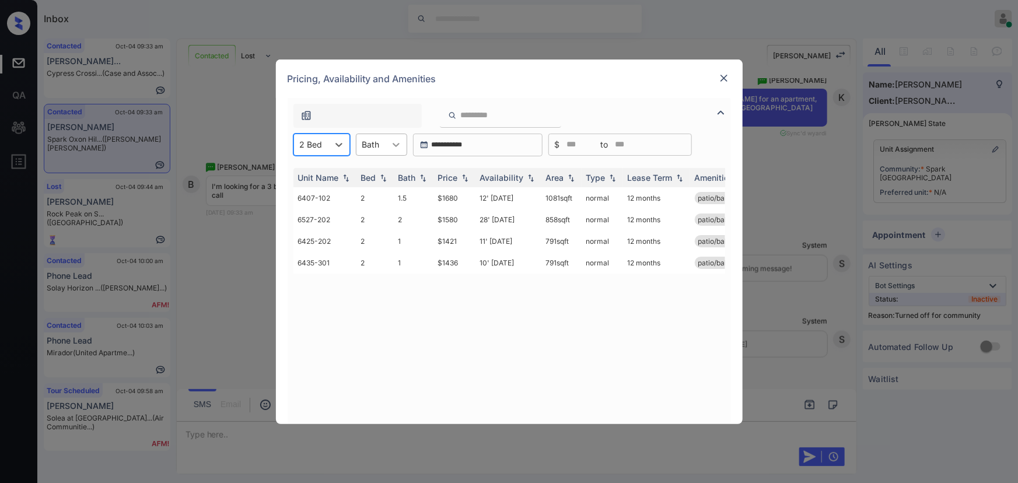
click at [390, 144] on icon at bounding box center [396, 145] width 12 height 12
click at [367, 213] on div "2" at bounding box center [381, 215] width 51 height 21
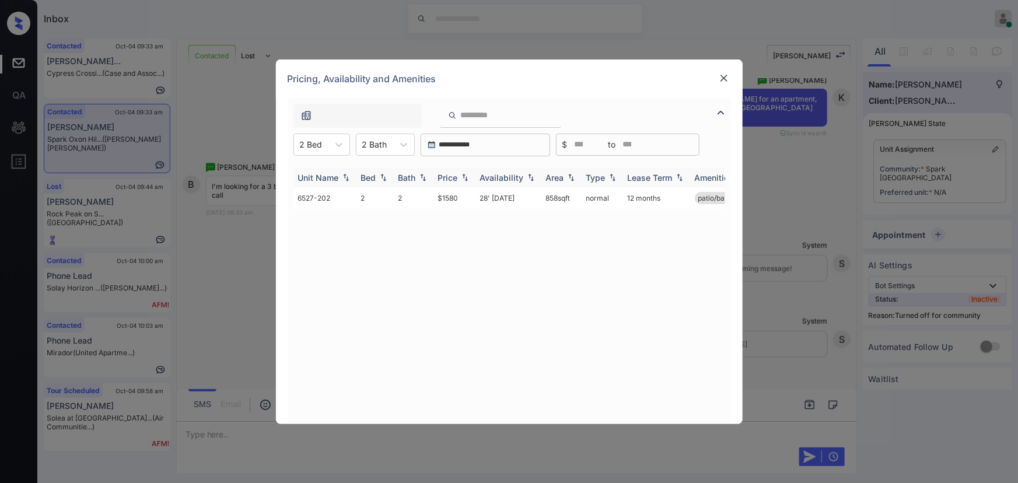
click at [464, 176] on img at bounding box center [465, 177] width 12 height 8
click at [464, 176] on img at bounding box center [465, 177] width 12 height 9
click at [481, 201] on td "28' Mar 26" at bounding box center [508, 198] width 66 height 22
click at [481, 200] on td "28' Mar 26" at bounding box center [508, 198] width 66 height 22
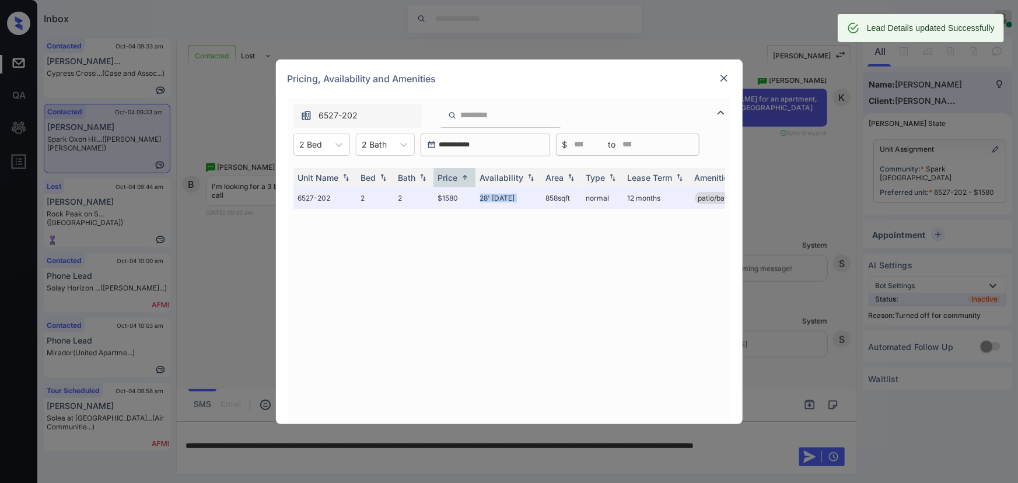
click at [723, 79] on img at bounding box center [724, 78] width 12 height 12
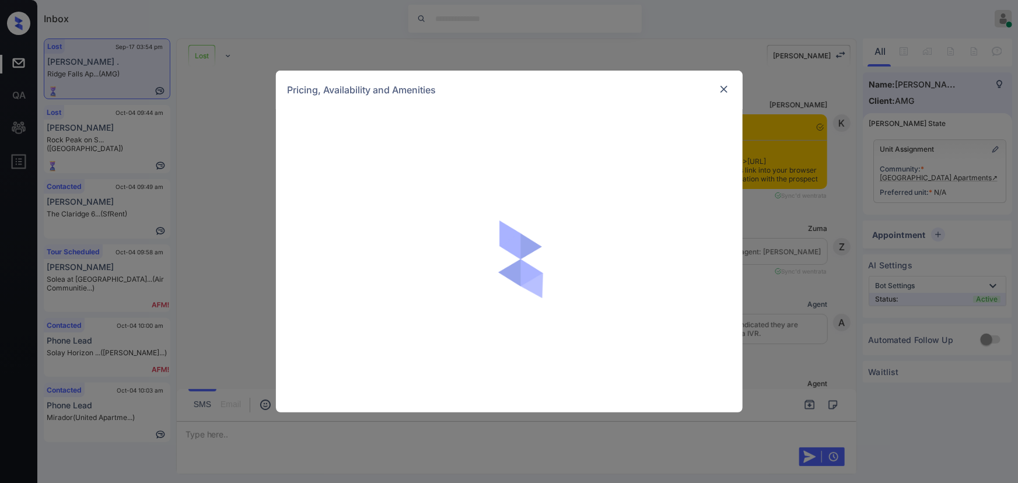
scroll to position [5216, 0]
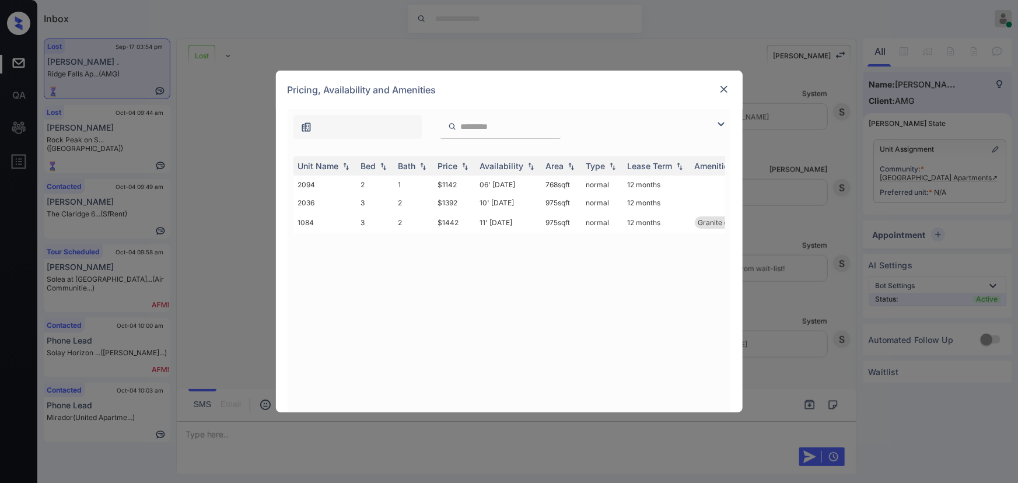
click at [723, 90] on img at bounding box center [724, 89] width 12 height 12
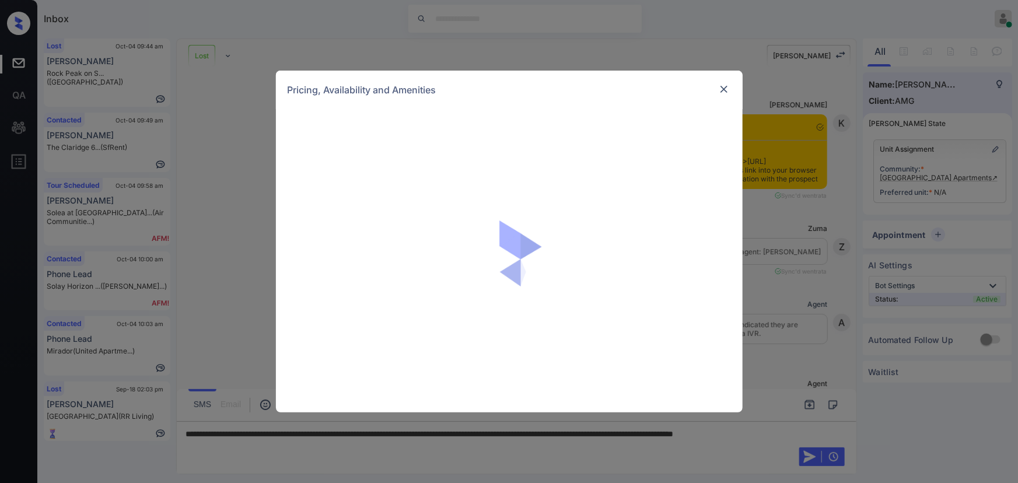
scroll to position [5216, 0]
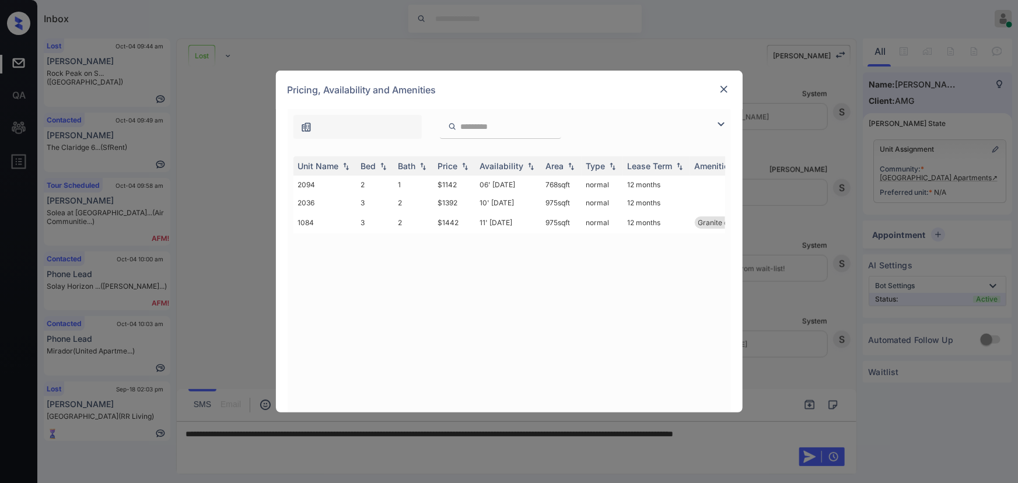
click at [717, 123] on img at bounding box center [721, 124] width 14 height 14
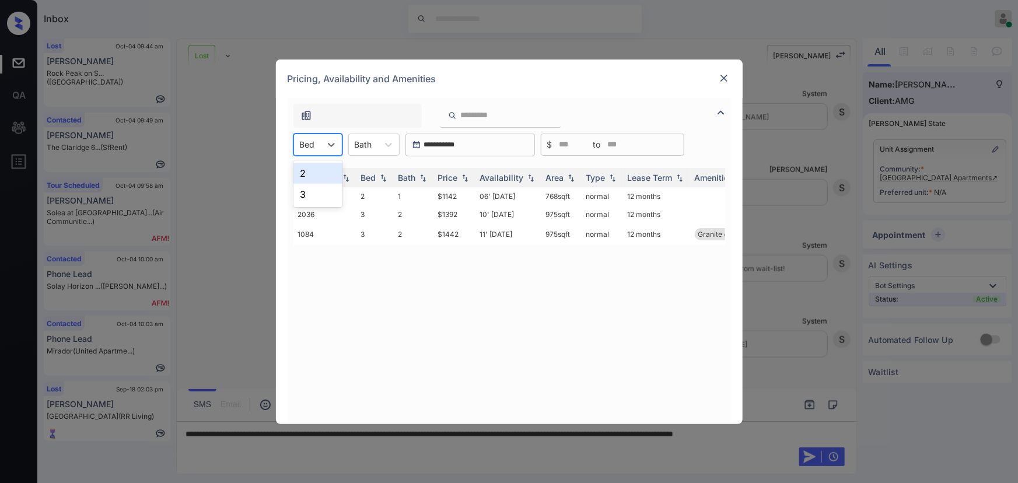
drag, startPoint x: 319, startPoint y: 139, endPoint x: 314, endPoint y: 146, distance: 8.9
click at [319, 139] on div "Bed" at bounding box center [307, 144] width 27 height 17
click at [305, 174] on div "2" at bounding box center [317, 173] width 49 height 21
click at [380, 145] on div "Bath" at bounding box center [370, 144] width 29 height 17
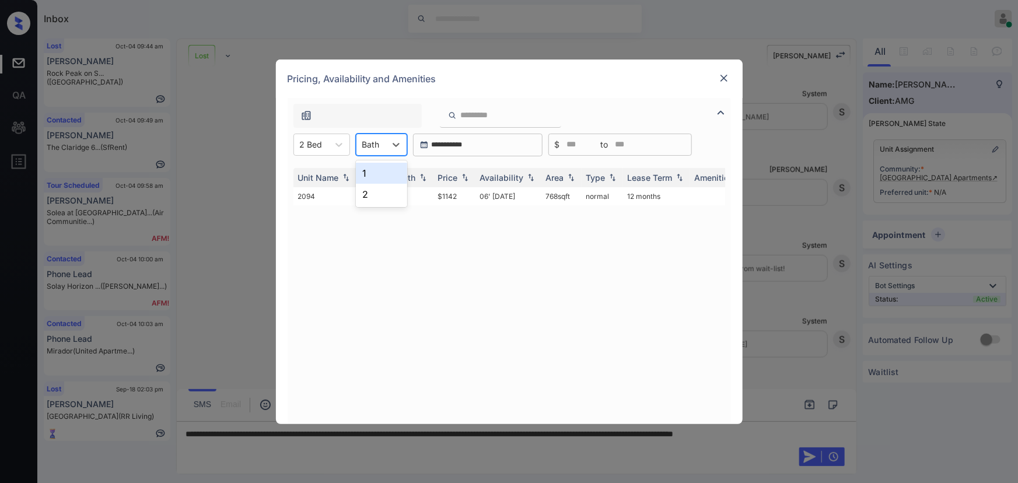
click at [372, 169] on div "1" at bounding box center [381, 173] width 51 height 21
click at [459, 178] on img at bounding box center [465, 177] width 12 height 8
click at [459, 178] on div "Price" at bounding box center [454, 178] width 33 height 10
copy td "$1142"
drag, startPoint x: 459, startPoint y: 196, endPoint x: 684, endPoint y: 163, distance: 227.6
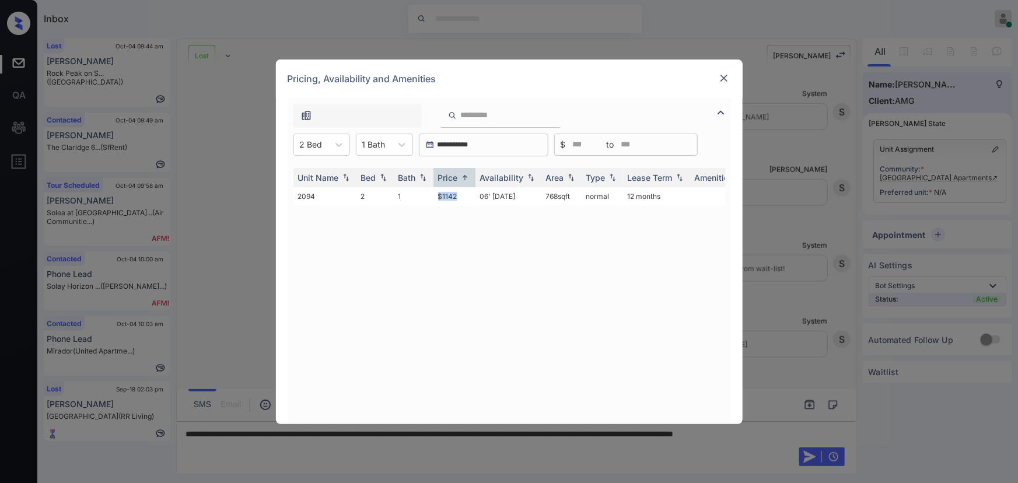
click at [438, 194] on td "$1142" at bounding box center [454, 196] width 42 height 18
click at [721, 79] on img at bounding box center [724, 78] width 12 height 12
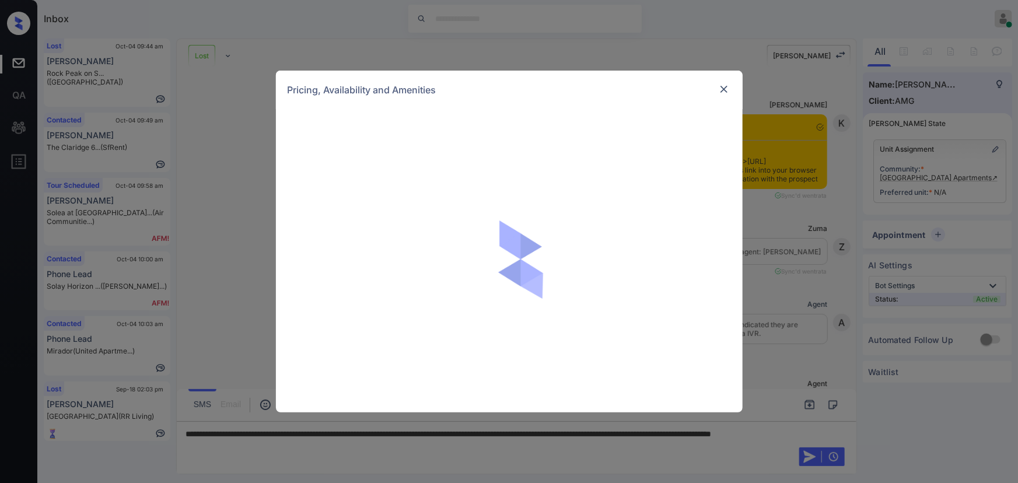
scroll to position [5216, 0]
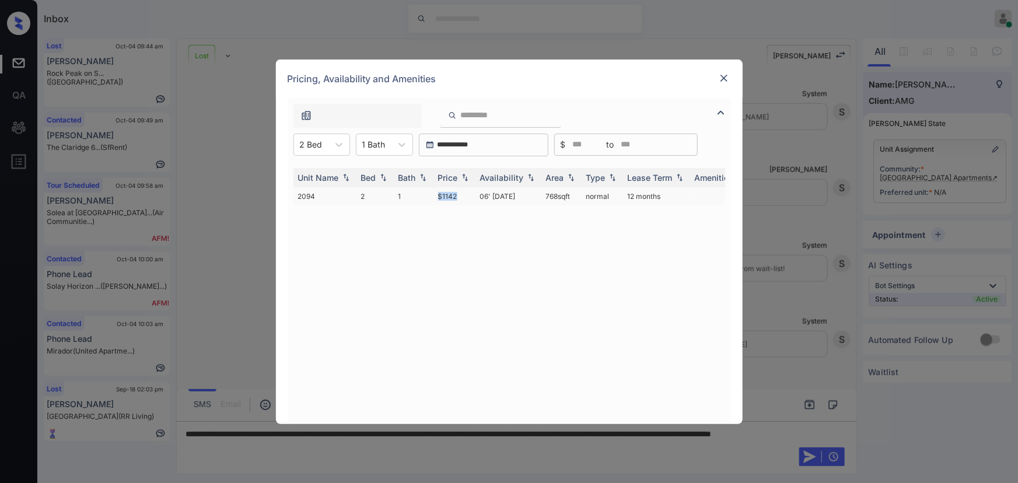
copy td "$1142"
drag, startPoint x: 460, startPoint y: 195, endPoint x: 435, endPoint y: 195, distance: 25.1
click at [435, 195] on td "$1142" at bounding box center [454, 196] width 42 height 18
copy td "768 sqft"
drag, startPoint x: 573, startPoint y: 195, endPoint x: 543, endPoint y: 194, distance: 30.9
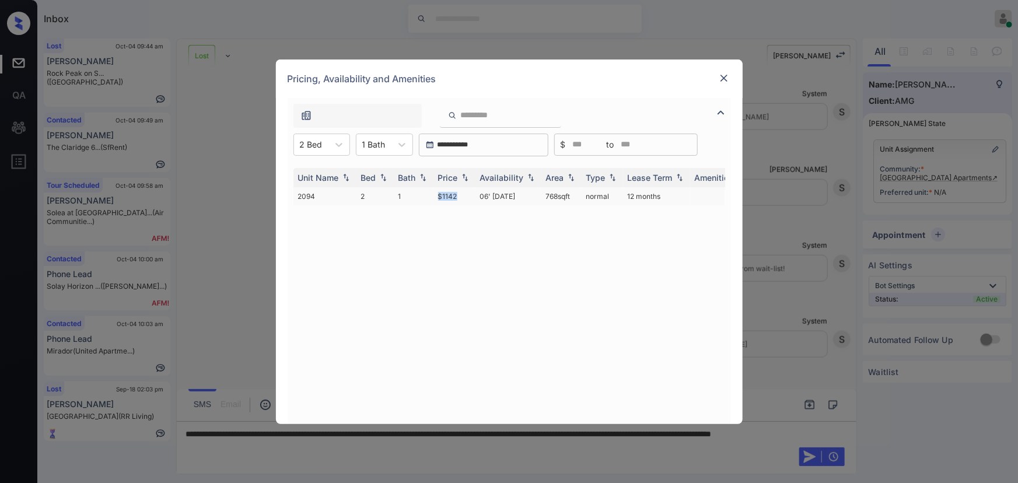
click at [543, 194] on td "768 sqft" at bounding box center [561, 196] width 40 height 18
click at [551, 195] on td "768 sqft" at bounding box center [561, 196] width 40 height 18
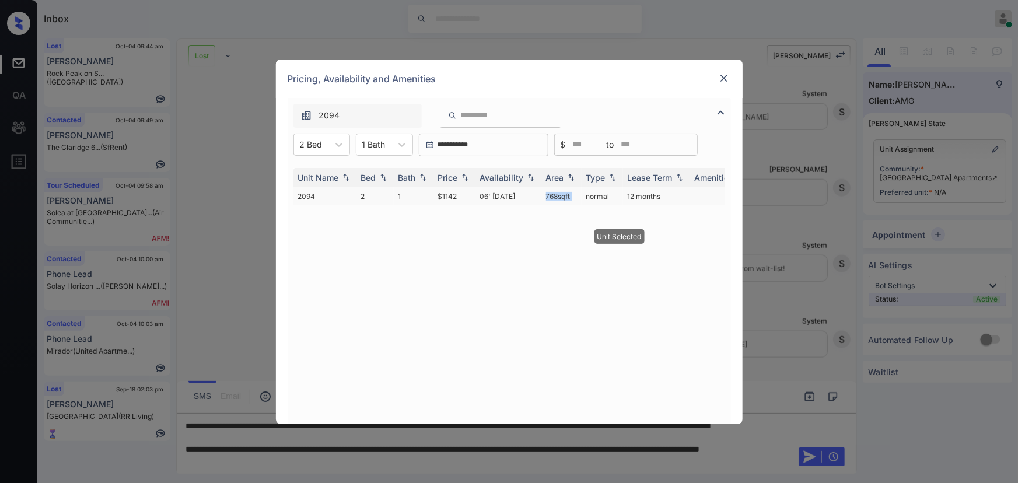
click at [552, 195] on td "768 sqft" at bounding box center [561, 196] width 40 height 18
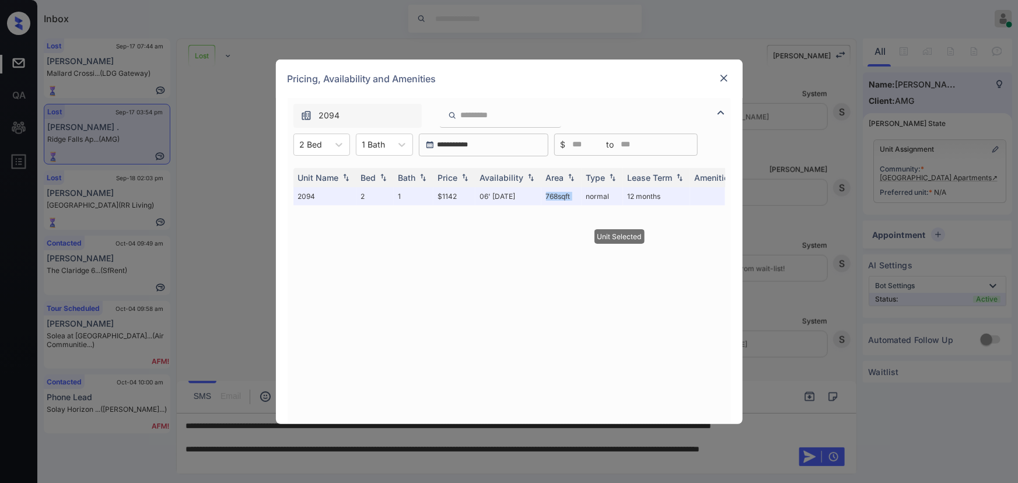
click at [723, 80] on img at bounding box center [724, 78] width 12 height 12
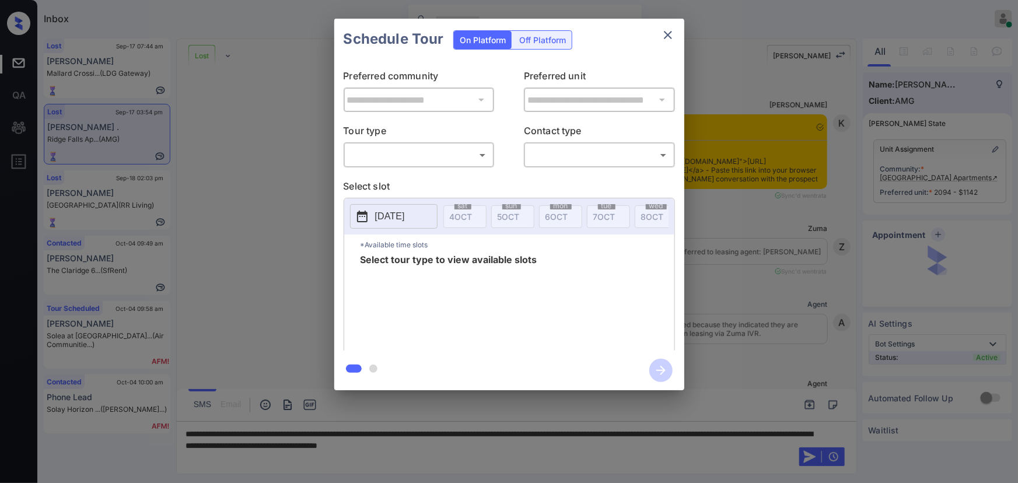
scroll to position [5216, 0]
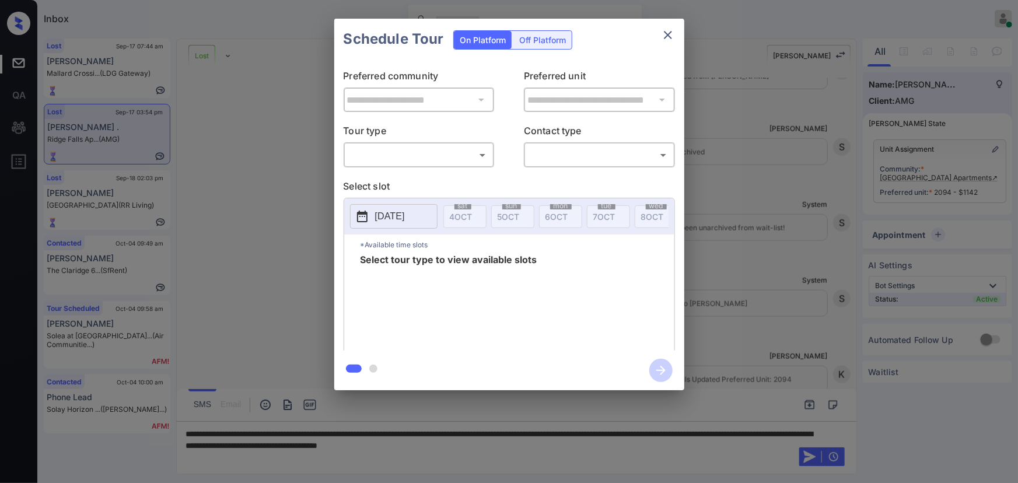
click at [412, 151] on body "Inbox [PERSON_NAME] Online Set yourself offline Set yourself on break Profile S…" at bounding box center [509, 241] width 1018 height 483
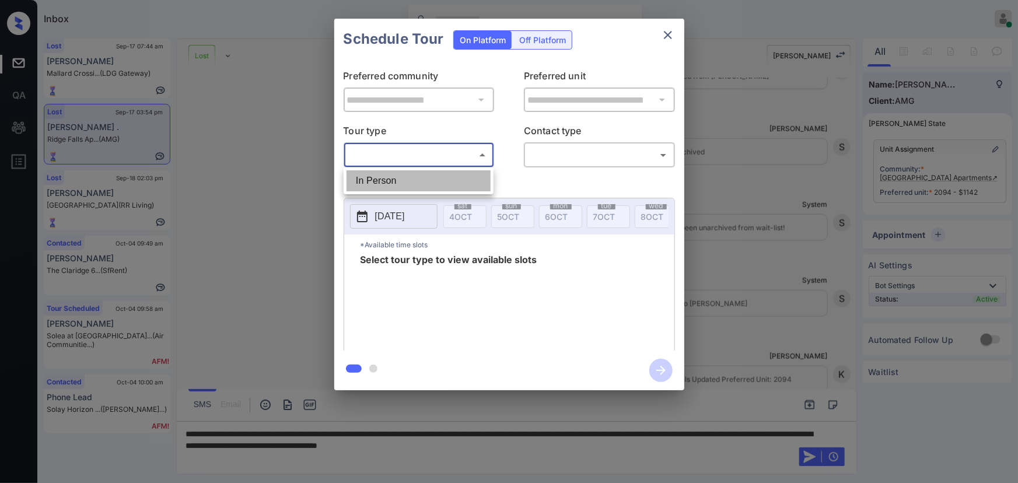
click at [403, 175] on li "In Person" at bounding box center [419, 180] width 144 height 21
type input "********"
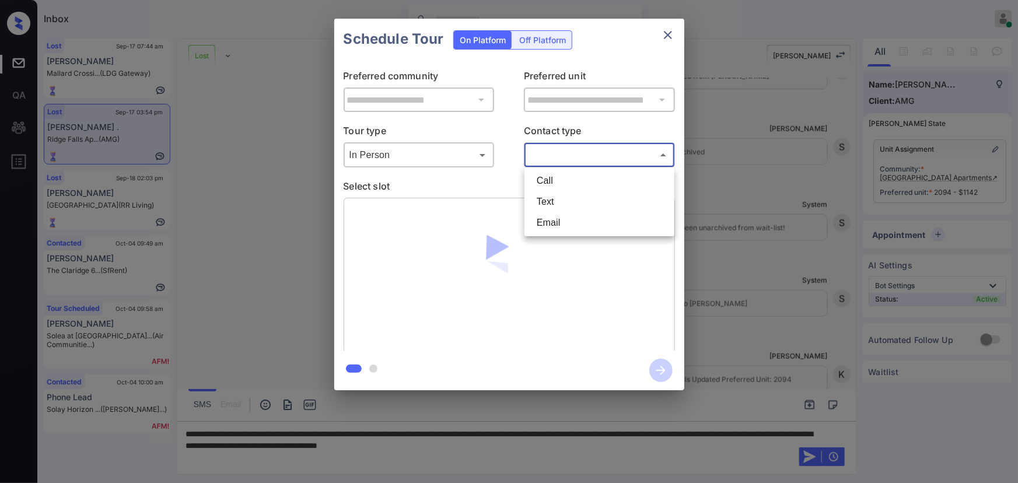
click at [589, 159] on body "Inbox [PERSON_NAME] Online Set yourself offline Set yourself on break Profile S…" at bounding box center [509, 241] width 1018 height 483
click at [565, 193] on li "Text" at bounding box center [599, 201] width 144 height 21
type input "****"
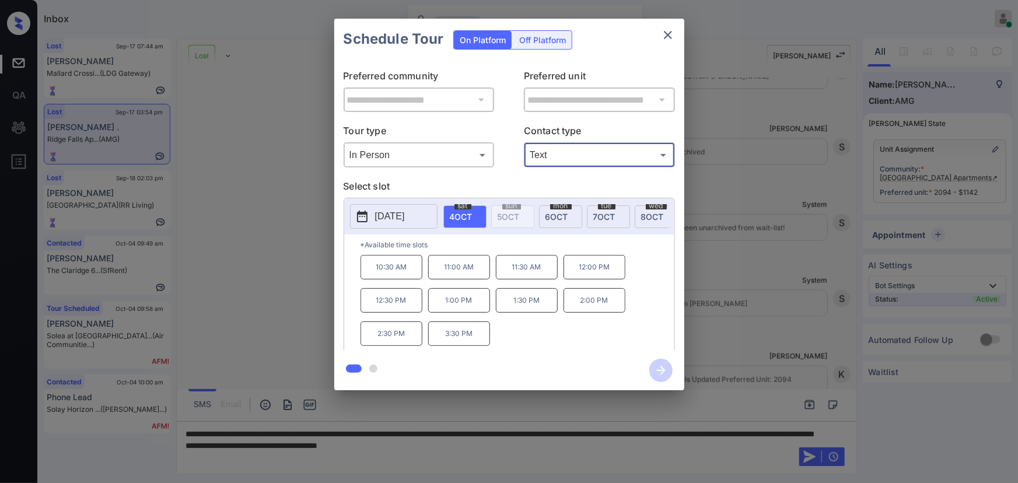
click at [559, 216] on span "[DATE]" at bounding box center [556, 217] width 23 height 10
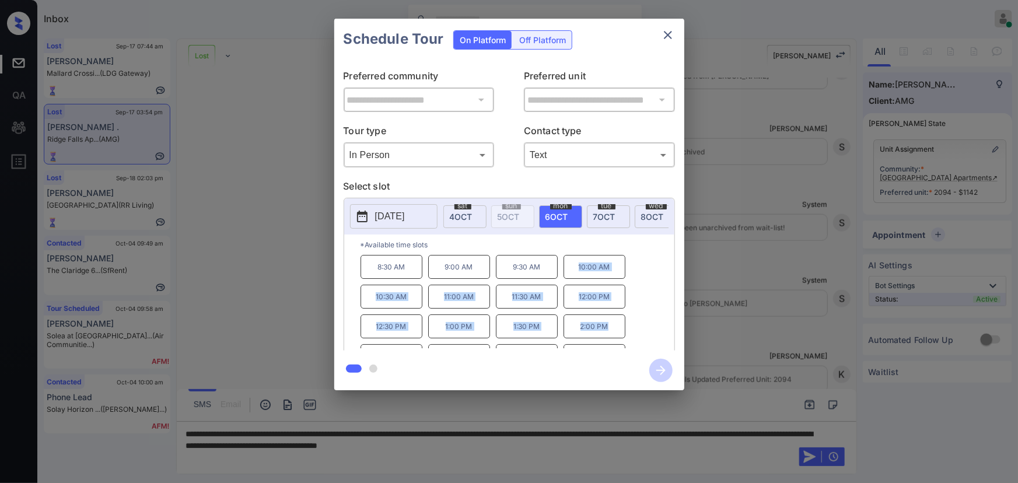
copy div "10:00 AM 10:30 AM 11:00 AM 11:30 AM 12:00 PM 12:30 PM 1:00 PM 1:30 PM 2:00 PM"
drag, startPoint x: 607, startPoint y: 330, endPoint x: 558, endPoint y: 268, distance: 78.9
click at [558, 268] on div "8:30 AM 9:00 AM 9:30 AM 10:00 AM 10:30 AM 11:00 AM 11:30 AM 12:00 PM 12:30 PM 1…" at bounding box center [518, 301] width 314 height 93
click at [563, 447] on div at bounding box center [509, 241] width 1018 height 483
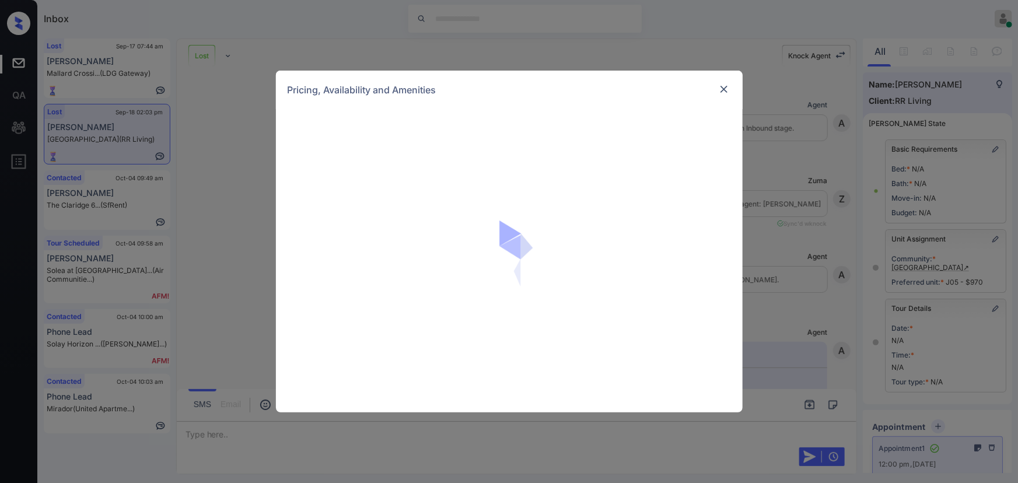
scroll to position [61, 0]
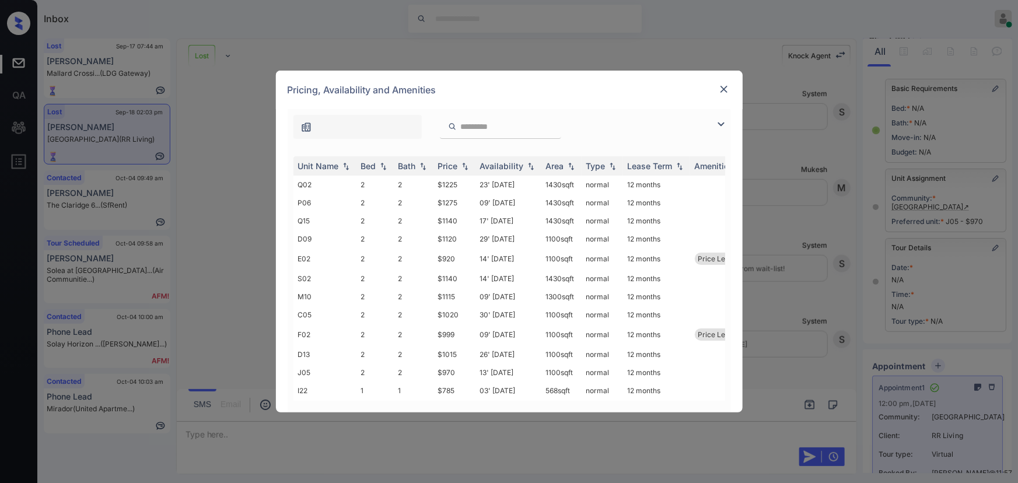
click at [719, 125] on img at bounding box center [721, 124] width 14 height 14
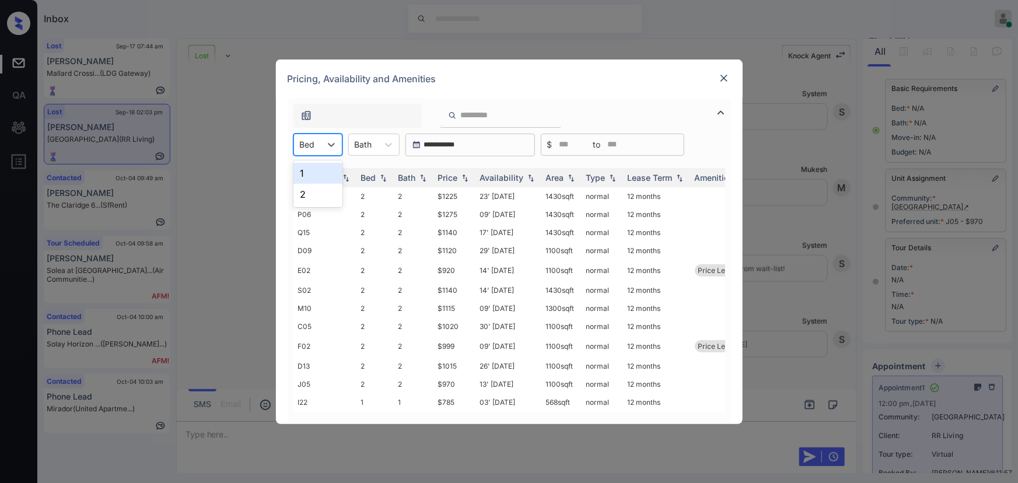
click at [310, 142] on div at bounding box center [307, 144] width 15 height 12
click at [723, 75] on img at bounding box center [724, 78] width 12 height 12
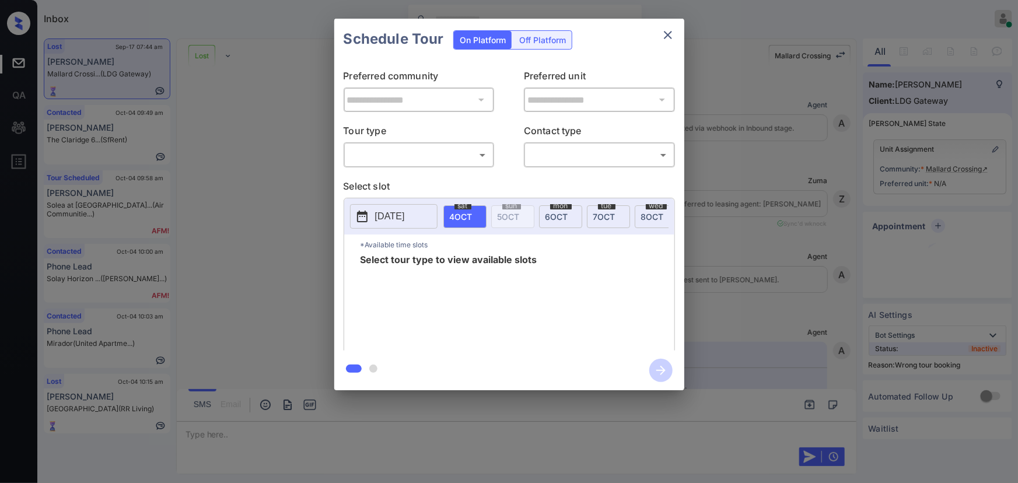
scroll to position [5671, 0]
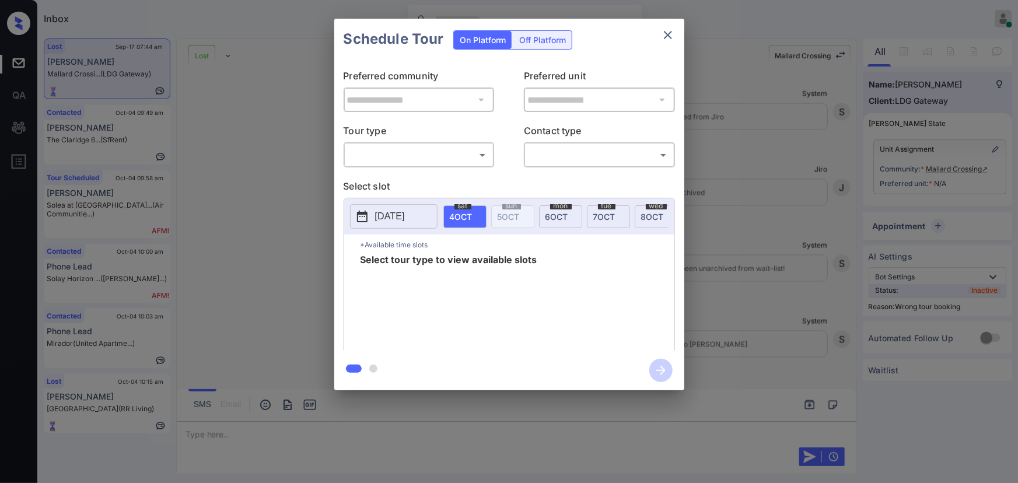
click at [436, 155] on body "Inbox [PERSON_NAME] Online Set yourself offline Set yourself on break Profile S…" at bounding box center [509, 241] width 1018 height 483
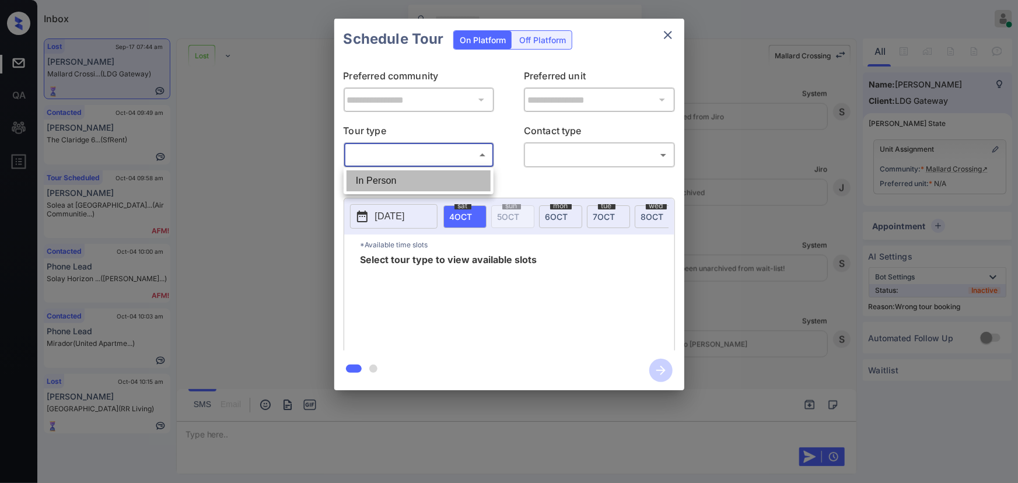
click at [416, 178] on li "In Person" at bounding box center [419, 180] width 144 height 21
type input "********"
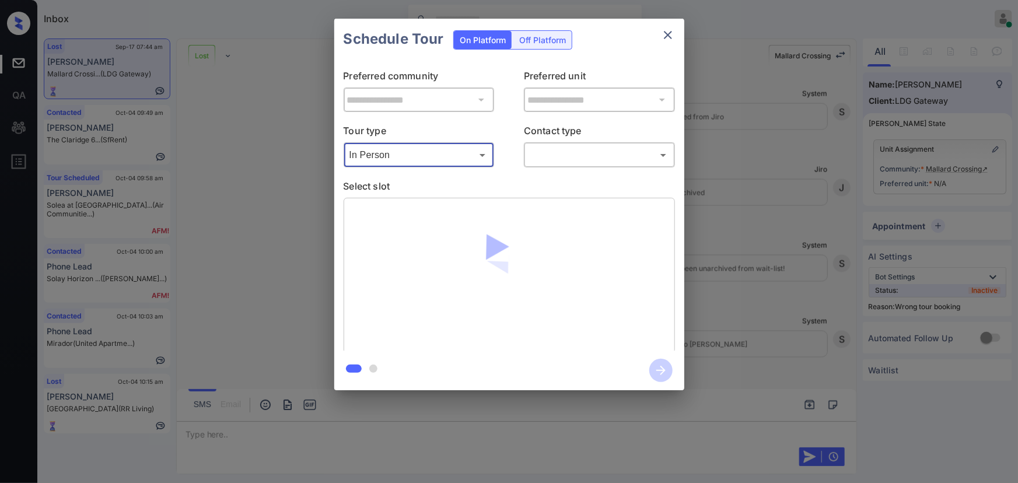
click at [559, 148] on body "Inbox [PERSON_NAME] Online Set yourself offline Set yourself on break Profile S…" at bounding box center [509, 241] width 1018 height 483
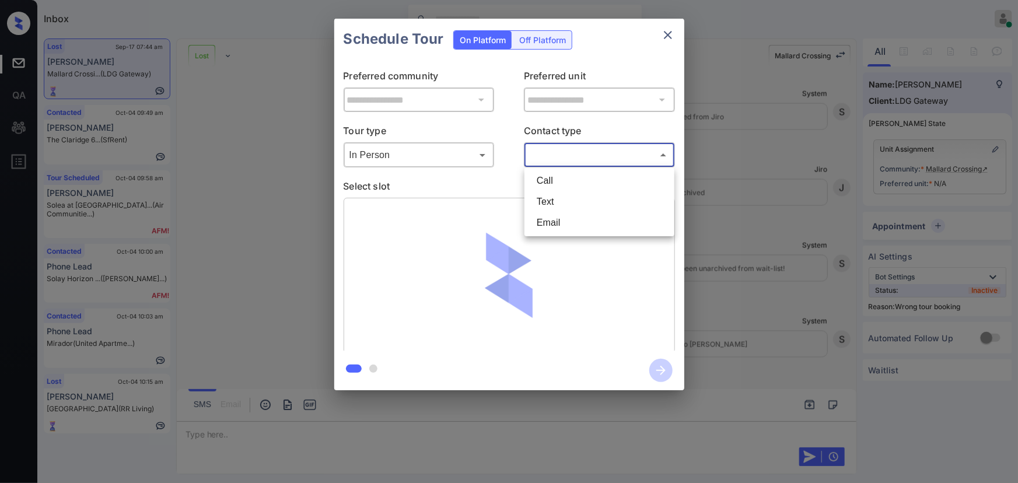
click at [541, 204] on li "Text" at bounding box center [599, 201] width 144 height 21
type input "****"
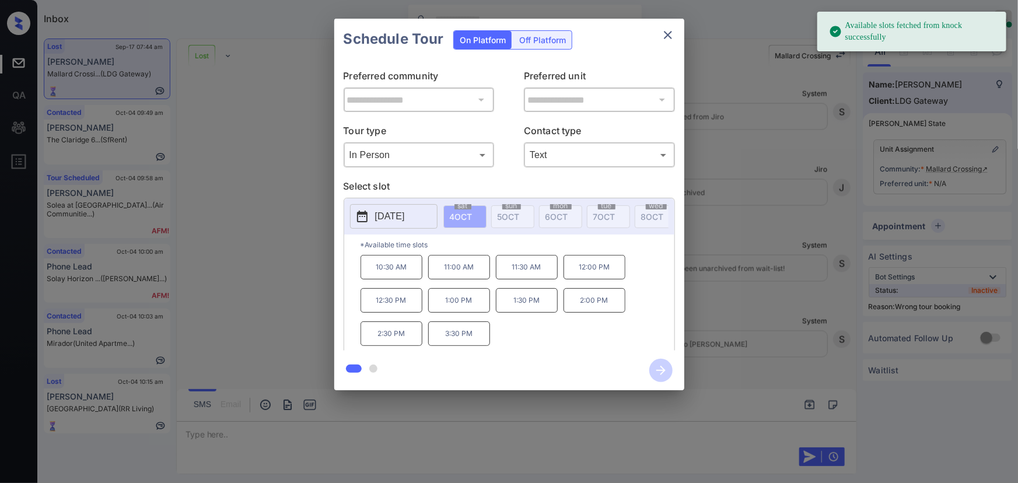
click at [403, 215] on p "[DATE]" at bounding box center [390, 216] width 30 height 14
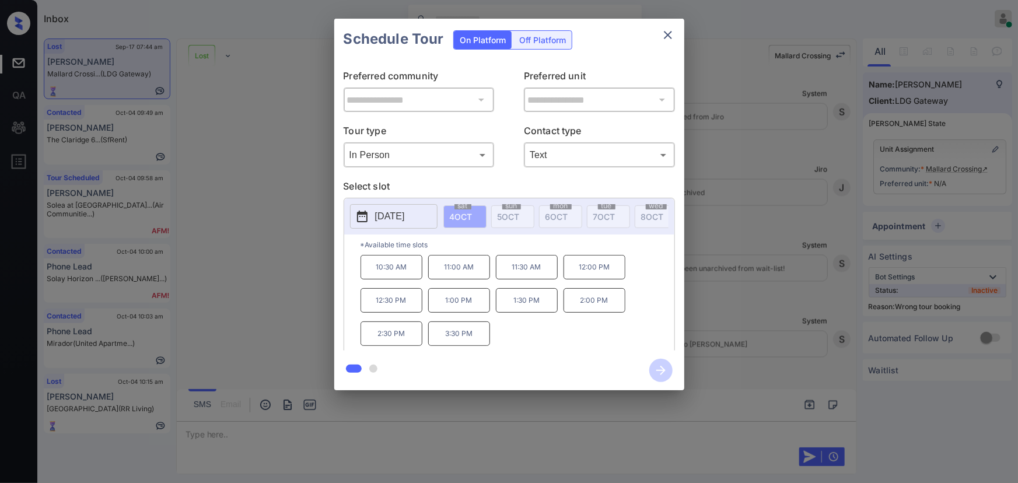
click at [770, 207] on div "**********" at bounding box center [509, 204] width 1018 height 409
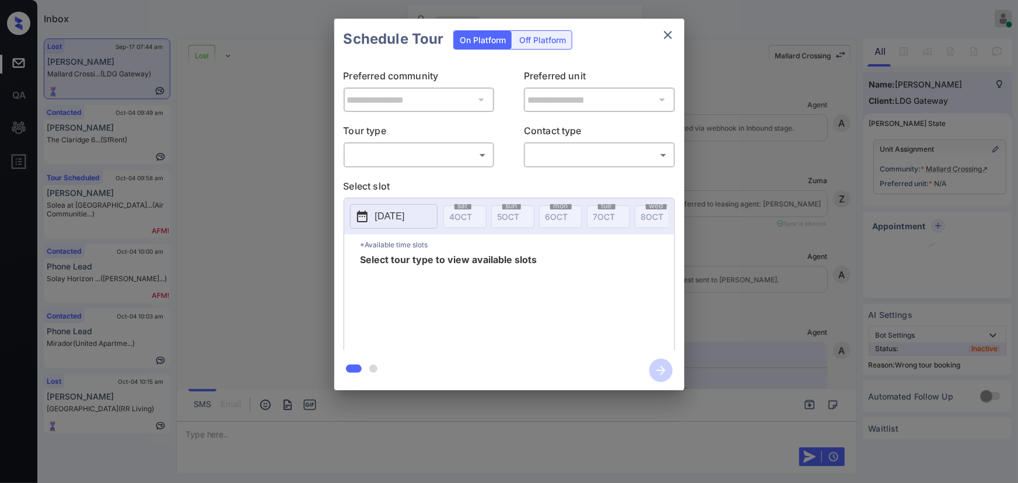
scroll to position [5317, 0]
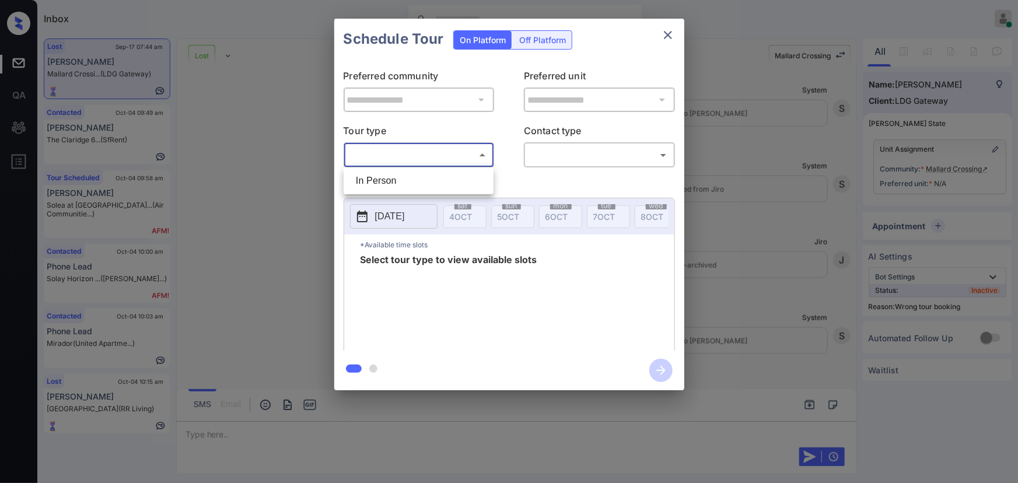
click at [427, 153] on body "Inbox Kenneth Umali Online Set yourself offline Set yourself on break Profile S…" at bounding box center [509, 241] width 1018 height 483
click at [408, 181] on li "In Person" at bounding box center [419, 180] width 144 height 21
type input "********"
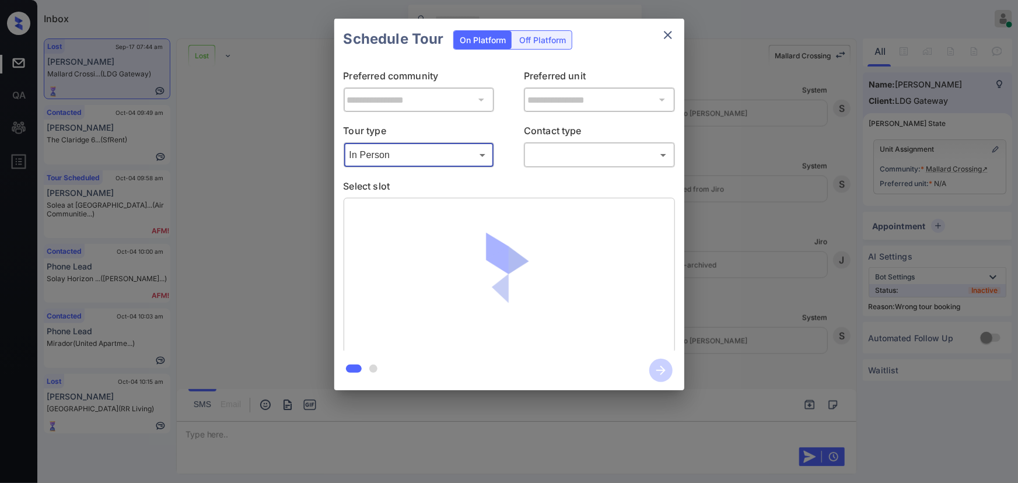
click at [558, 155] on body "Inbox Kenneth Umali Online Set yourself offline Set yourself on break Profile S…" at bounding box center [509, 241] width 1018 height 483
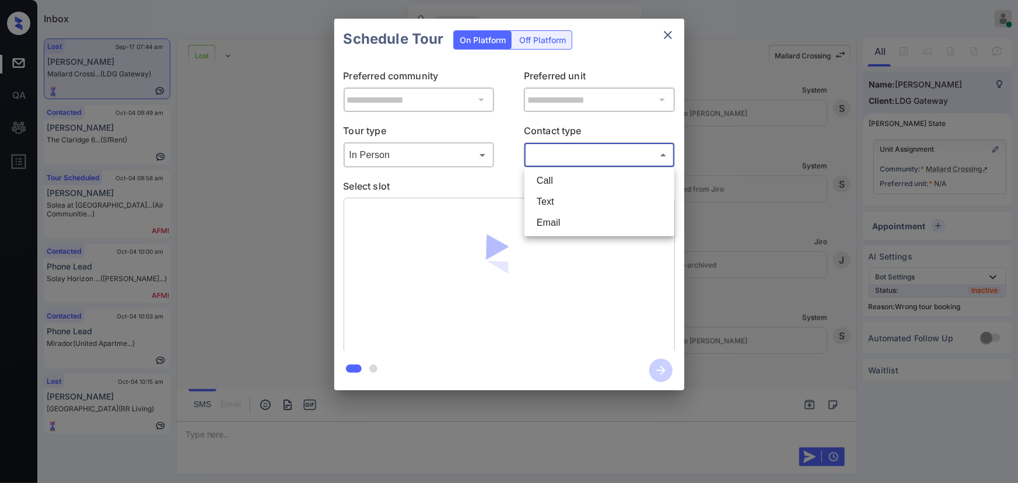
click at [547, 198] on li "Text" at bounding box center [599, 201] width 144 height 21
type input "****"
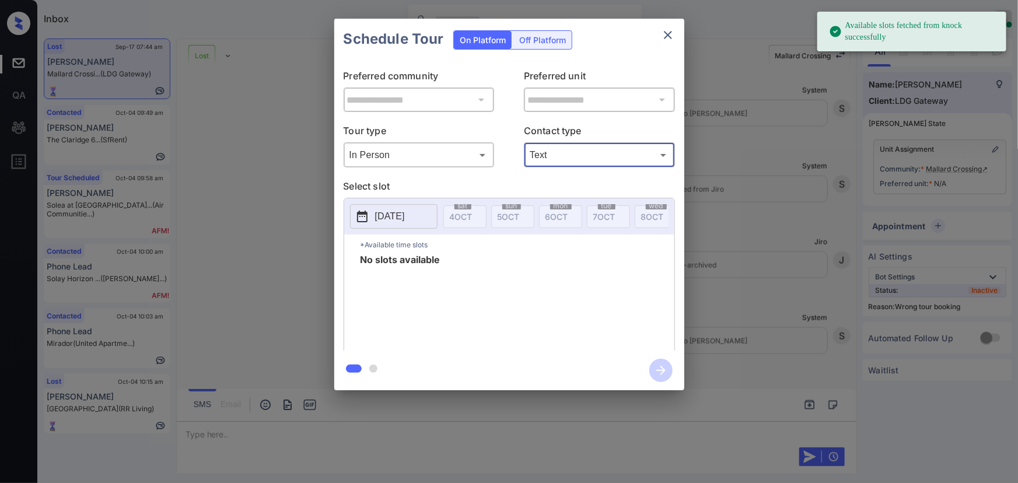
click at [753, 245] on div "**********" at bounding box center [509, 204] width 1018 height 409
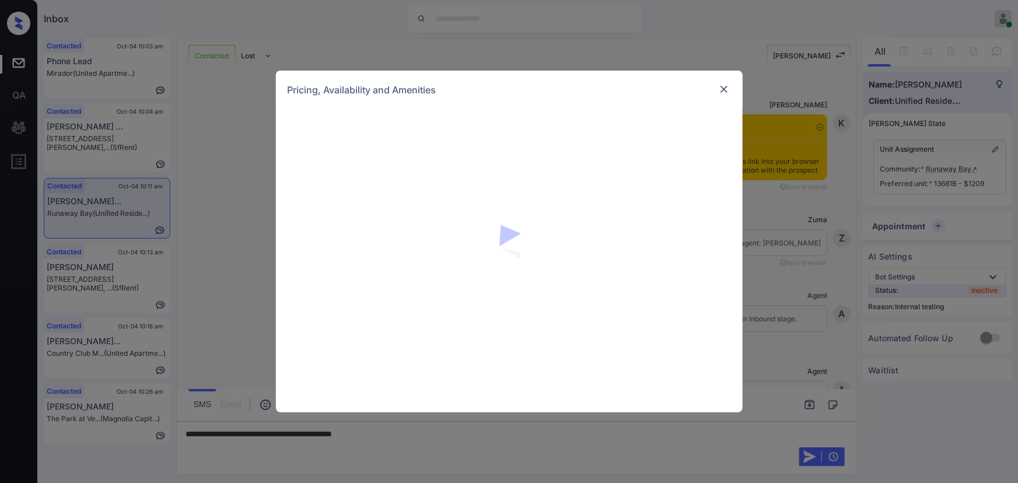
scroll to position [453, 0]
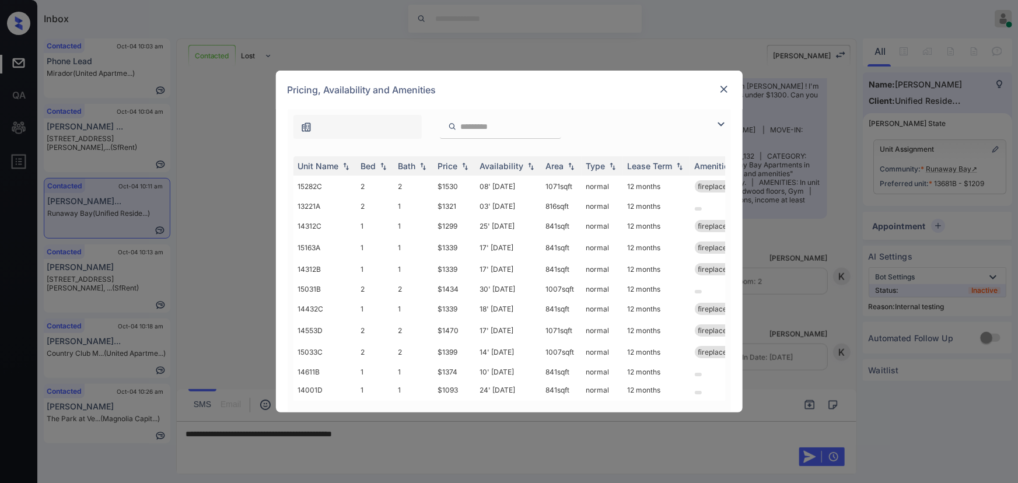
click at [721, 123] on img at bounding box center [721, 124] width 14 height 14
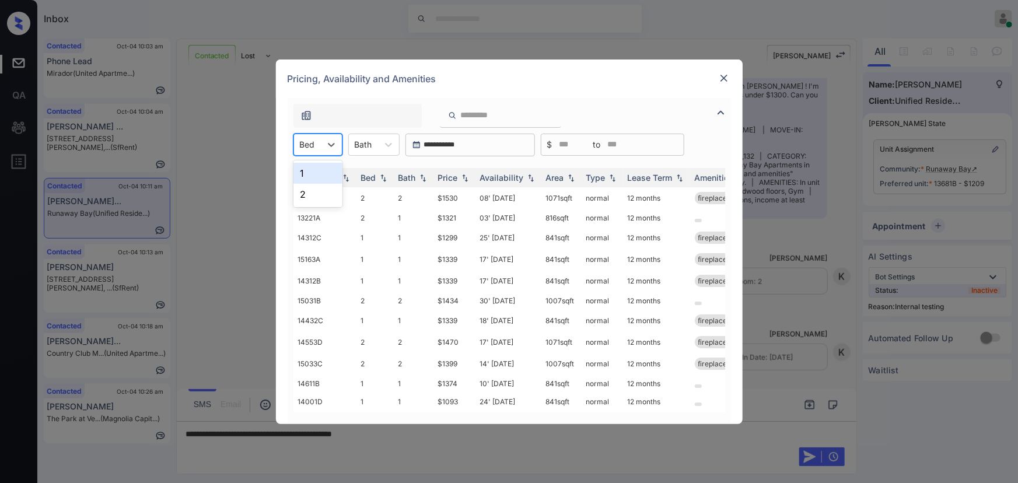
click at [319, 149] on div "Bed" at bounding box center [307, 144] width 27 height 17
click at [305, 187] on div "2" at bounding box center [317, 194] width 49 height 21
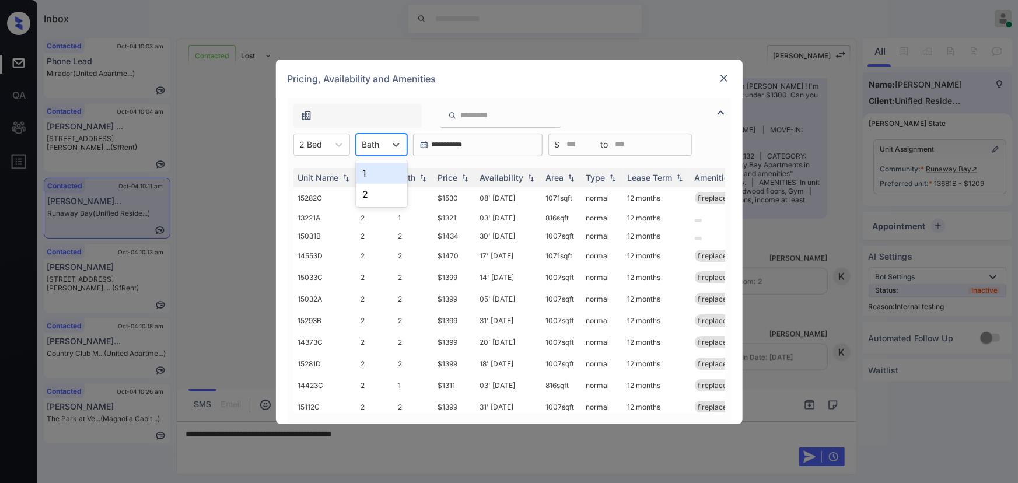
click at [380, 144] on div "Bath" at bounding box center [370, 144] width 29 height 17
click at [373, 190] on div "2" at bounding box center [381, 194] width 51 height 21
click at [467, 180] on img at bounding box center [465, 177] width 12 height 8
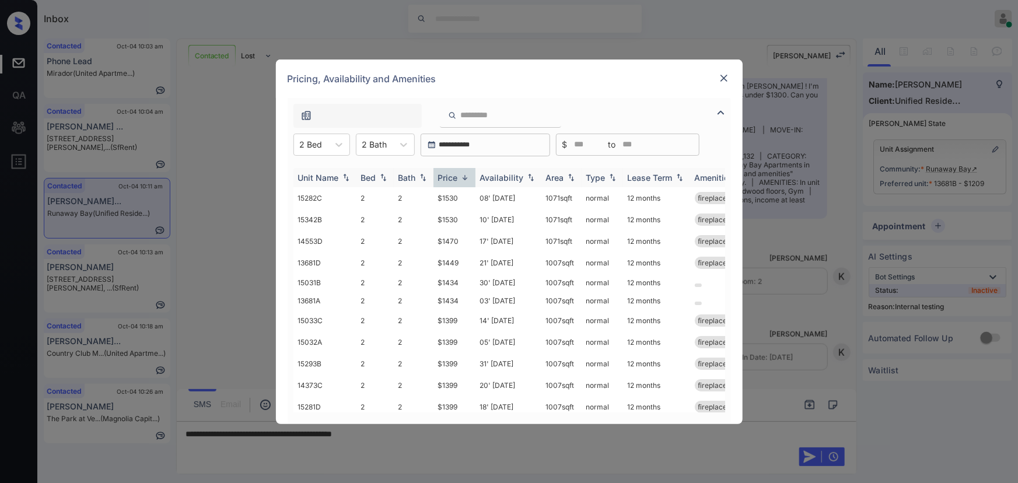
click at [466, 180] on img at bounding box center [465, 177] width 12 height 9
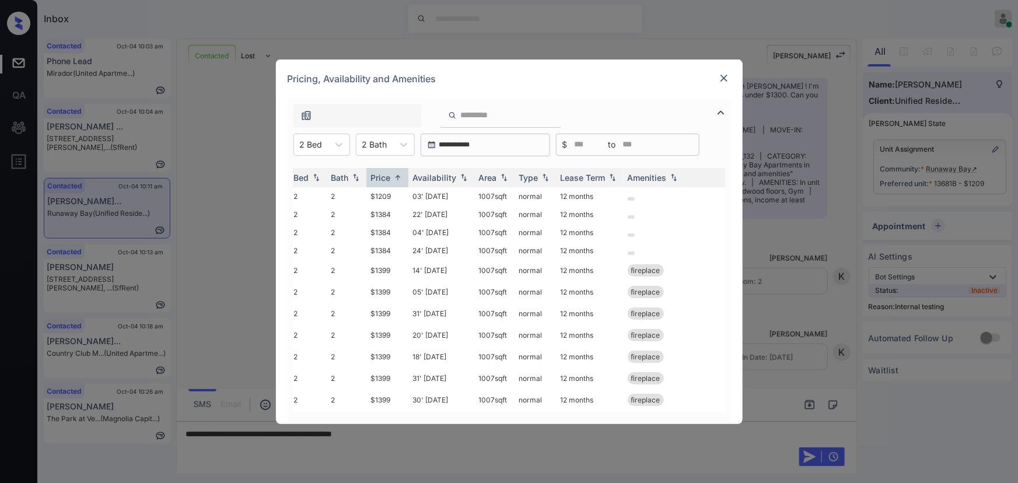
scroll to position [0, 105]
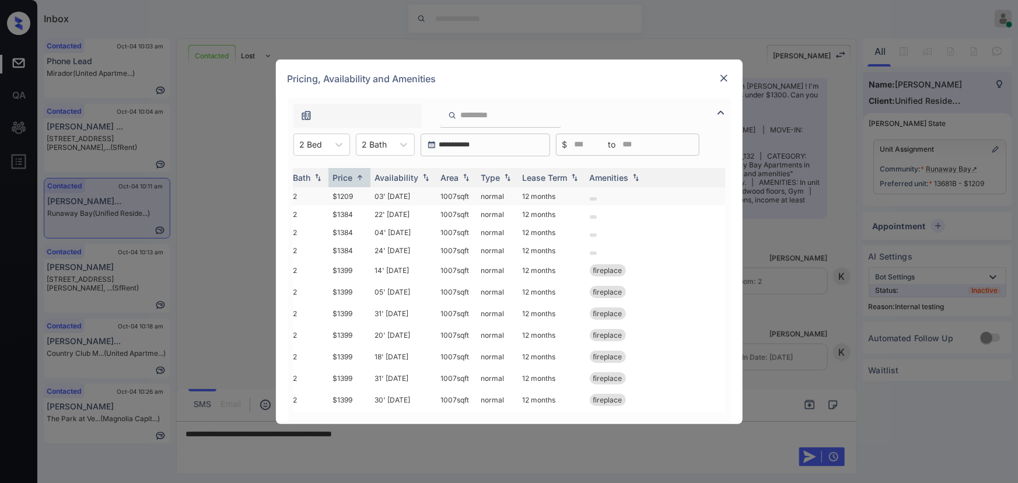
click at [359, 195] on td "$1209" at bounding box center [349, 196] width 42 height 18
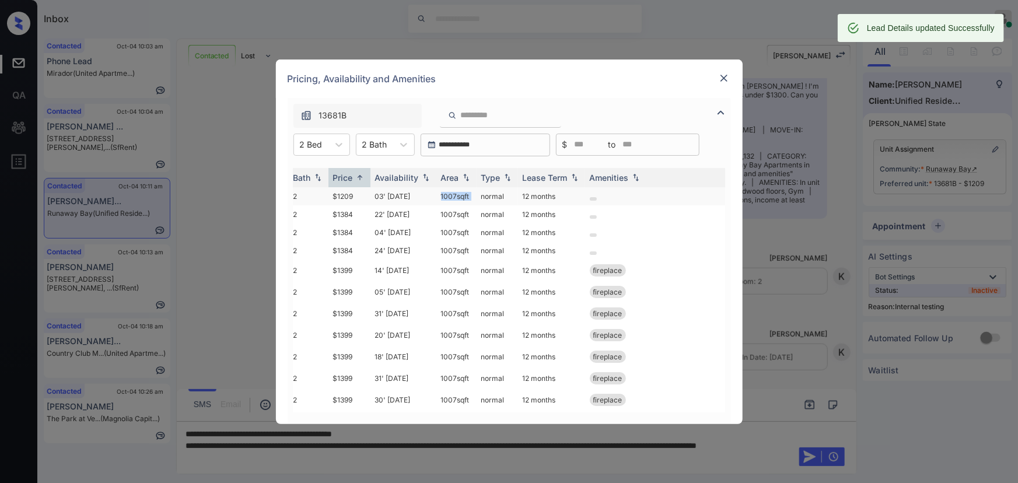
copy td "1007 sqft"
drag, startPoint x: 475, startPoint y: 194, endPoint x: 438, endPoint y: 193, distance: 37.4
click at [438, 193] on tr "13681B 2 2 $1209 03' Oct 25 1007 sqft normal 12 months" at bounding box center [493, 196] width 610 height 18
click at [723, 75] on img at bounding box center [724, 78] width 12 height 12
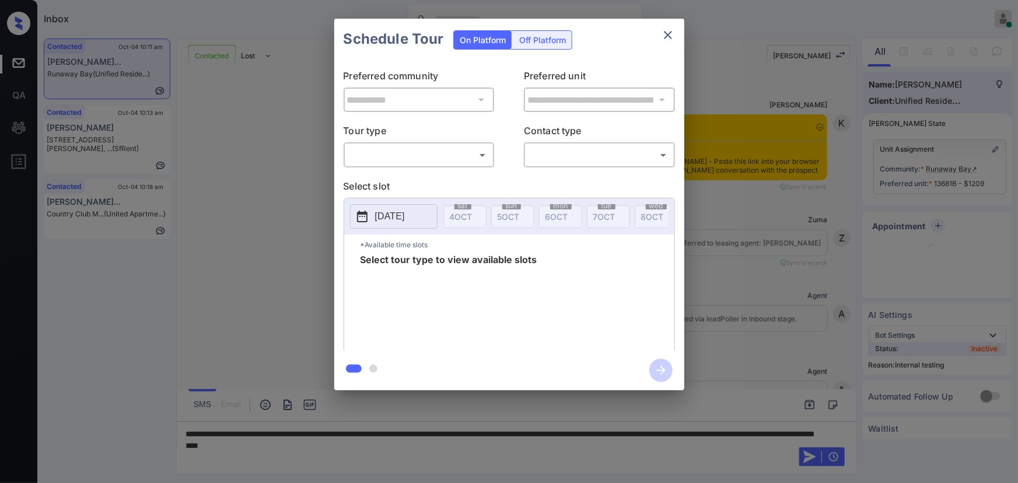
scroll to position [453, 0]
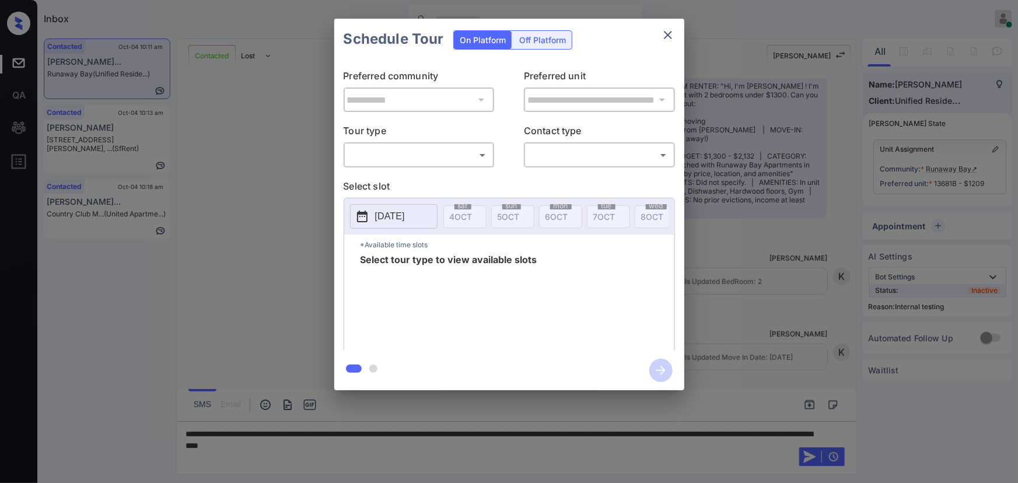
click at [436, 159] on body "Inbox Kenneth Umali Online Set yourself offline Set yourself on break Profile S…" at bounding box center [509, 241] width 1018 height 483
drag, startPoint x: 420, startPoint y: 177, endPoint x: 491, endPoint y: 166, distance: 72.0
click at [423, 177] on li "In Person" at bounding box center [419, 180] width 144 height 21
type input "********"
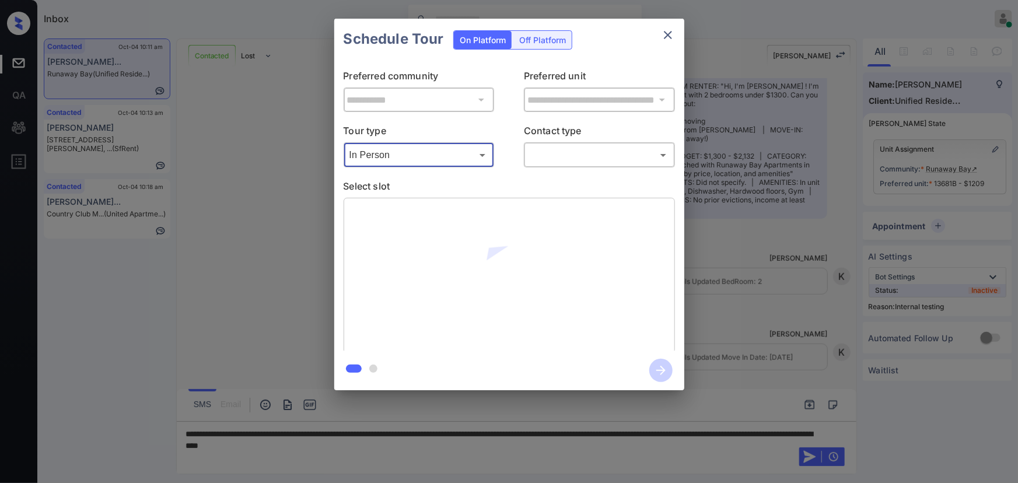
click at [547, 156] on body "Inbox Kenneth Umali Online Set yourself offline Set yourself on break Profile S…" at bounding box center [509, 241] width 1018 height 483
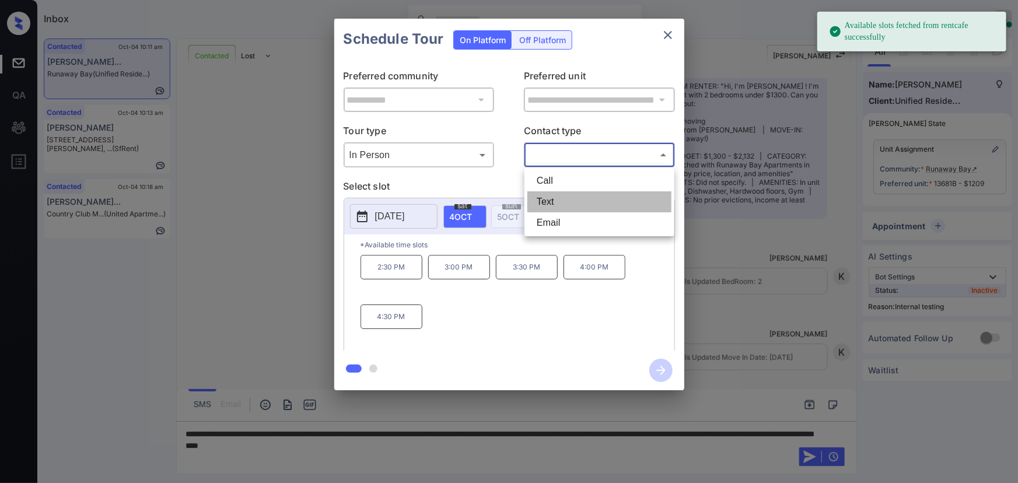
click at [550, 200] on li "Text" at bounding box center [599, 201] width 144 height 21
type input "****"
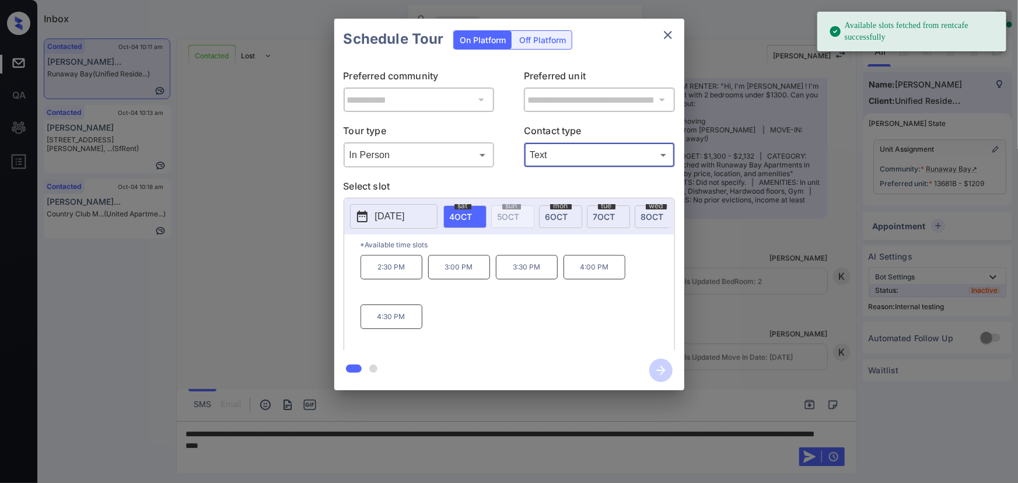
click at [471, 217] on span "4 OCT" at bounding box center [461, 217] width 23 height 10
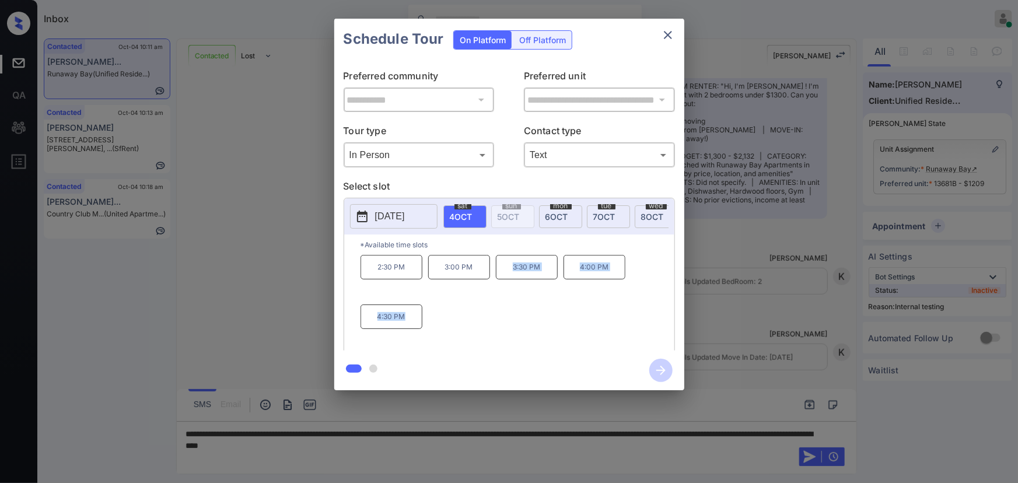
copy div "3:30 PM 4:00 PM 4:30 PM"
drag, startPoint x: 407, startPoint y: 324, endPoint x: 508, endPoint y: 281, distance: 109.2
click at [508, 281] on div "2:30 PM 3:00 PM 3:30 PM 4:00 PM 4:30 PM" at bounding box center [518, 301] width 314 height 93
click at [459, 441] on div at bounding box center [509, 241] width 1018 height 483
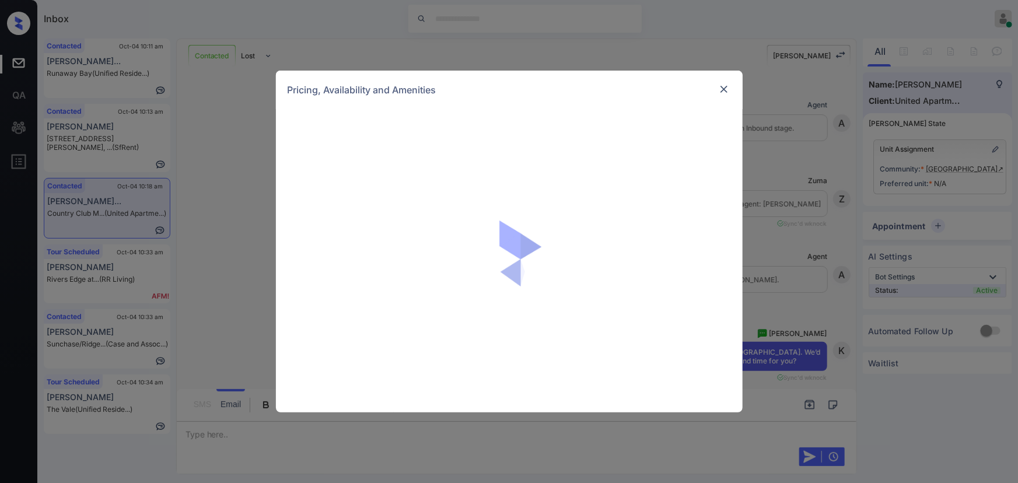
scroll to position [1304, 0]
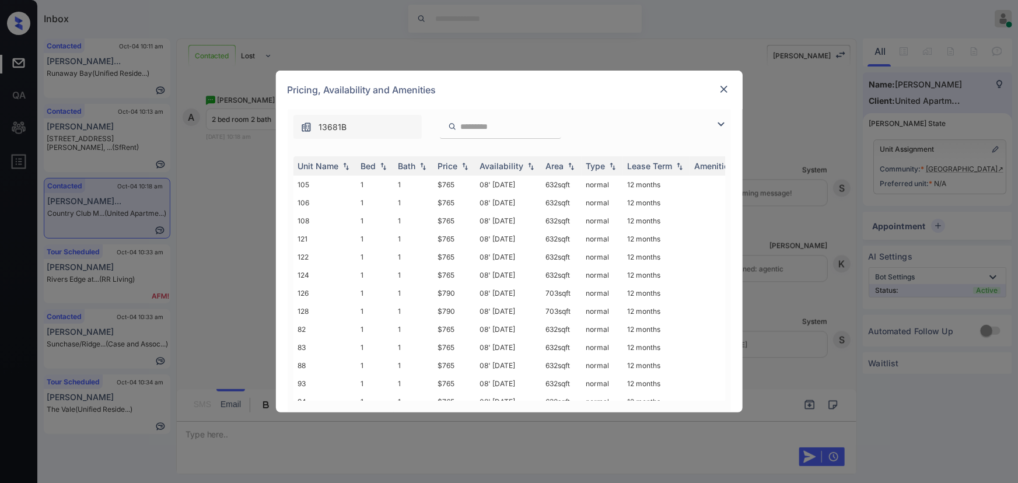
click at [718, 123] on img at bounding box center [721, 124] width 14 height 14
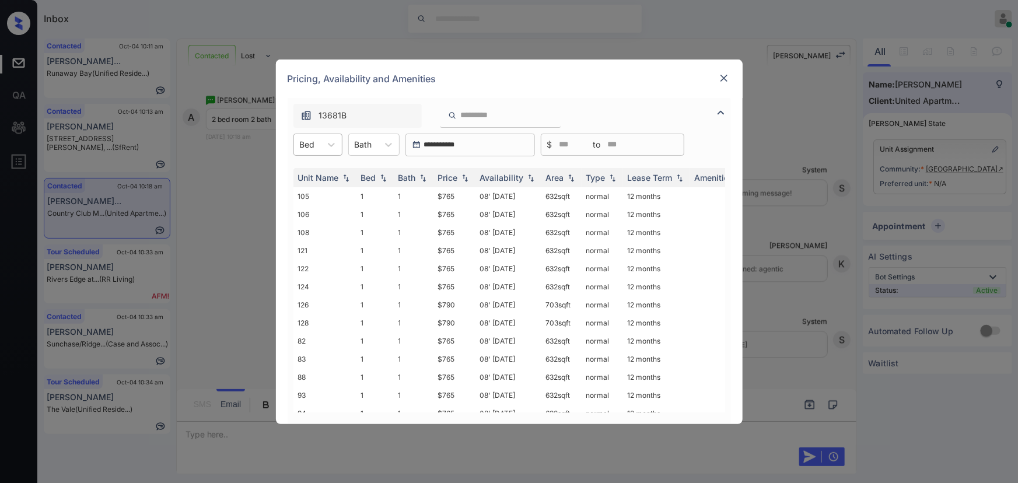
click at [309, 150] on div at bounding box center [307, 144] width 15 height 12
click at [306, 191] on div "2" at bounding box center [317, 194] width 49 height 21
click at [391, 145] on icon at bounding box center [396, 145] width 12 height 12
click at [365, 209] on div "2" at bounding box center [381, 215] width 51 height 21
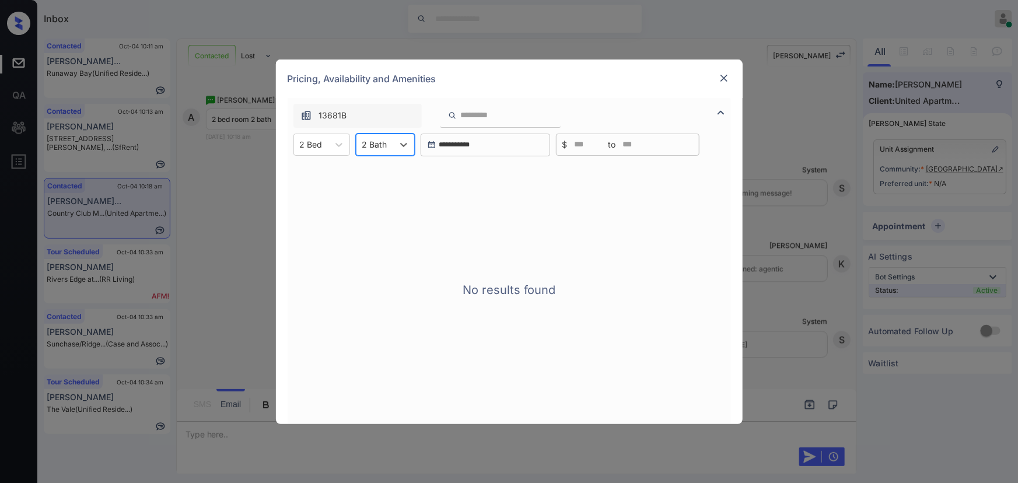
click at [382, 145] on div at bounding box center [374, 144] width 25 height 12
click at [375, 188] on div "1.5" at bounding box center [385, 194] width 59 height 21
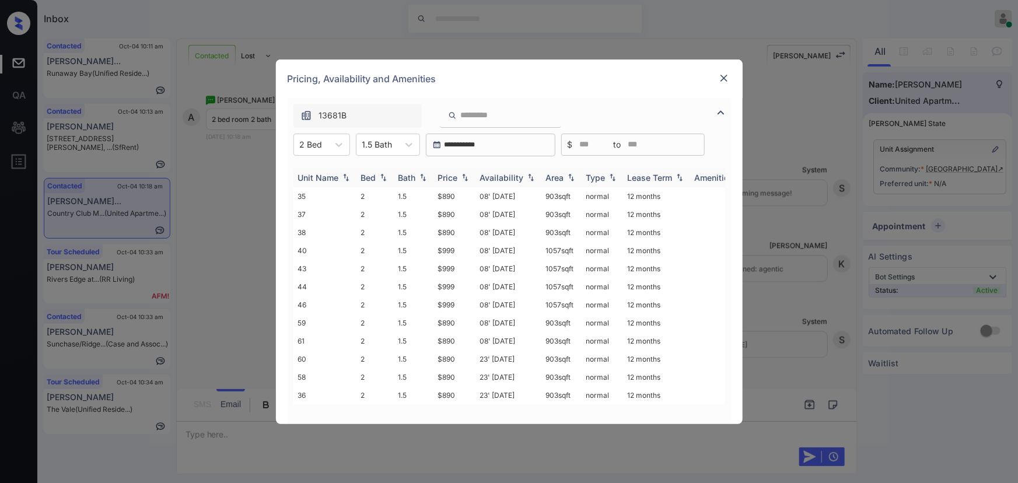
click at [462, 178] on img at bounding box center [465, 177] width 12 height 8
click at [457, 195] on td "$890" at bounding box center [454, 196] width 42 height 18
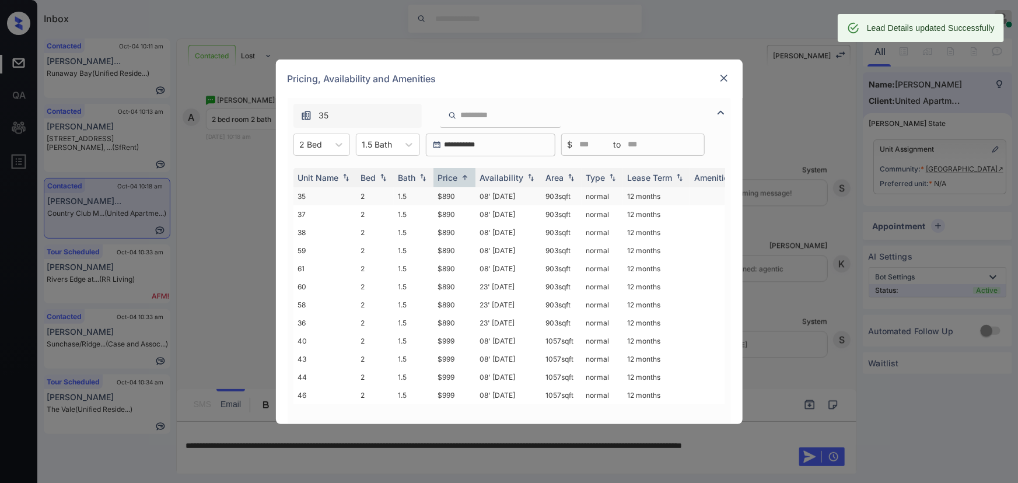
copy td "03 sqft"
copy td "903 sqft"
drag, startPoint x: 573, startPoint y: 195, endPoint x: 547, endPoint y: 196, distance: 25.7
click at [544, 198] on td "903 sqft" at bounding box center [561, 196] width 40 height 18
click at [725, 75] on img at bounding box center [724, 78] width 12 height 12
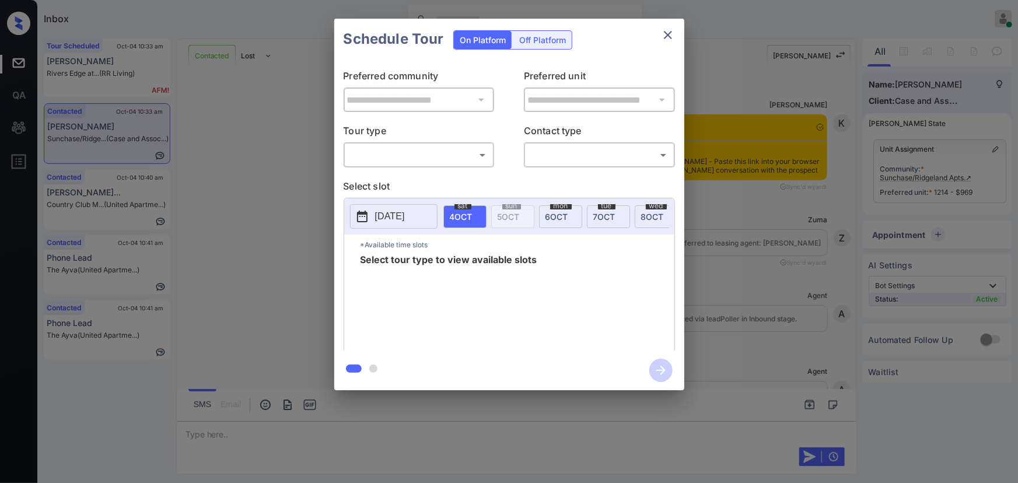
scroll to position [1690, 0]
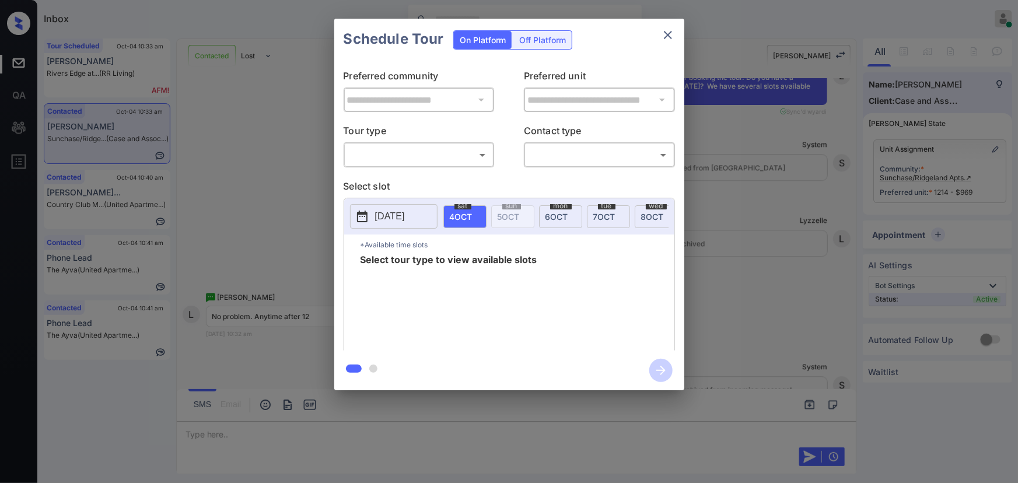
click at [424, 158] on body "Inbox [PERSON_NAME] Online Set yourself offline Set yourself on break Profile S…" at bounding box center [509, 241] width 1018 height 483
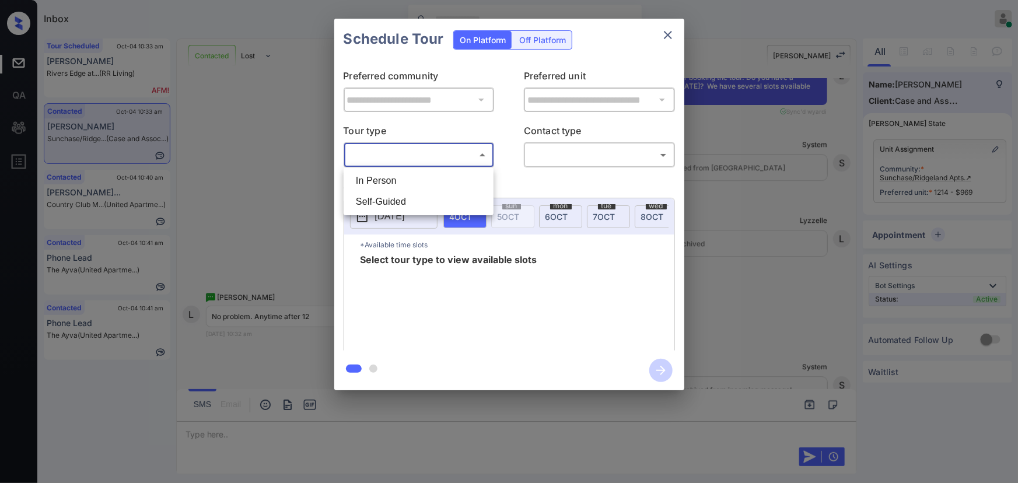
click at [413, 184] on li "In Person" at bounding box center [419, 180] width 144 height 21
type input "********"
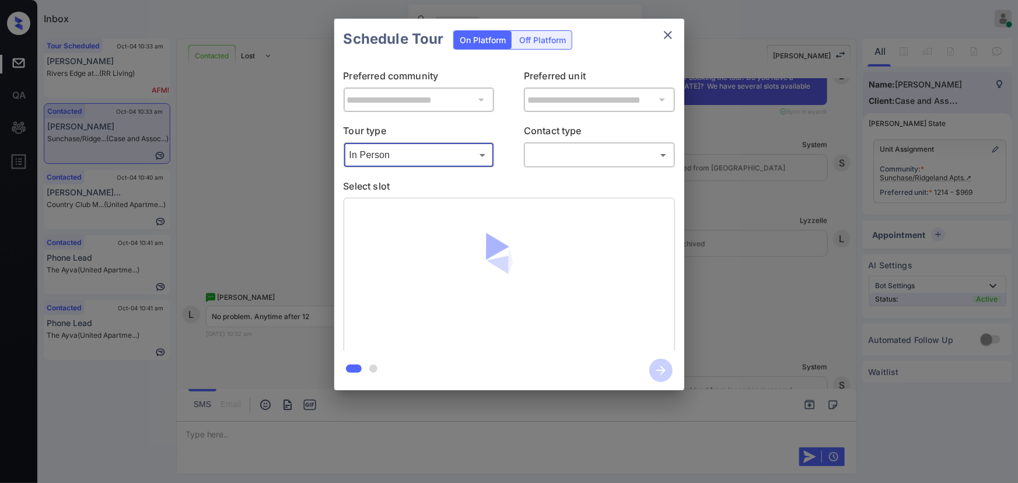
click at [590, 145] on body "Inbox [PERSON_NAME] Online Set yourself offline Set yourself on break Profile S…" at bounding box center [509, 241] width 1018 height 483
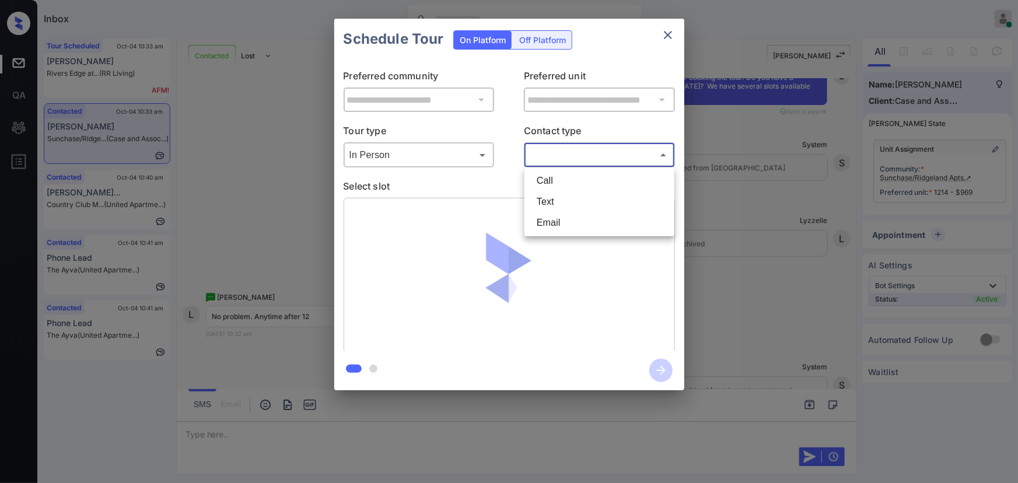
click at [552, 201] on li "Text" at bounding box center [599, 201] width 144 height 21
type input "****"
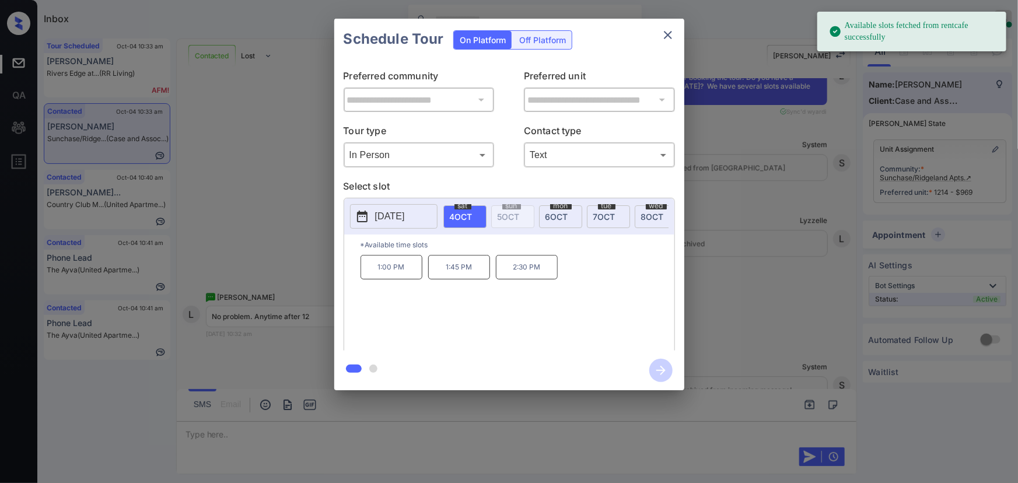
click at [397, 209] on p "[DATE]" at bounding box center [390, 216] width 30 height 14
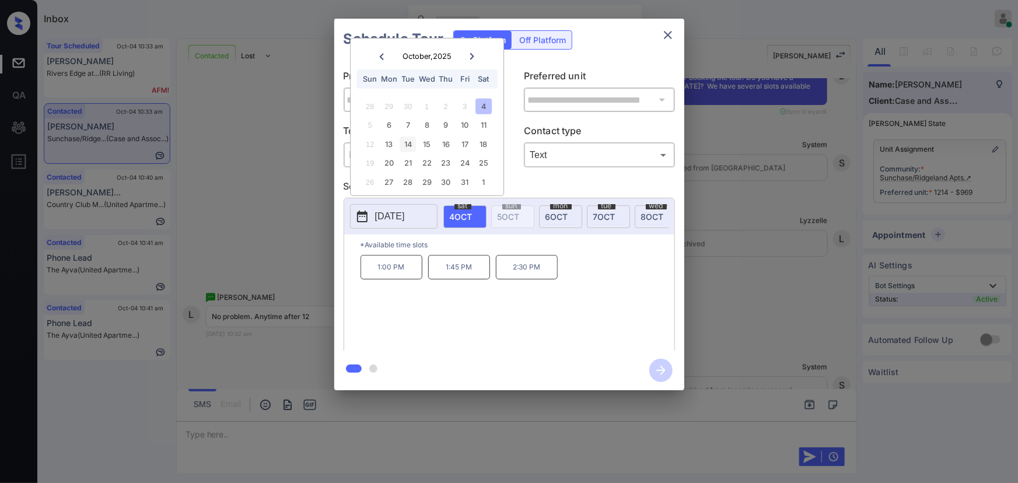
click at [408, 144] on div "14" at bounding box center [408, 145] width 16 height 16
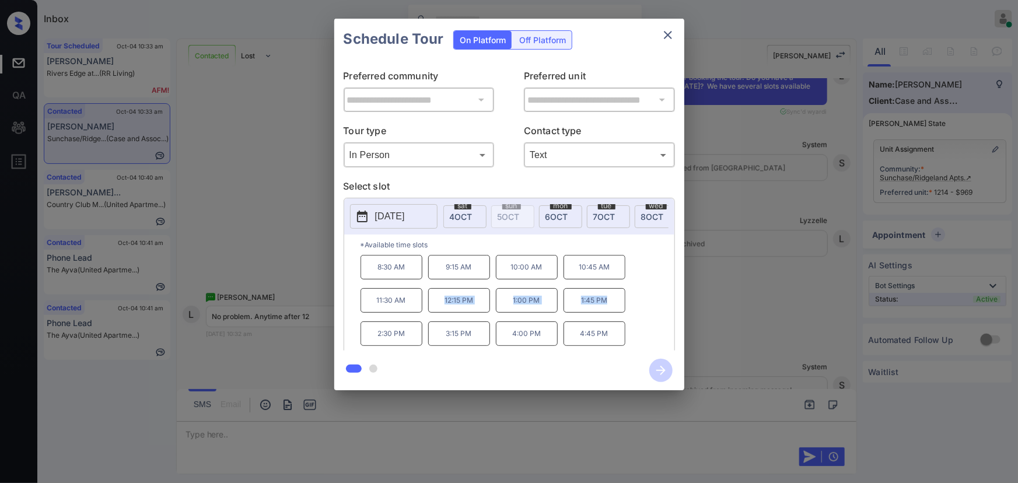
copy div "12:15 PM 1:00 PM 1:45 PM"
drag, startPoint x: 606, startPoint y: 305, endPoint x: 443, endPoint y: 303, distance: 162.8
click at [443, 303] on div "8:30 AM 9:15 AM 10:00 AM 10:45 AM 11:30 AM 12:15 PM 1:00 PM 1:45 PM 2:30 PM 3:1…" at bounding box center [518, 301] width 314 height 93
click at [669, 32] on icon "close" at bounding box center [668, 35] width 14 height 14
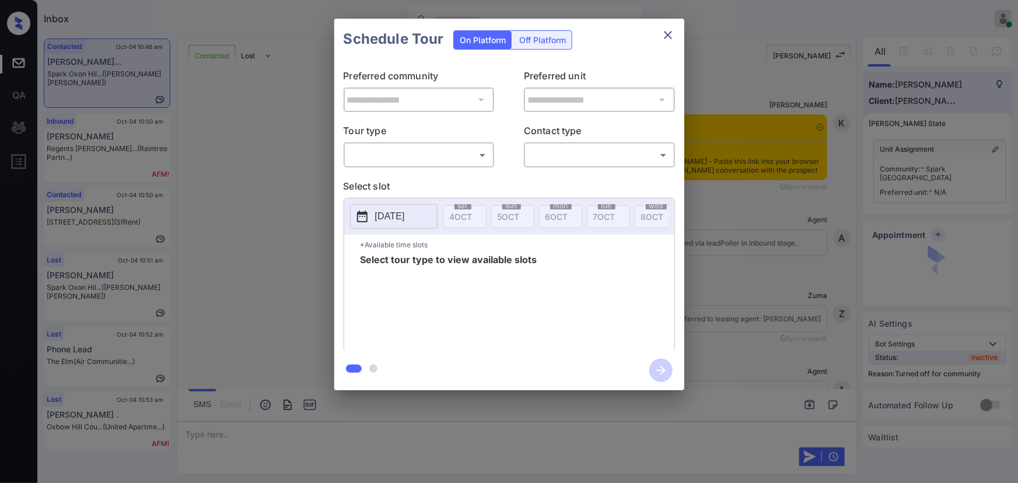
scroll to position [708, 0]
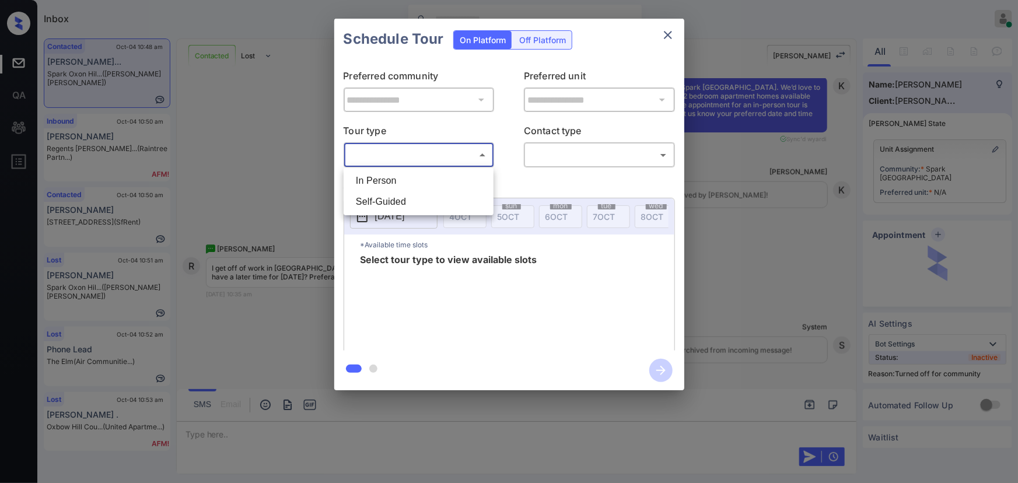
click at [402, 151] on body "Inbox [PERSON_NAME] Online Set yourself offline Set yourself on break Profile S…" at bounding box center [509, 241] width 1018 height 483
drag, startPoint x: 395, startPoint y: 180, endPoint x: 446, endPoint y: 177, distance: 51.4
click at [394, 180] on li "In Person" at bounding box center [419, 180] width 144 height 21
type input "********"
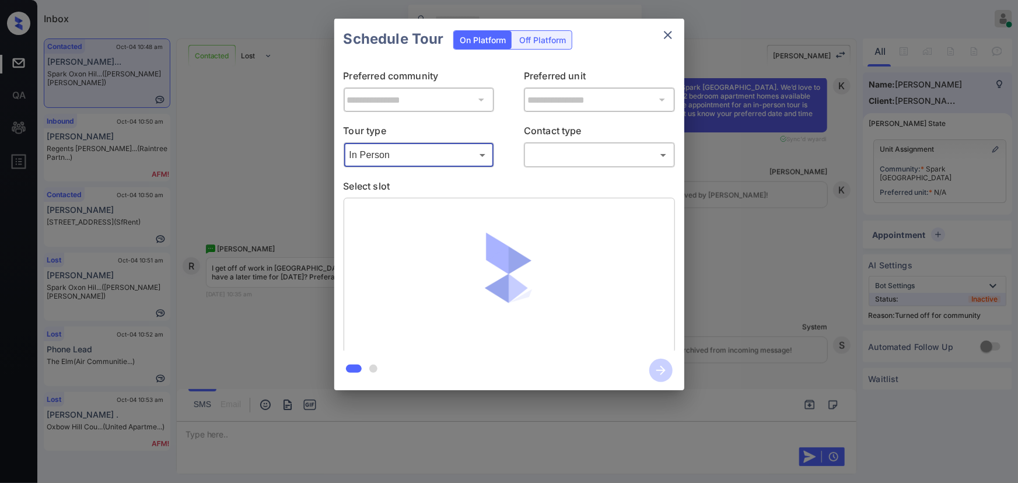
click at [576, 161] on body "Inbox [PERSON_NAME] Online Set yourself offline Set yourself on break Profile S…" at bounding box center [509, 241] width 1018 height 483
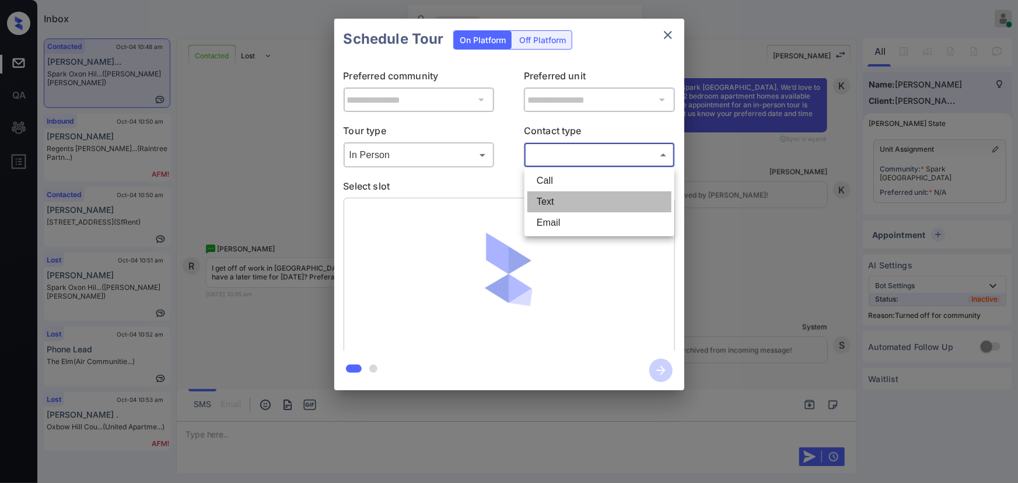
click at [549, 201] on li "Text" at bounding box center [599, 201] width 144 height 21
type input "****"
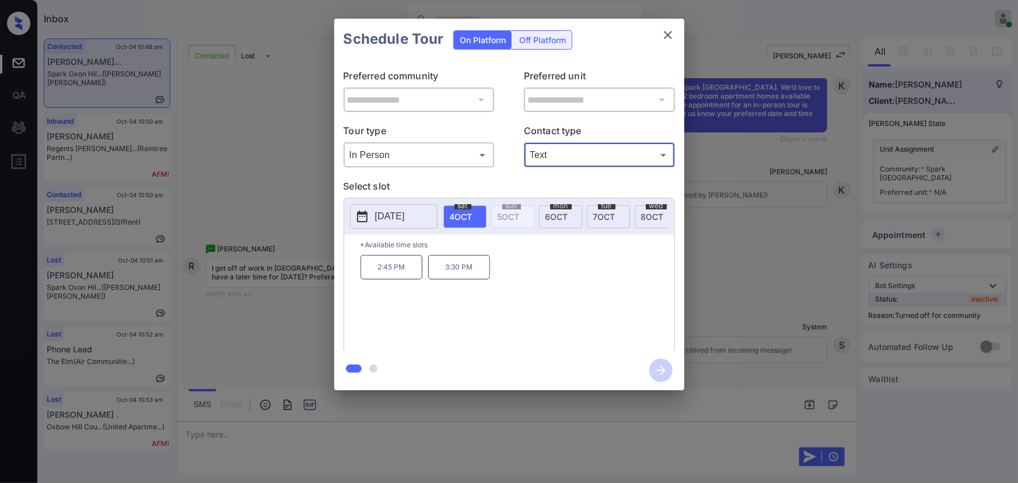
click at [775, 264] on div "**********" at bounding box center [509, 204] width 1018 height 409
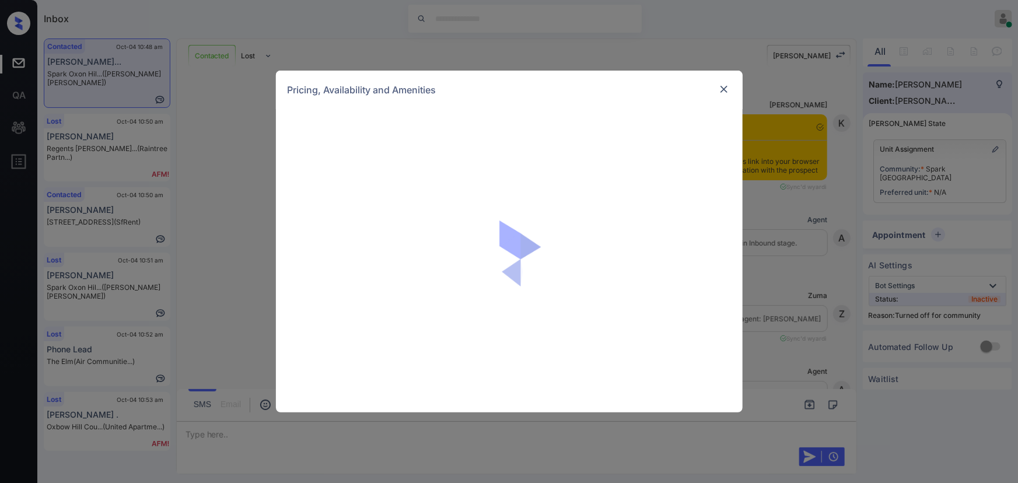
scroll to position [634, 0]
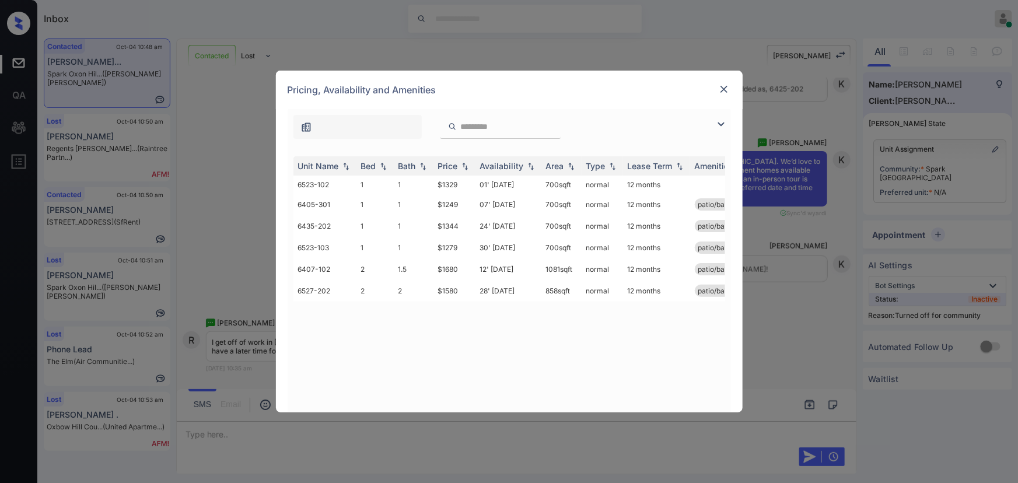
click at [721, 123] on img at bounding box center [721, 124] width 14 height 14
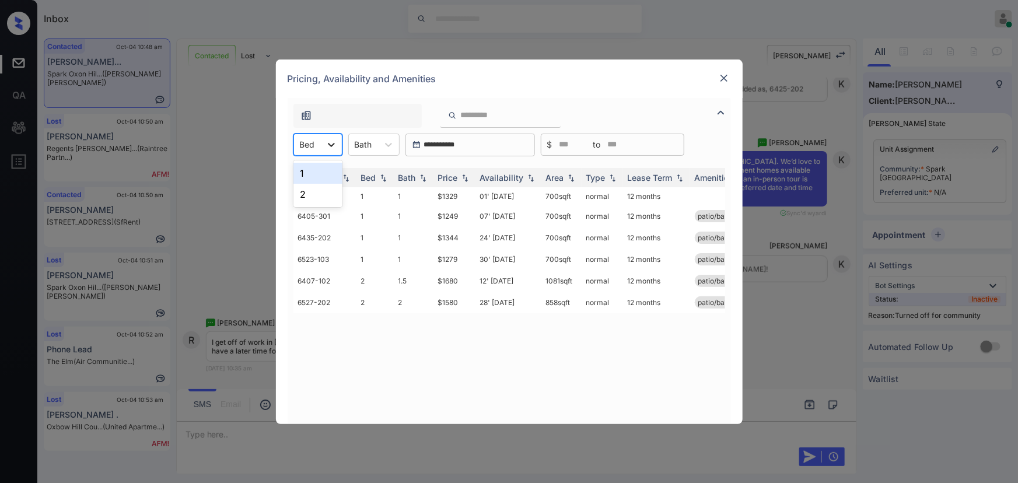
click at [333, 149] on icon at bounding box center [332, 145] width 12 height 12
click at [307, 191] on div "2" at bounding box center [317, 194] width 49 height 21
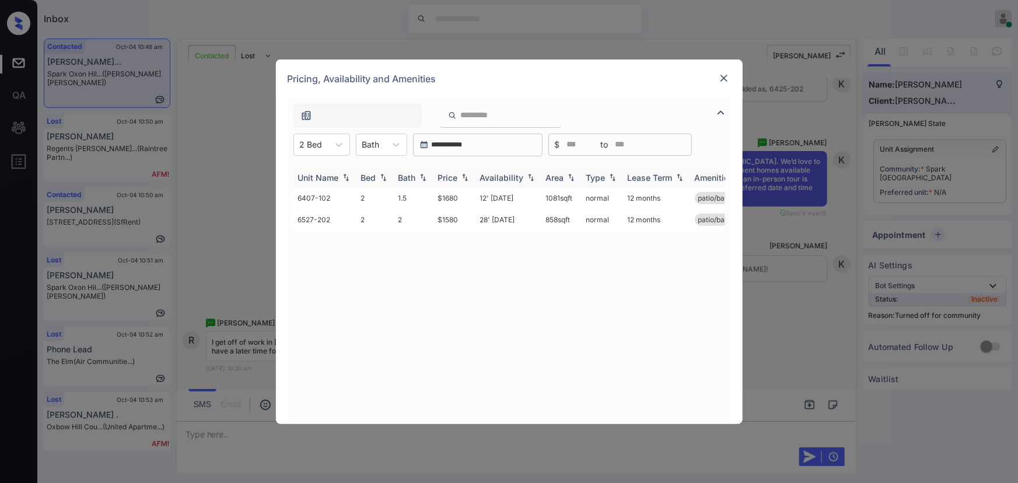
click at [461, 174] on img at bounding box center [465, 177] width 12 height 8
click at [461, 174] on img at bounding box center [465, 177] width 12 height 9
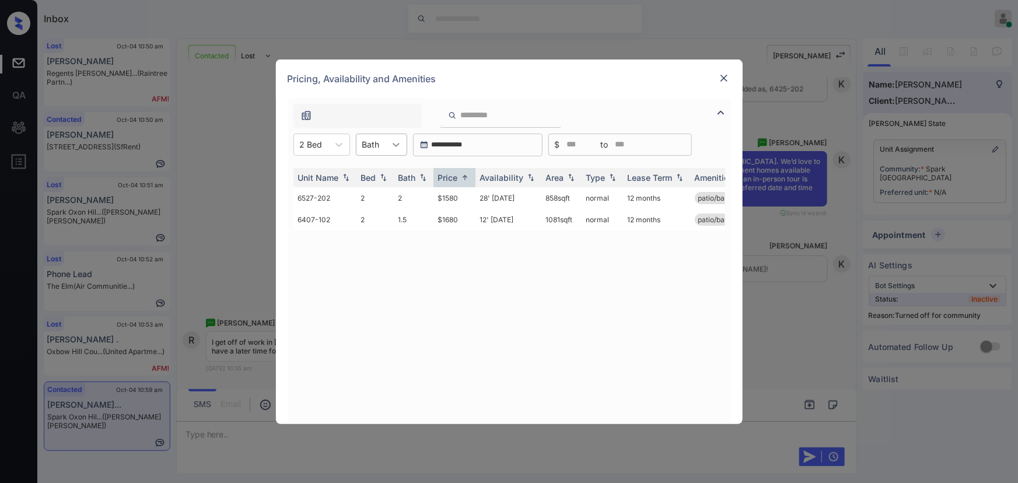
click at [390, 145] on icon at bounding box center [396, 145] width 12 height 12
click at [372, 193] on div "1.5" at bounding box center [381, 194] width 51 height 21
click at [408, 142] on icon at bounding box center [409, 145] width 12 height 12
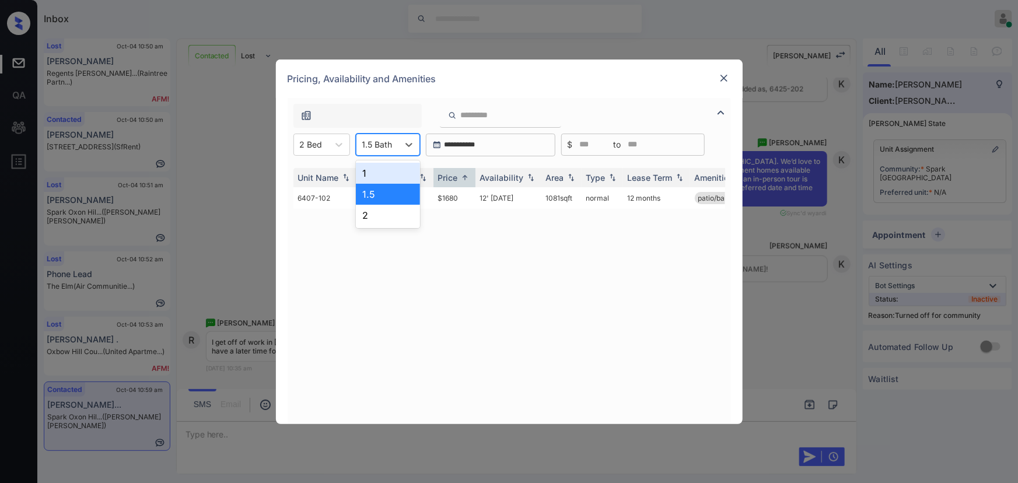
click at [384, 166] on div "1" at bounding box center [388, 173] width 64 height 21
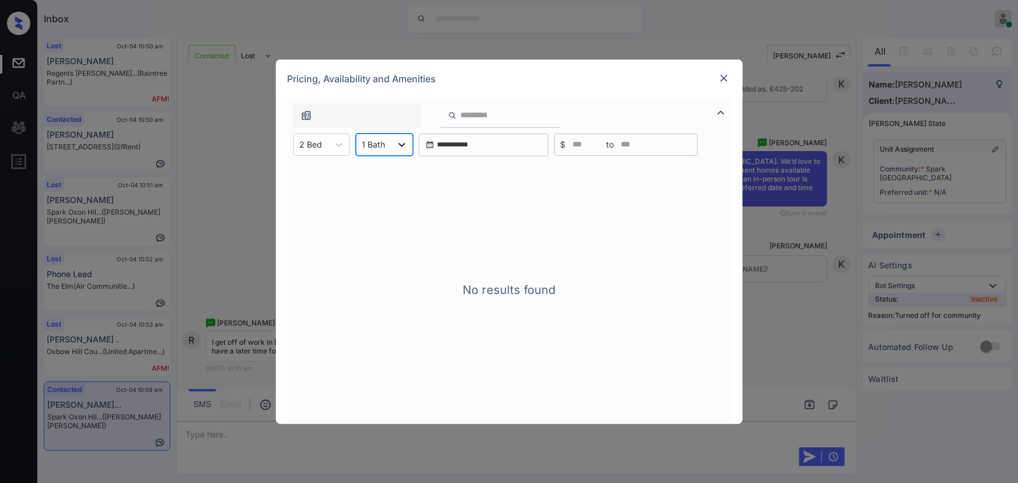
click at [393, 142] on div at bounding box center [401, 144] width 21 height 21
click at [369, 214] on div "2" at bounding box center [384, 215] width 57 height 21
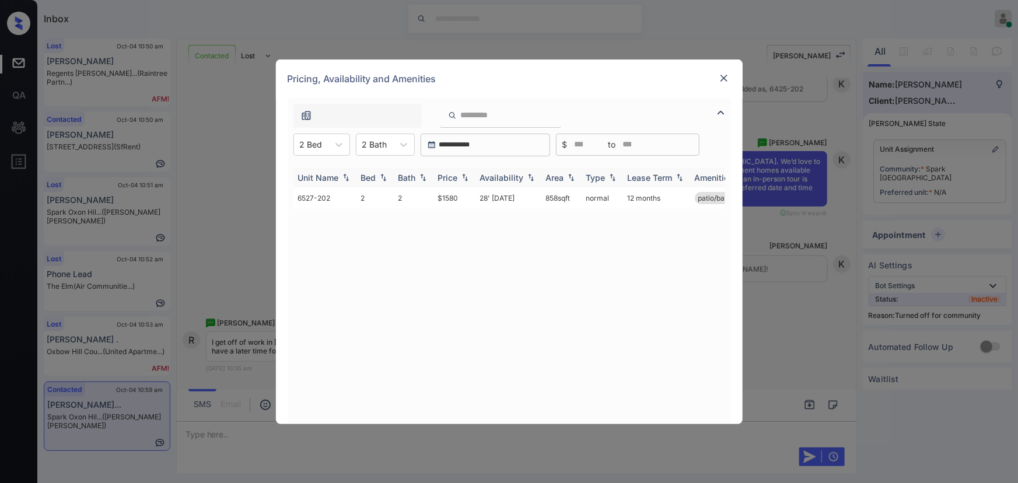
click at [463, 180] on img at bounding box center [465, 177] width 12 height 8
click at [463, 180] on img at bounding box center [465, 177] width 12 height 9
click at [474, 200] on td "$1580" at bounding box center [454, 198] width 42 height 22
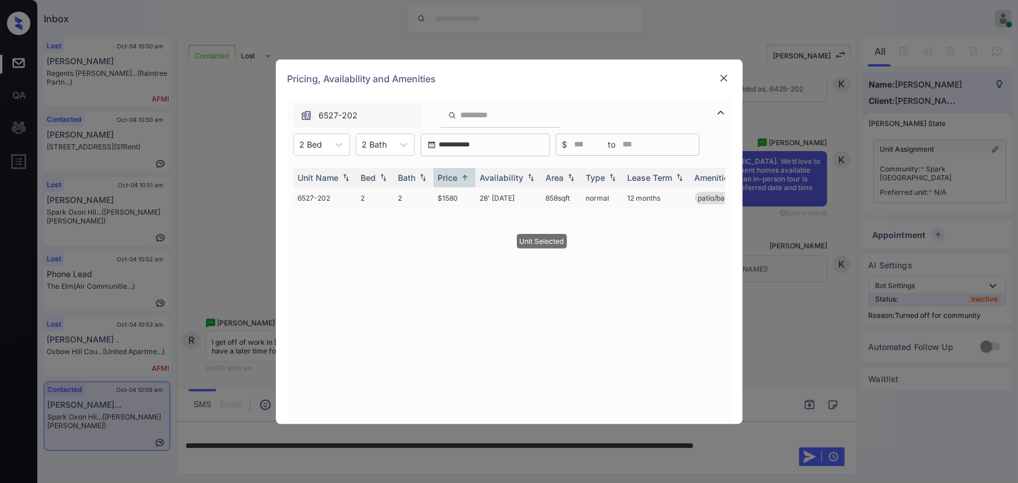
click at [475, 200] on td "$1580" at bounding box center [454, 198] width 42 height 22
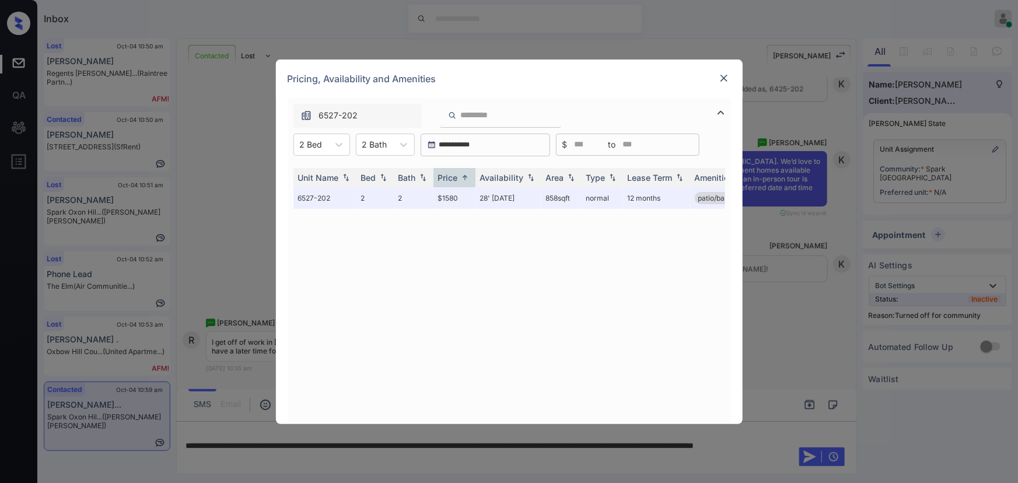
click at [720, 84] on div at bounding box center [724, 78] width 14 height 14
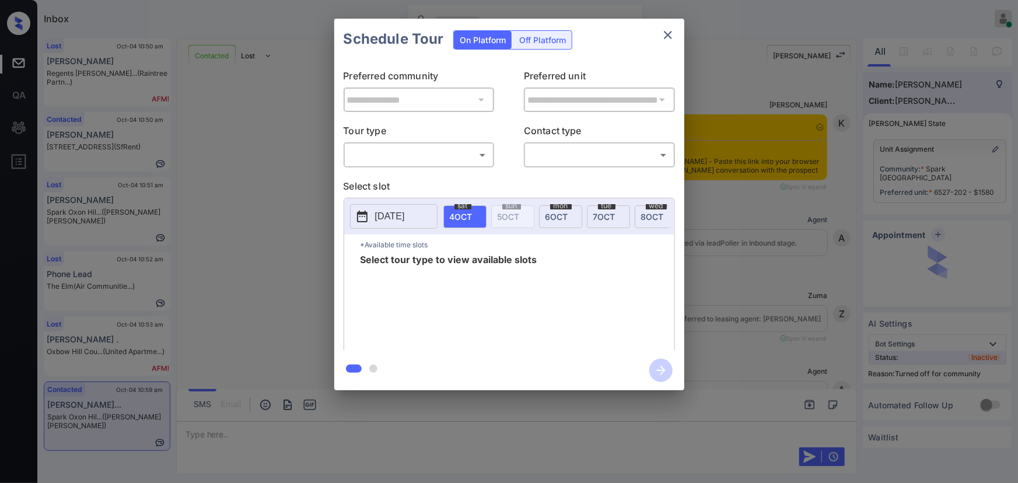
scroll to position [1038, 0]
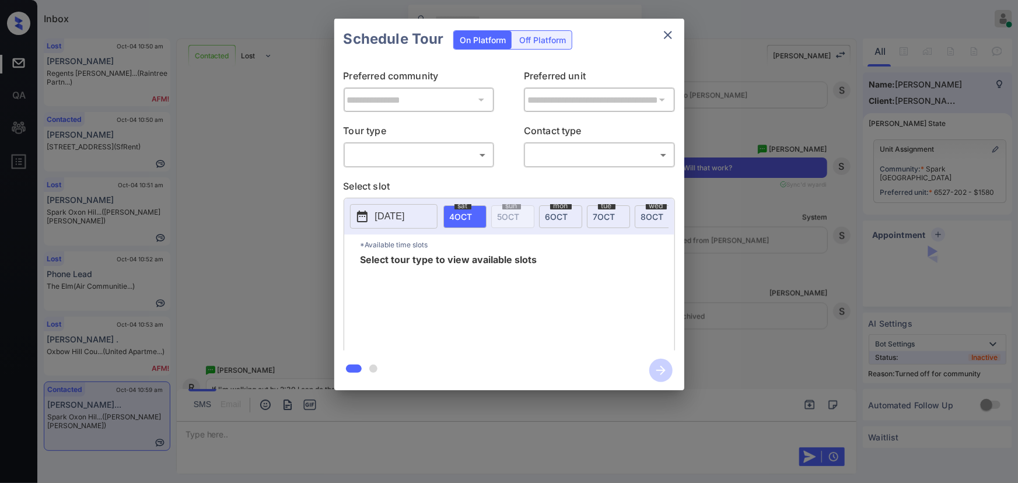
click at [443, 145] on body "Inbox Kenneth Umali Online Set yourself offline Set yourself on break Profile S…" at bounding box center [509, 241] width 1018 height 483
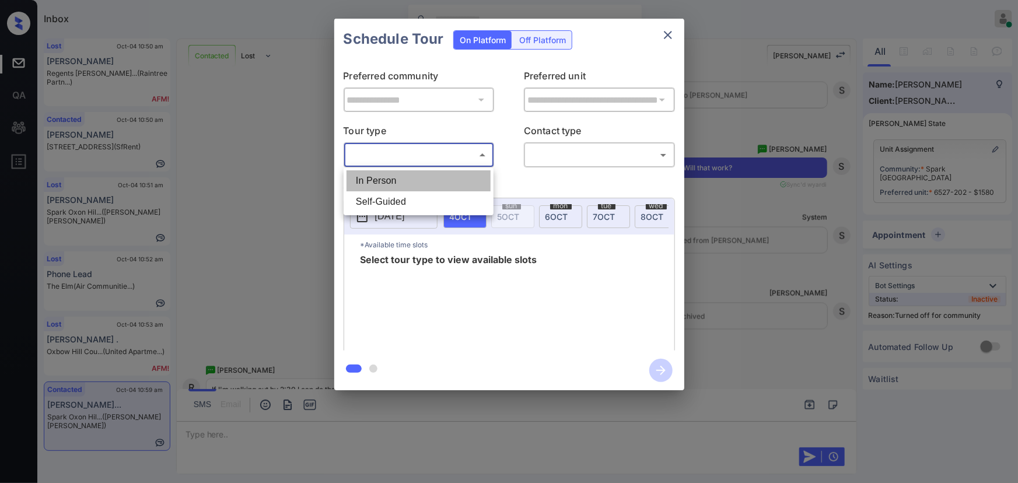
click at [413, 183] on li "In Person" at bounding box center [419, 180] width 144 height 21
type input "********"
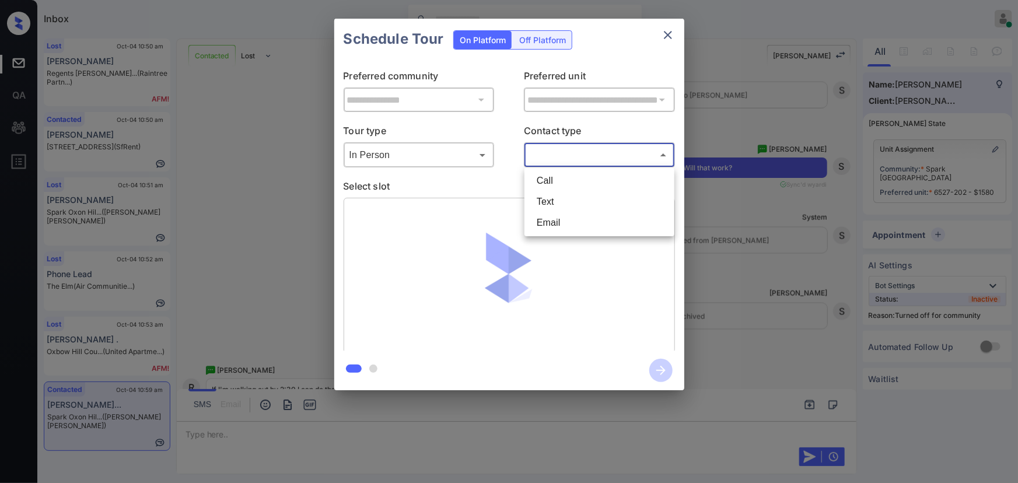
click at [568, 155] on body "Inbox Kenneth Umali Online Set yourself offline Set yourself on break Profile S…" at bounding box center [509, 241] width 1018 height 483
click at [547, 199] on li "Text" at bounding box center [599, 201] width 144 height 21
type input "****"
click at [669, 37] on icon "close" at bounding box center [668, 35] width 14 height 14
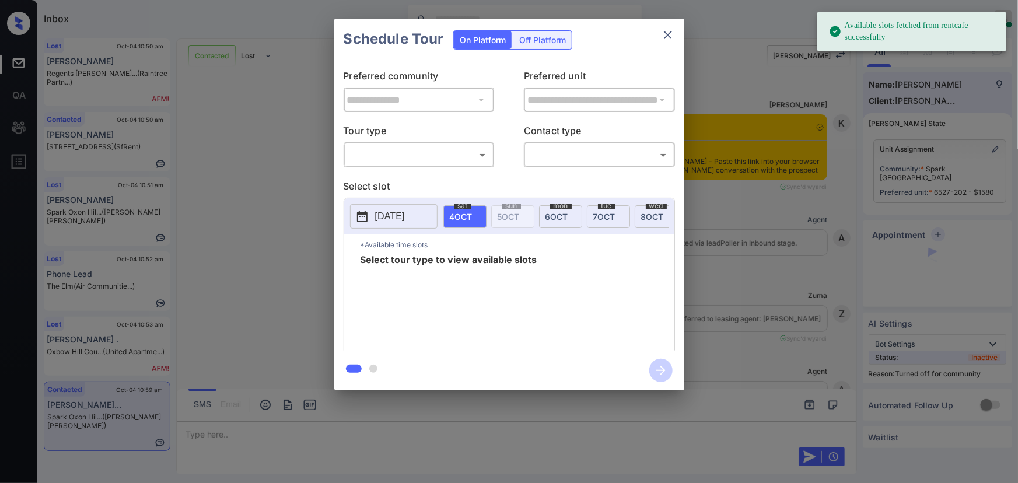
scroll to position [1488, 0]
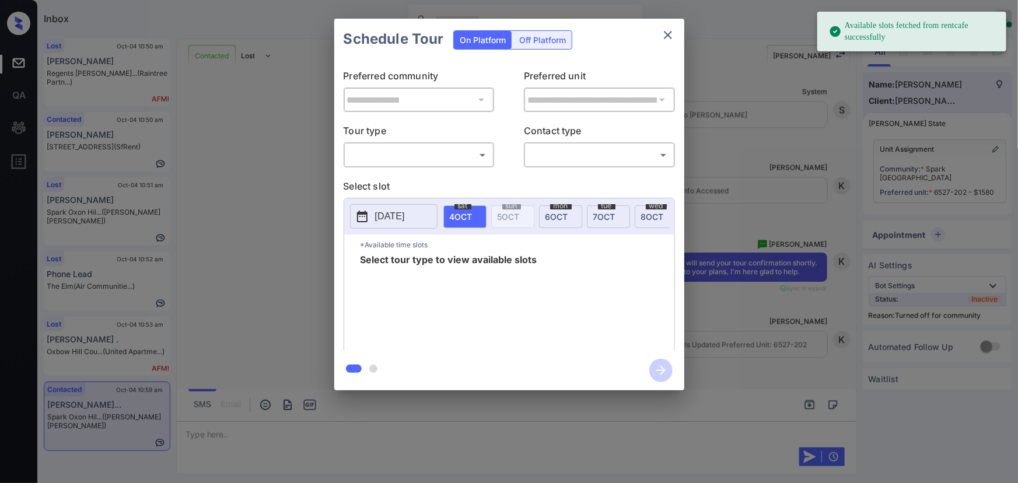
click at [431, 166] on div "​ ​" at bounding box center [419, 154] width 151 height 25
click at [405, 155] on body "Available slots fetched from rentcafe successfully Inbox [PERSON_NAME] Online S…" at bounding box center [509, 241] width 1018 height 483
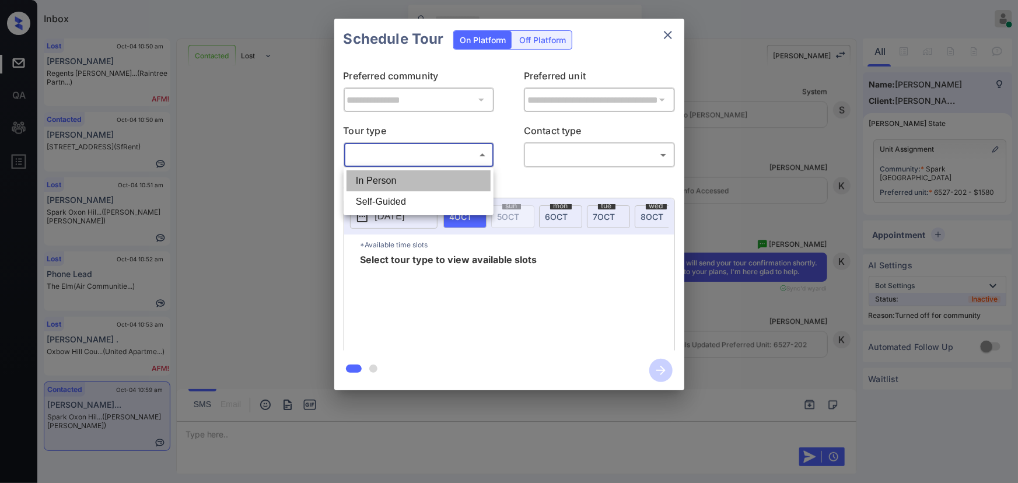
drag, startPoint x: 391, startPoint y: 182, endPoint x: 527, endPoint y: 159, distance: 137.3
click at [400, 180] on li "In Person" at bounding box center [419, 180] width 144 height 21
type input "********"
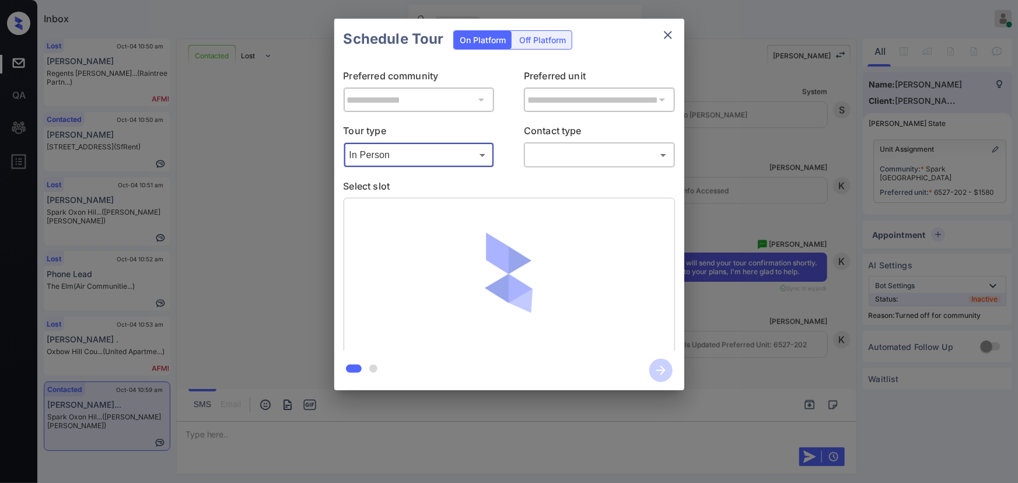
click at [597, 154] on body "Available slots fetched from rentcafe successfully Inbox [PERSON_NAME] Online S…" at bounding box center [509, 241] width 1018 height 483
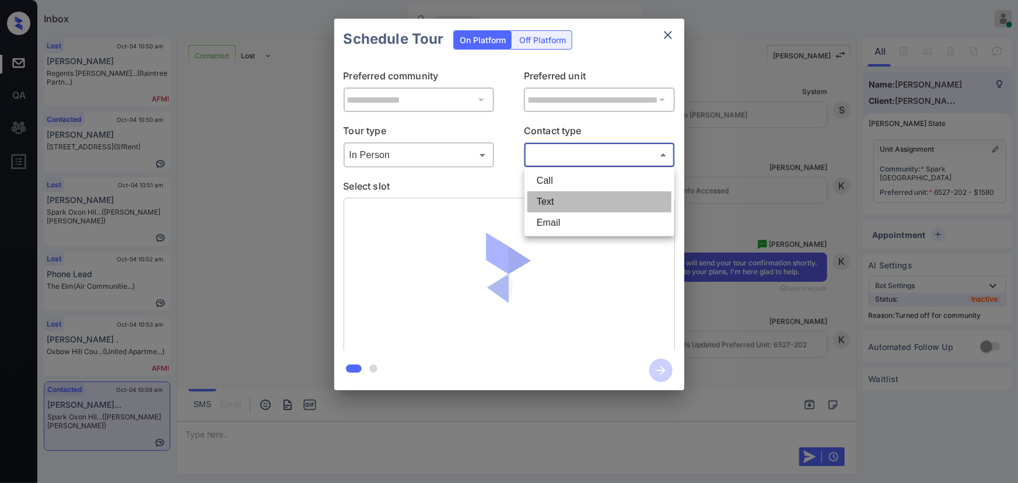
click at [553, 201] on li "Text" at bounding box center [599, 201] width 144 height 21
type input "****"
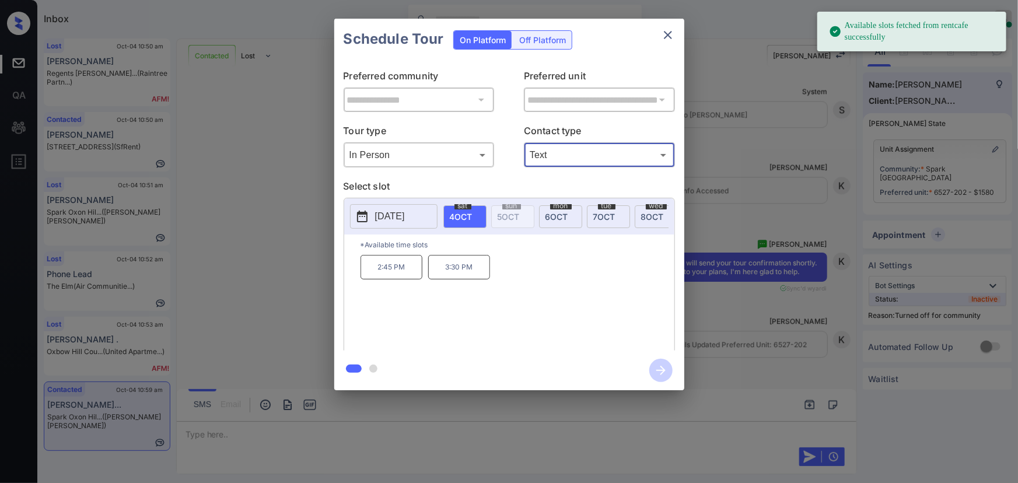
click at [451, 275] on p "3:30 PM" at bounding box center [459, 267] width 62 height 25
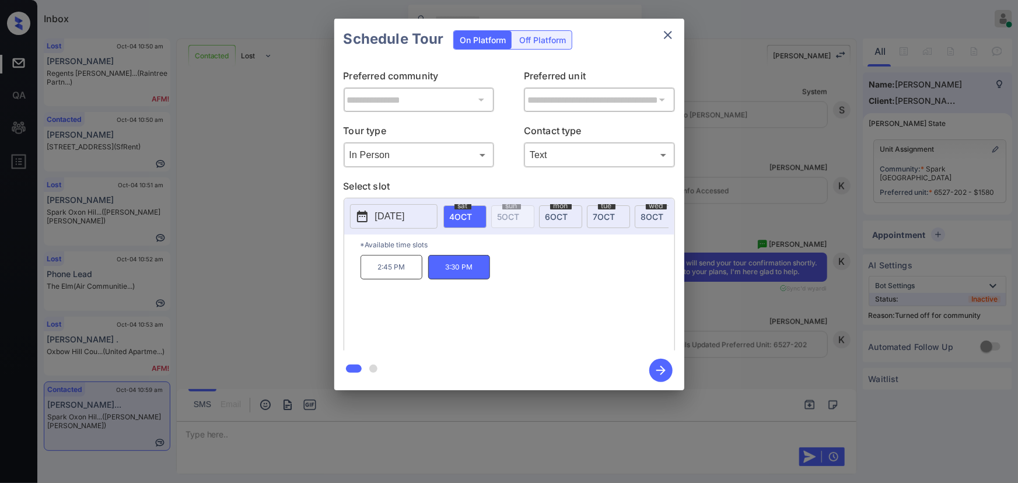
click at [666, 376] on icon "button" at bounding box center [660, 370] width 23 height 23
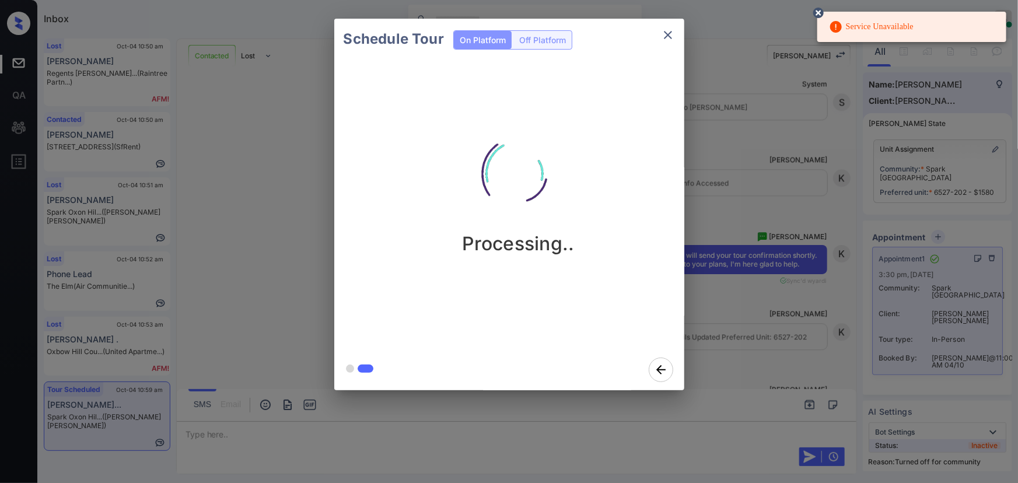
drag, startPoint x: 818, startPoint y: 12, endPoint x: 802, endPoint y: 12, distance: 15.8
click at [818, 12] on icon at bounding box center [819, 13] width 14 height 14
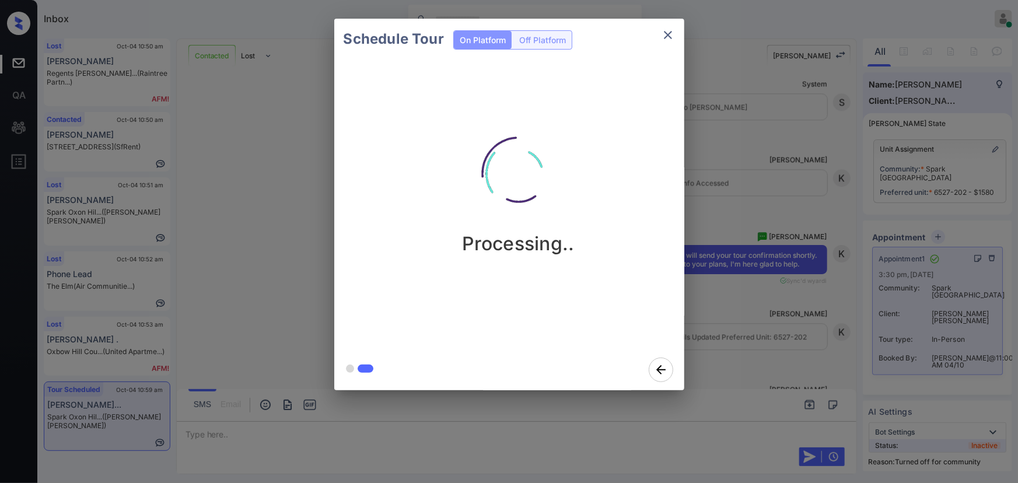
click at [670, 34] on icon "close" at bounding box center [668, 35] width 14 height 14
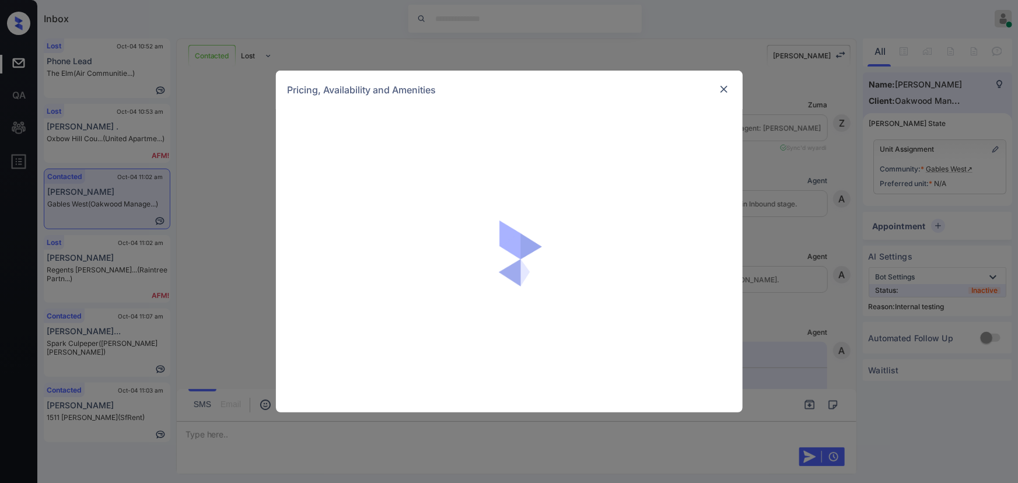
scroll to position [2903, 0]
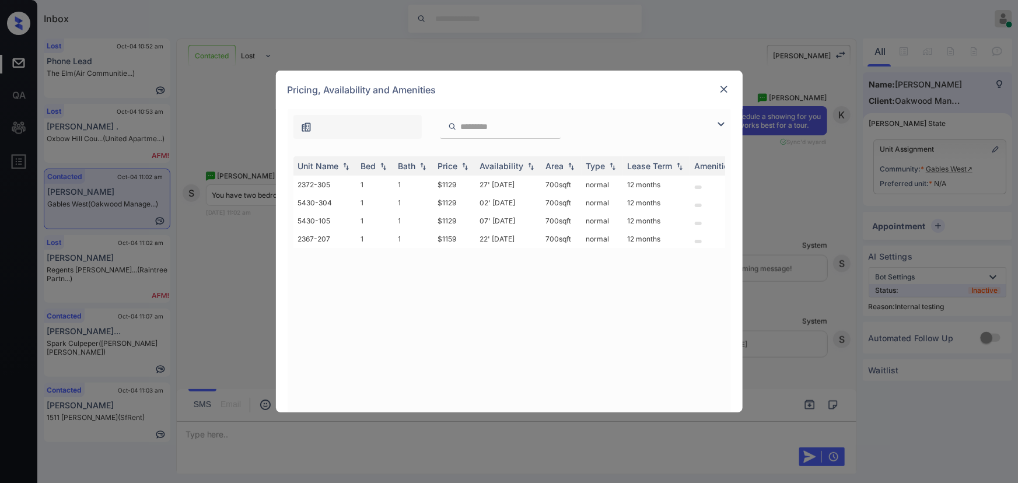
click at [720, 122] on img at bounding box center [721, 124] width 14 height 14
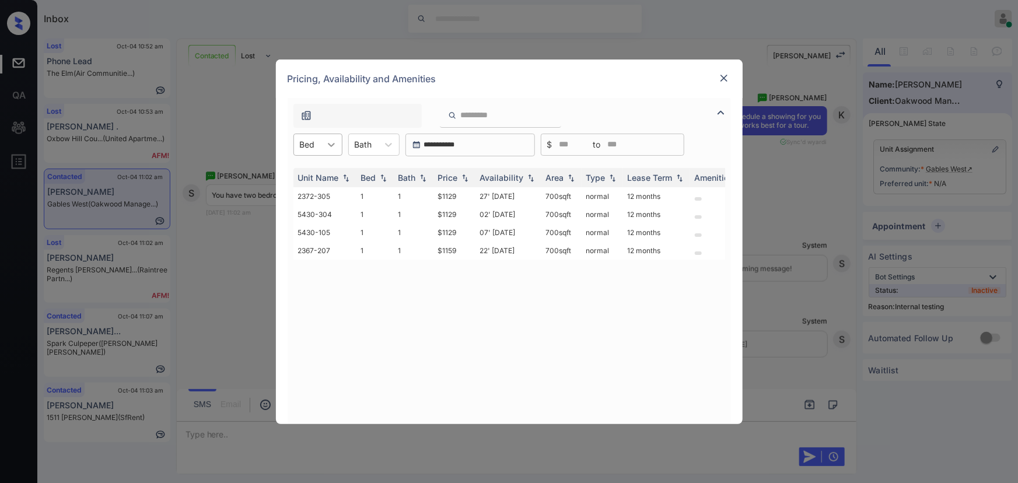
click at [321, 146] on div at bounding box center [331, 144] width 21 height 21
click at [314, 174] on div "1" at bounding box center [317, 173] width 49 height 21
click at [372, 146] on div at bounding box center [364, 144] width 18 height 12
click at [368, 169] on div "1" at bounding box center [379, 173] width 51 height 21
click at [465, 177] on img at bounding box center [465, 177] width 12 height 8
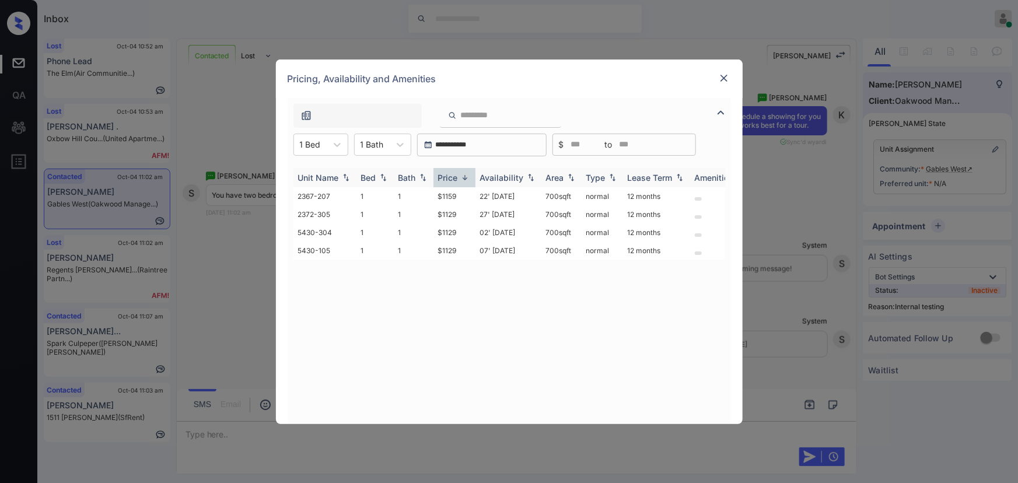
click at [464, 176] on img at bounding box center [465, 177] width 12 height 9
click at [473, 194] on td "$1129" at bounding box center [454, 196] width 42 height 18
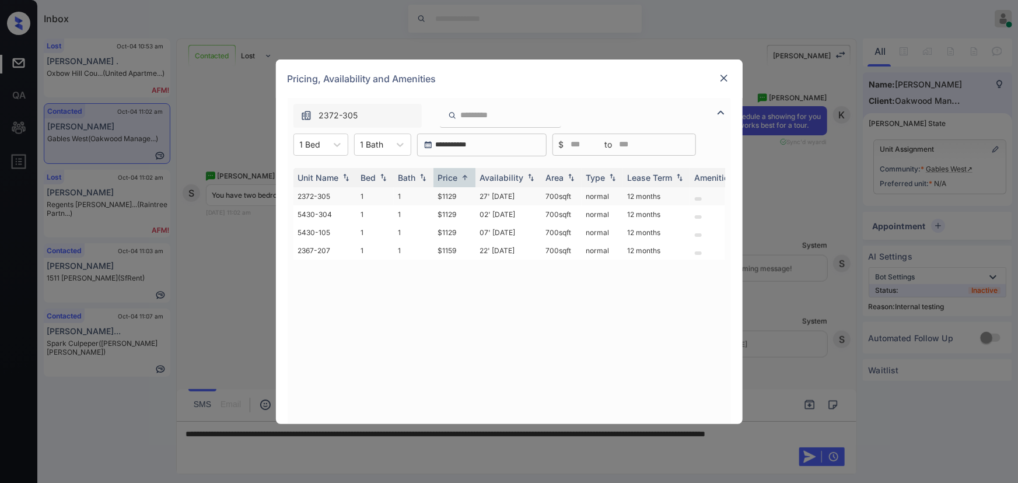
copy td "700 sqft"
drag, startPoint x: 573, startPoint y: 193, endPoint x: 544, endPoint y: 195, distance: 29.3
click at [544, 195] on td "700 sqft" at bounding box center [561, 196] width 40 height 18
click at [725, 80] on img at bounding box center [724, 78] width 12 height 12
